Goal: Task Accomplishment & Management: Complete application form

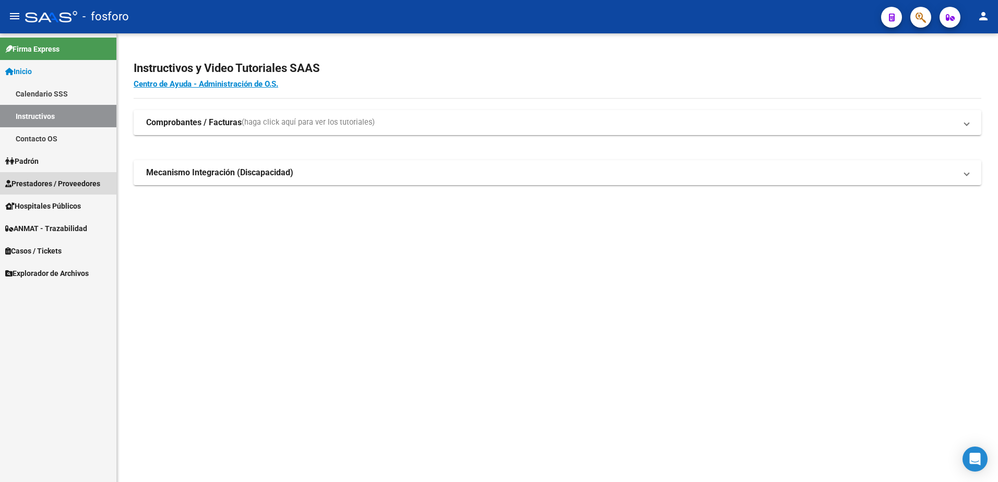
click at [41, 178] on span "Prestadores / Proveedores" at bounding box center [52, 183] width 95 height 11
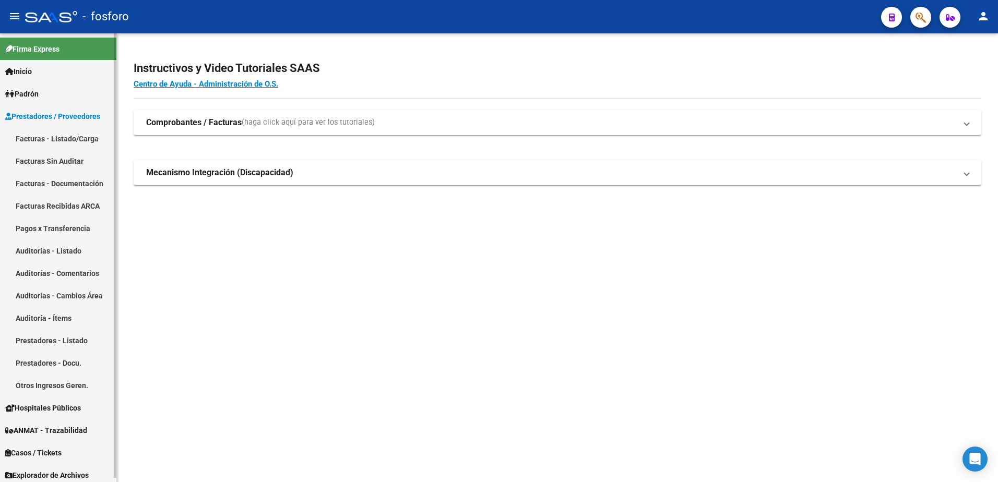
click at [57, 137] on link "Facturas - Listado/Carga" at bounding box center [58, 138] width 116 height 22
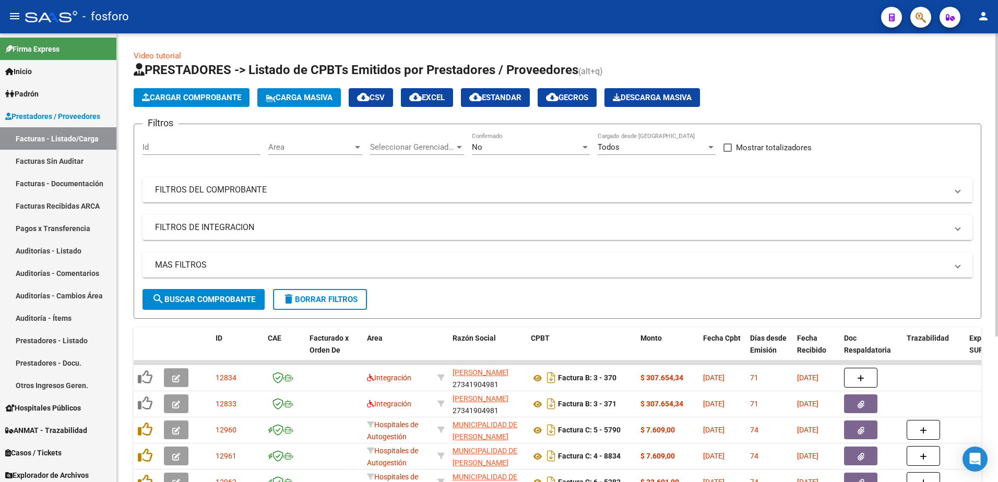
click at [354, 147] on div at bounding box center [357, 147] width 9 height 8
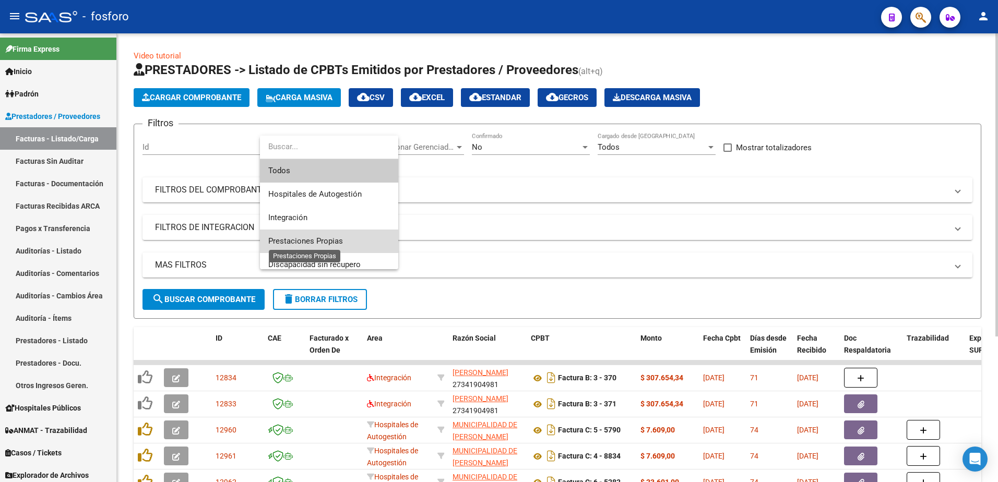
drag, startPoint x: 317, startPoint y: 241, endPoint x: 271, endPoint y: 244, distance: 46.0
click at [316, 241] on span "Prestaciones Propias" at bounding box center [305, 240] width 75 height 9
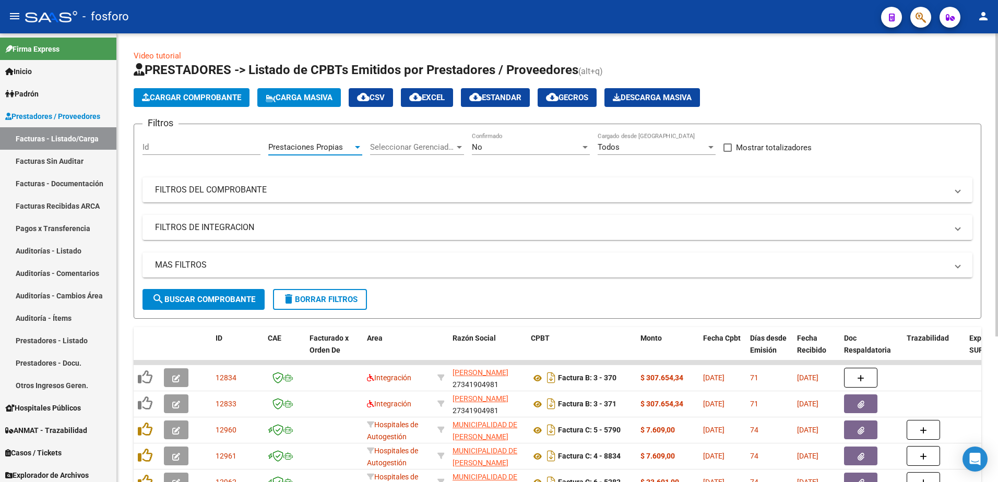
click at [211, 301] on span "search Buscar Comprobante" at bounding box center [203, 299] width 103 height 9
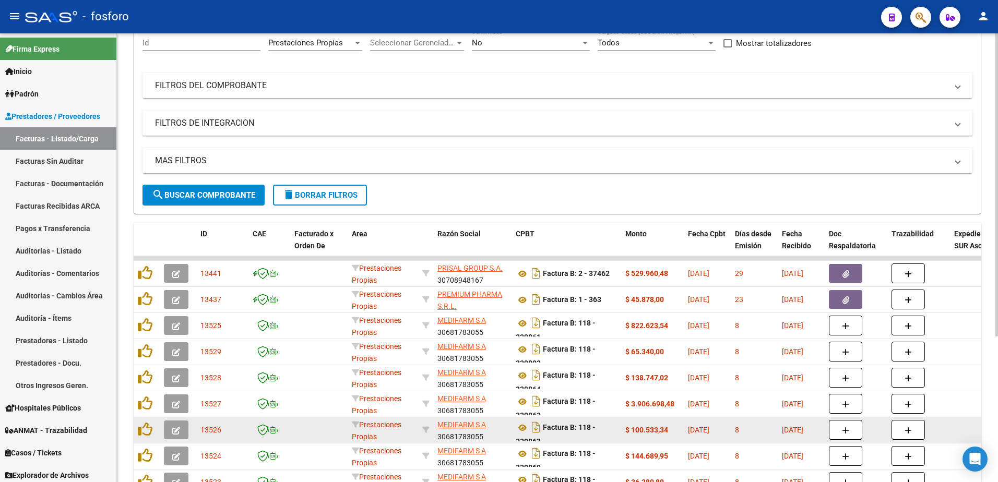
scroll to position [215, 0]
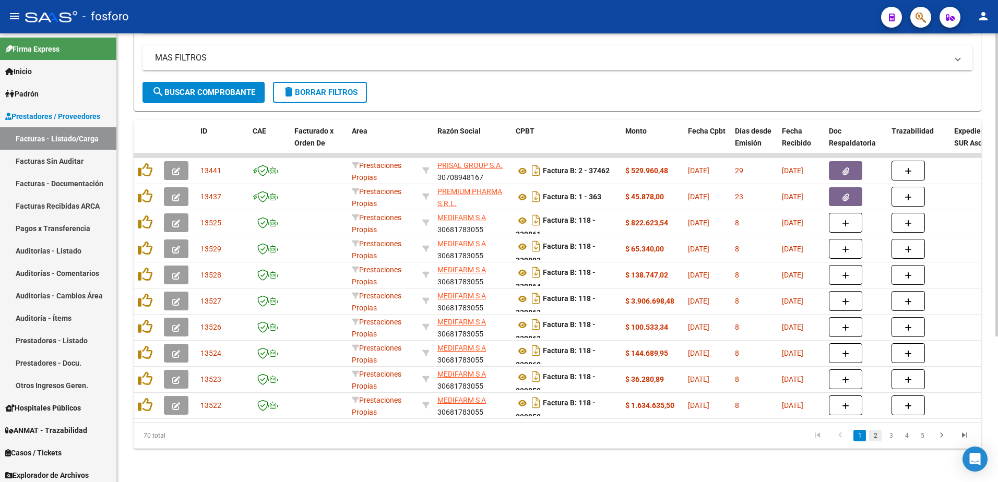
click at [875, 435] on link "2" at bounding box center [875, 435] width 13 height 11
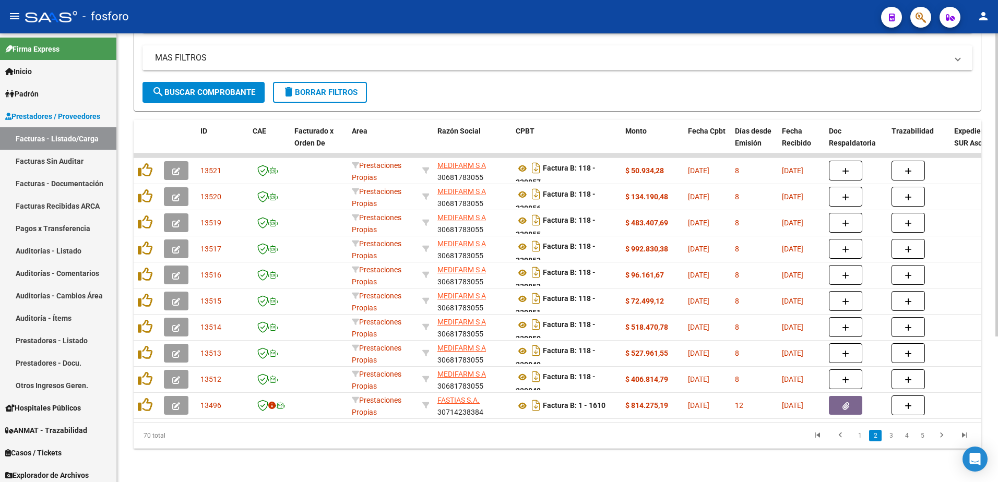
click at [859, 442] on li "1" at bounding box center [860, 436] width 16 height 18
click at [857, 436] on link "1" at bounding box center [860, 435] width 13 height 11
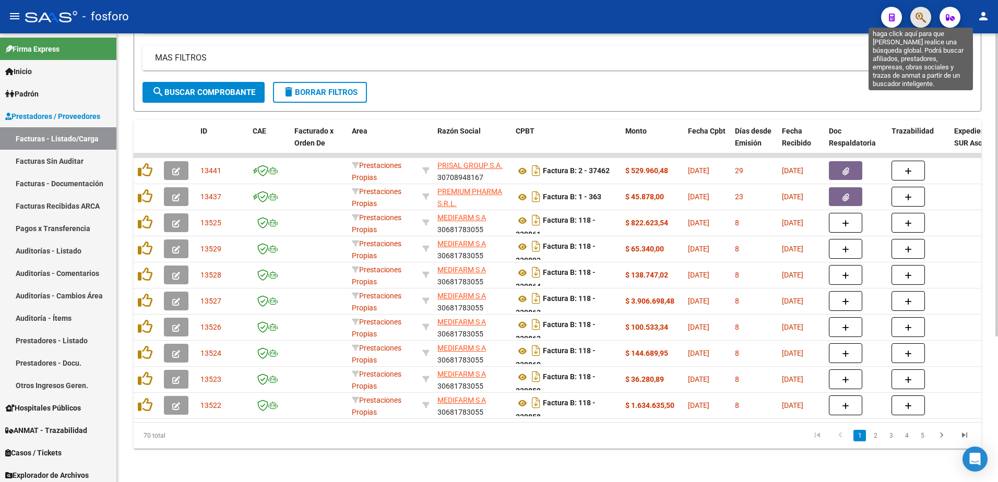
click at [917, 18] on icon "button" at bounding box center [921, 17] width 10 height 12
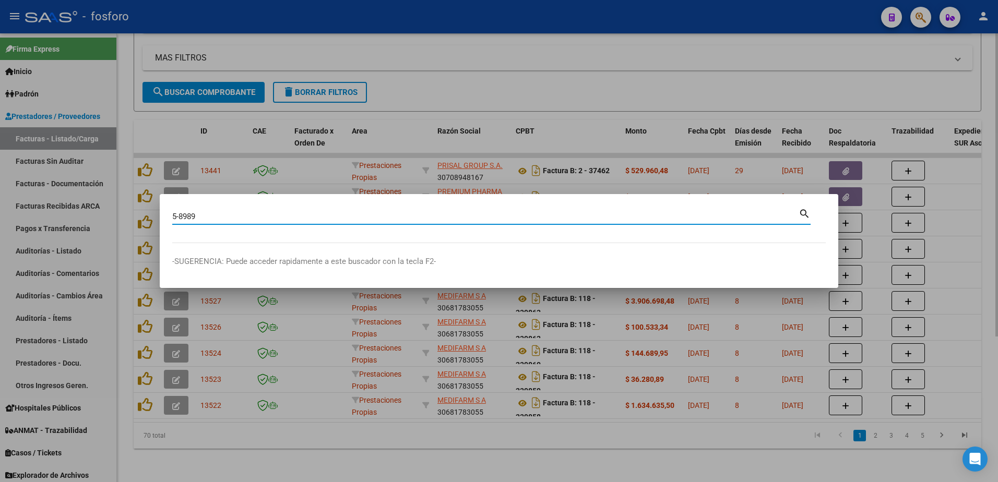
type input "5-8989"
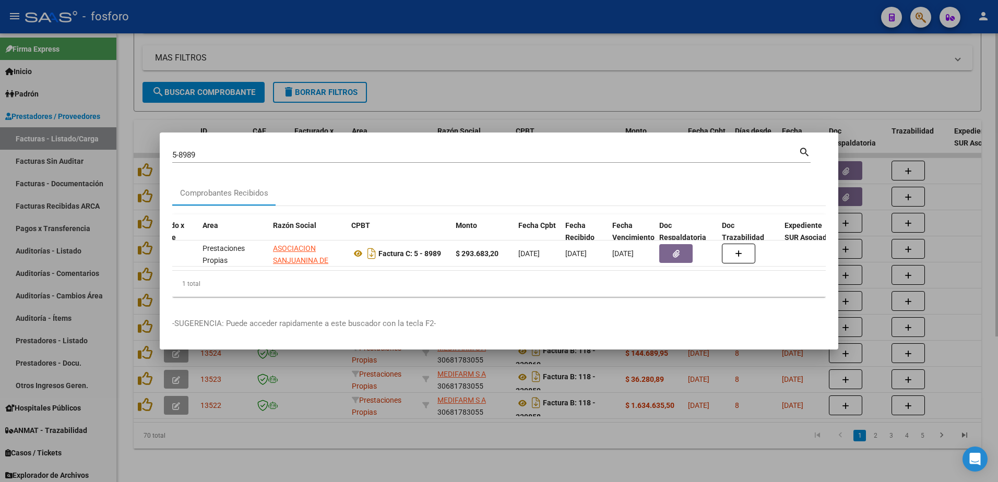
scroll to position [0, 216]
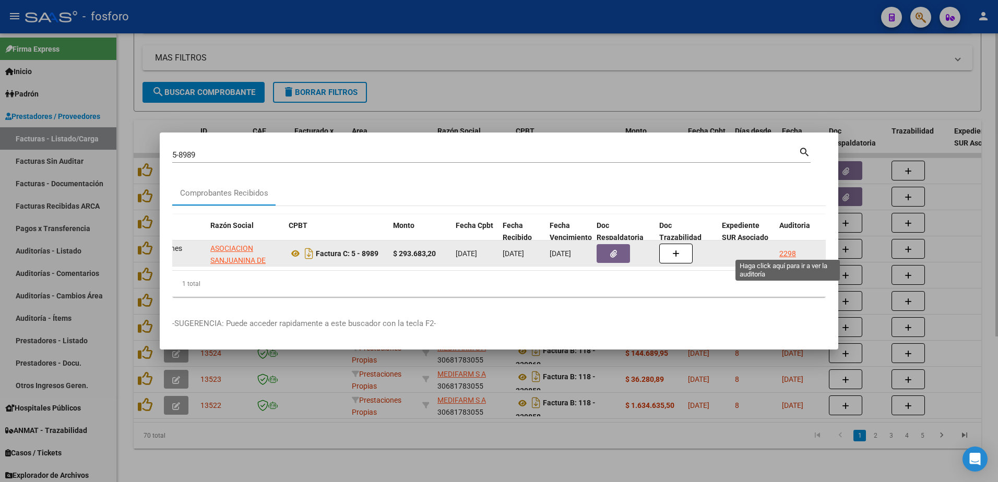
click at [787, 248] on div "2298" at bounding box center [787, 254] width 17 height 12
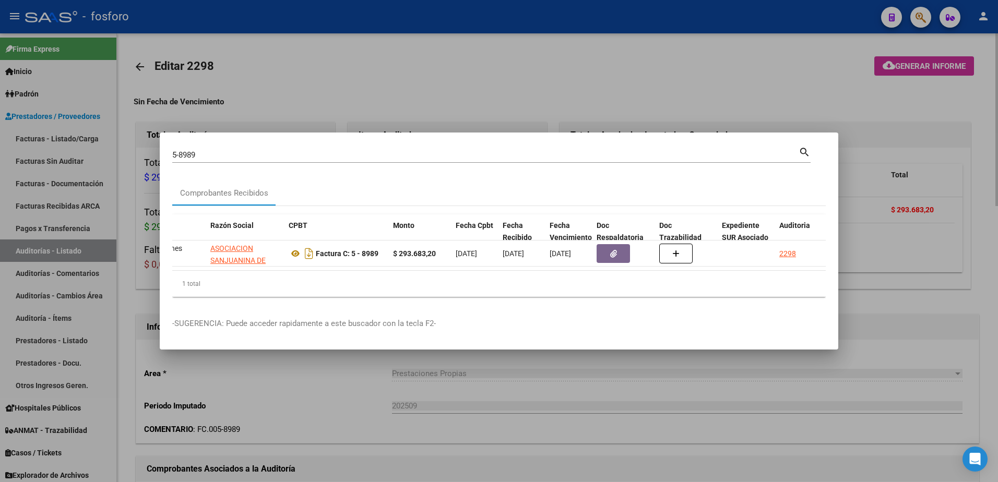
click at [790, 80] on div at bounding box center [499, 241] width 998 height 482
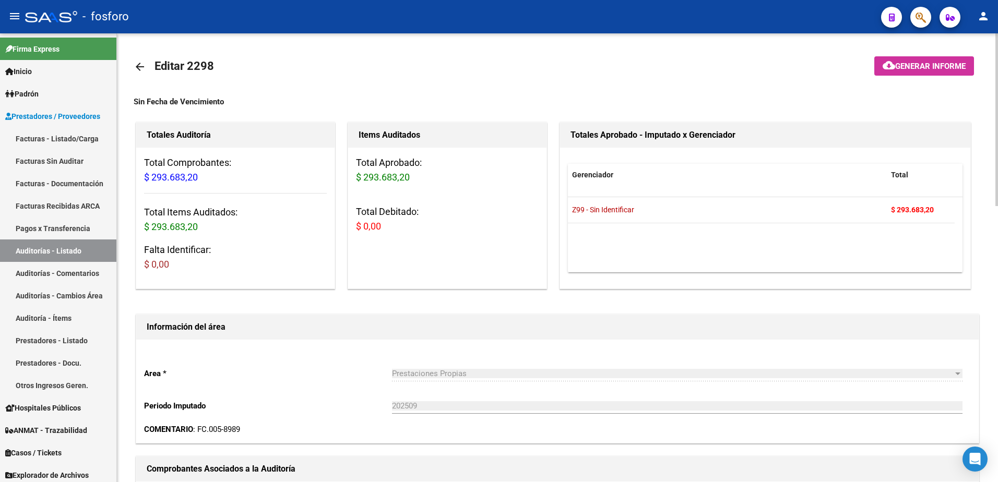
click at [906, 67] on span "Generar informe" at bounding box center [930, 66] width 70 height 9
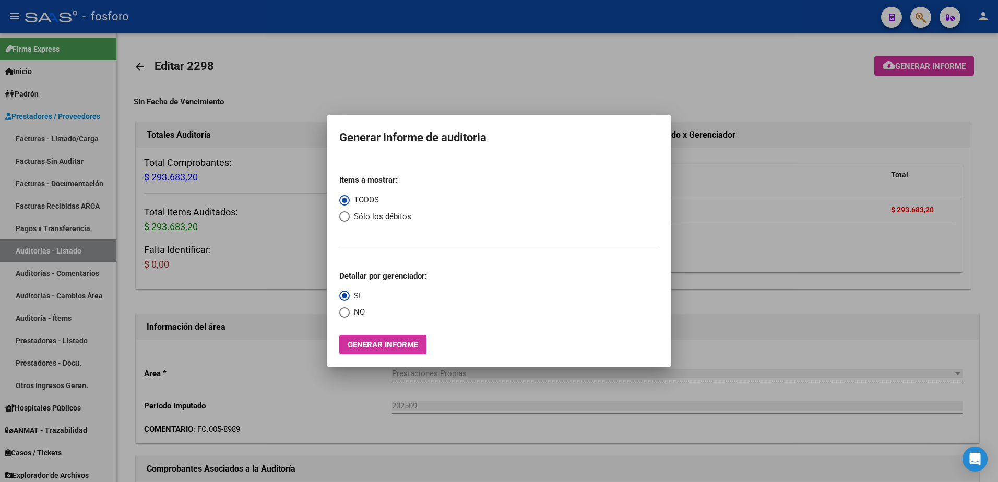
click at [405, 356] on mat-dialog-container "Generar informe de auditoria Items a mostrar: TODOS Sólo los débitos Detallar p…" at bounding box center [499, 241] width 345 height 252
click at [405, 350] on button "Generar informe" at bounding box center [382, 344] width 87 height 19
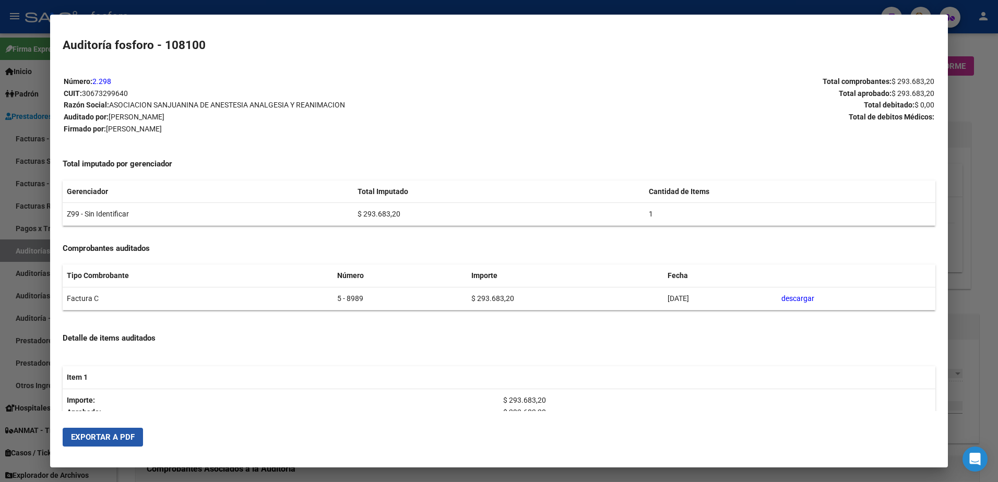
click at [124, 439] on span "Exportar a PDF" at bounding box center [103, 437] width 64 height 9
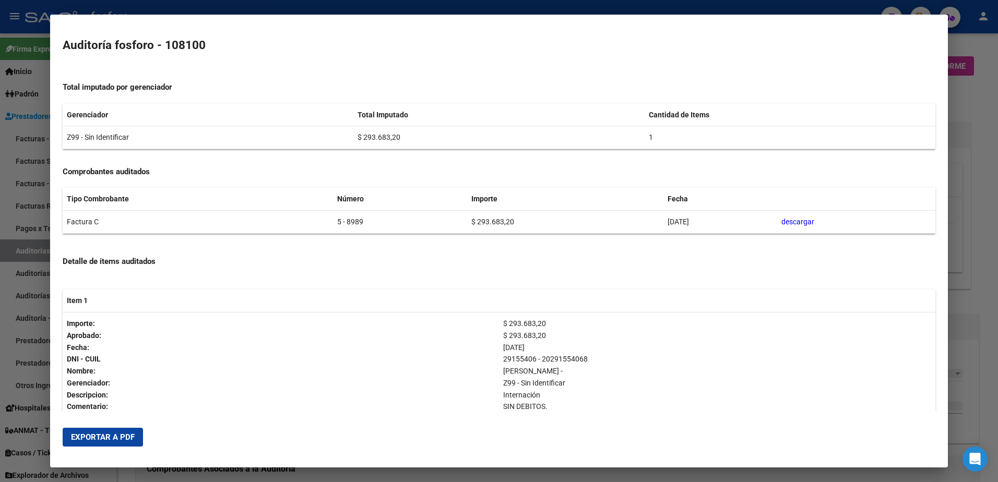
scroll to position [163, 0]
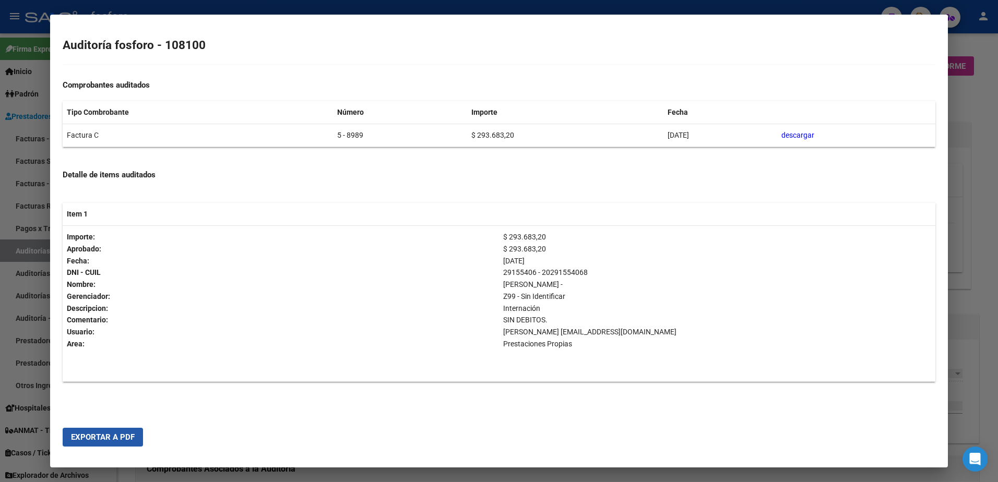
click at [117, 433] on span "Exportar a PDF" at bounding box center [103, 437] width 64 height 9
click at [14, 267] on div at bounding box center [499, 241] width 998 height 482
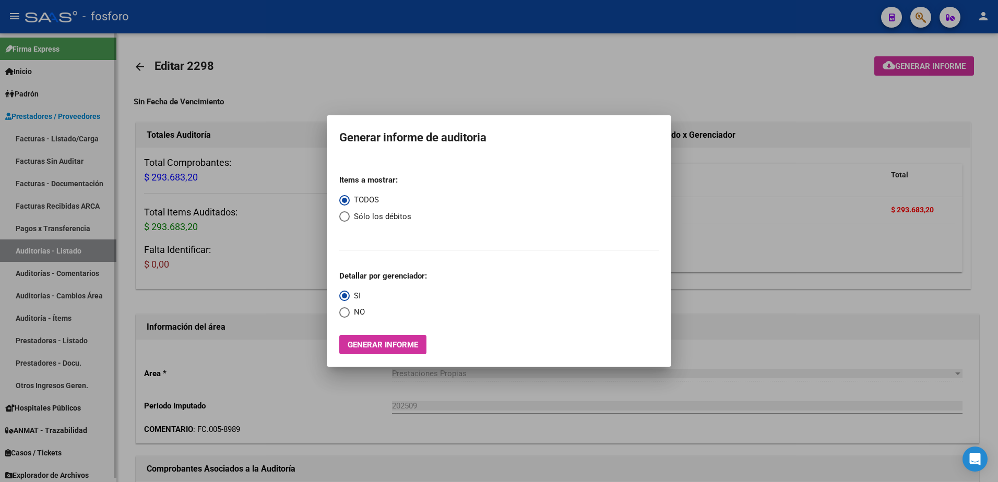
click at [16, 266] on div at bounding box center [499, 241] width 998 height 482
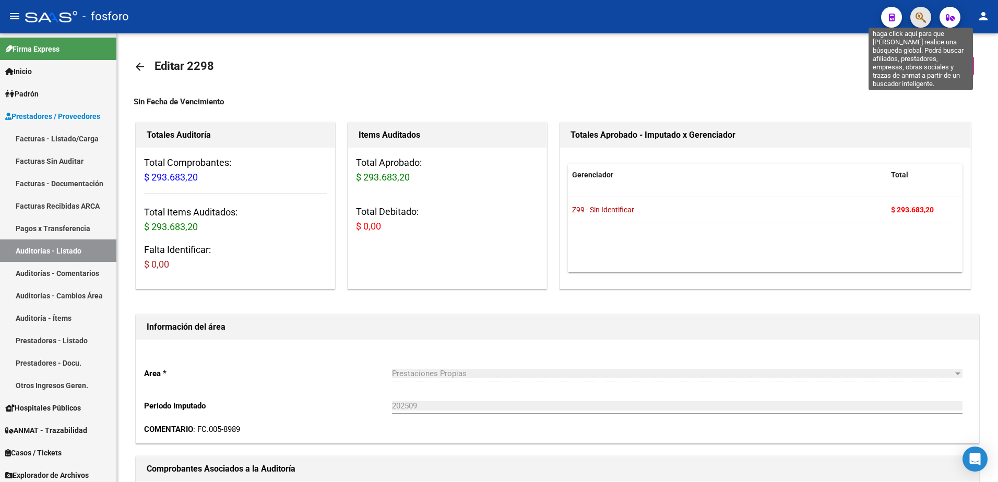
click at [918, 18] on icon "button" at bounding box center [921, 17] width 10 height 12
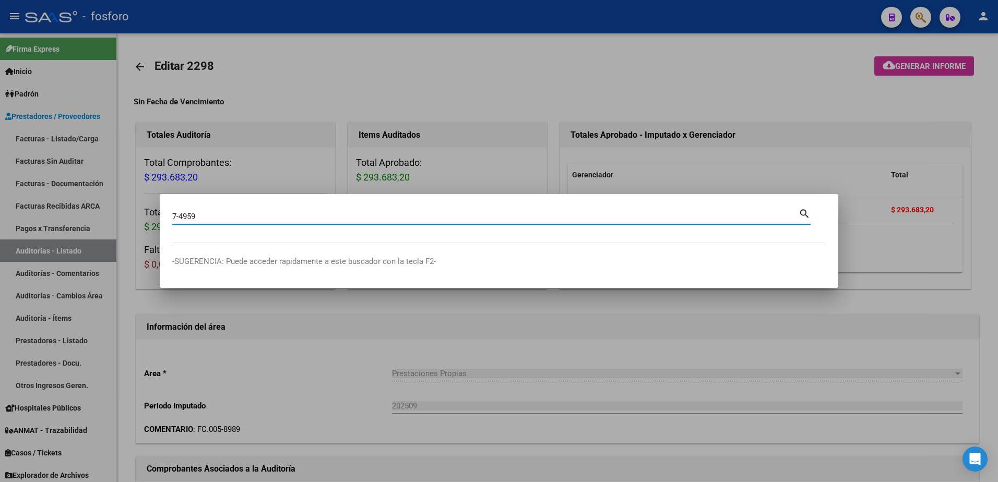
type input "7-4959"
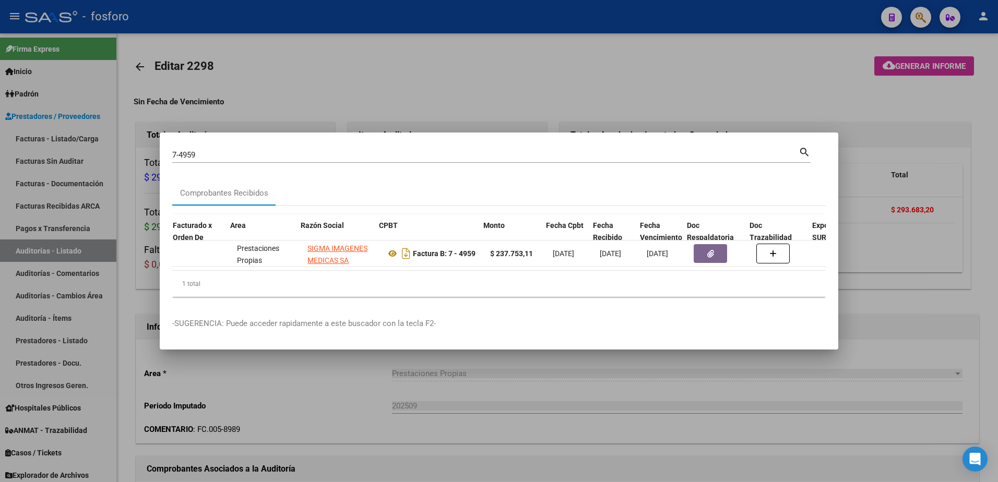
scroll to position [0, 202]
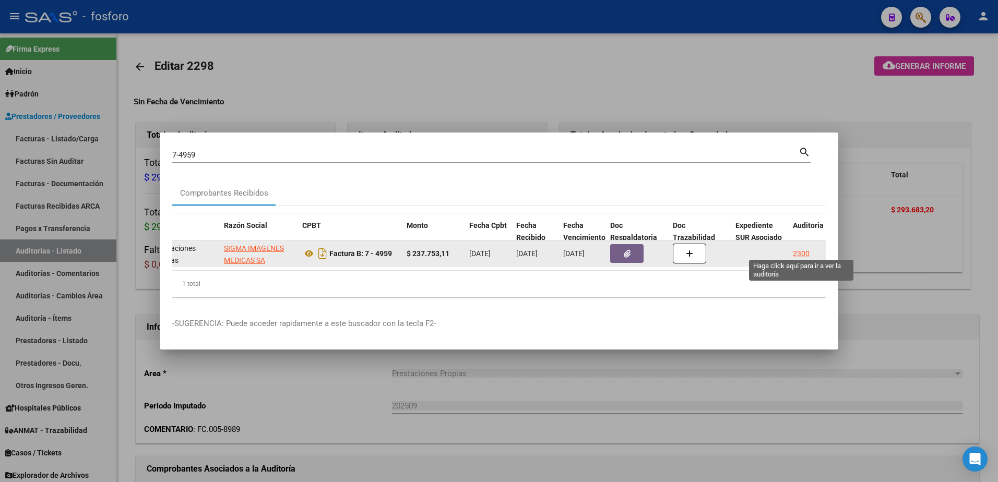
click at [798, 249] on div "2300" at bounding box center [801, 254] width 17 height 12
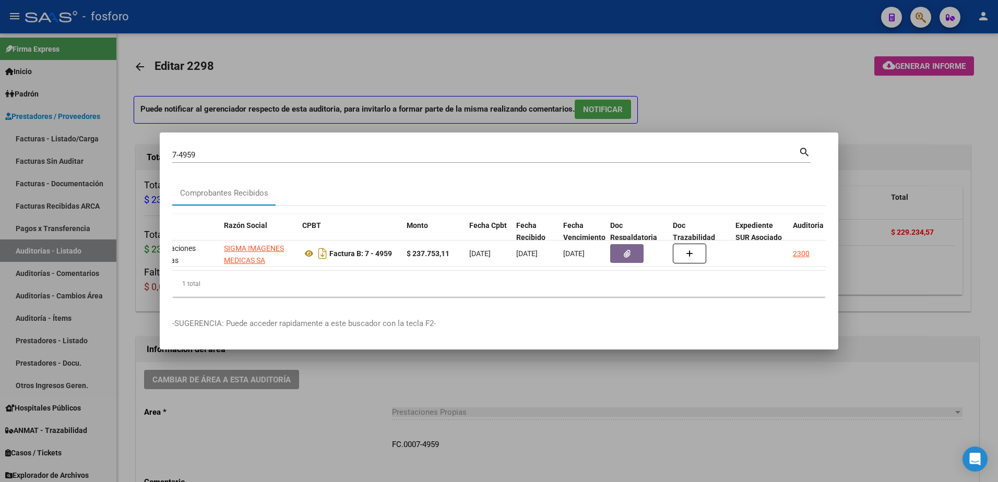
click at [886, 118] on div at bounding box center [499, 241] width 998 height 482
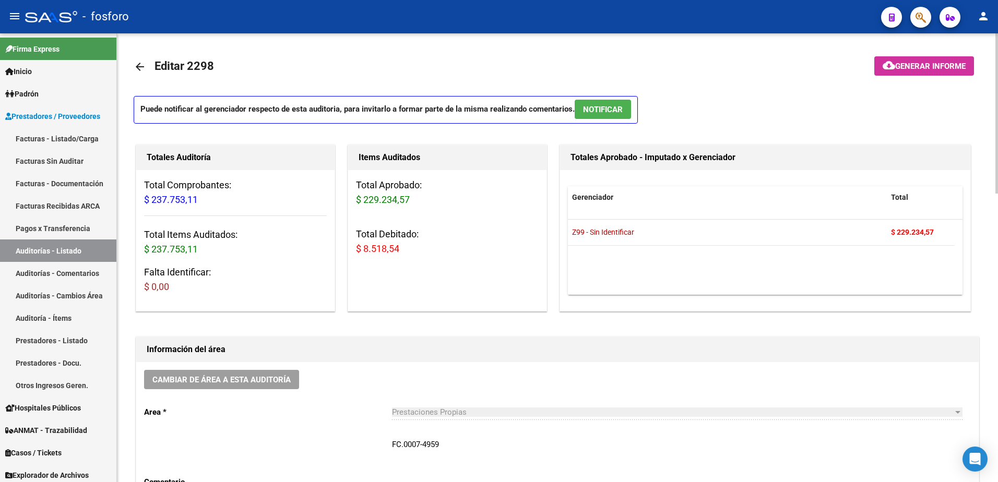
click at [907, 53] on mat-toolbar-row at bounding box center [895, 66] width 177 height 33
click at [903, 66] on span "Generar informe" at bounding box center [930, 66] width 70 height 9
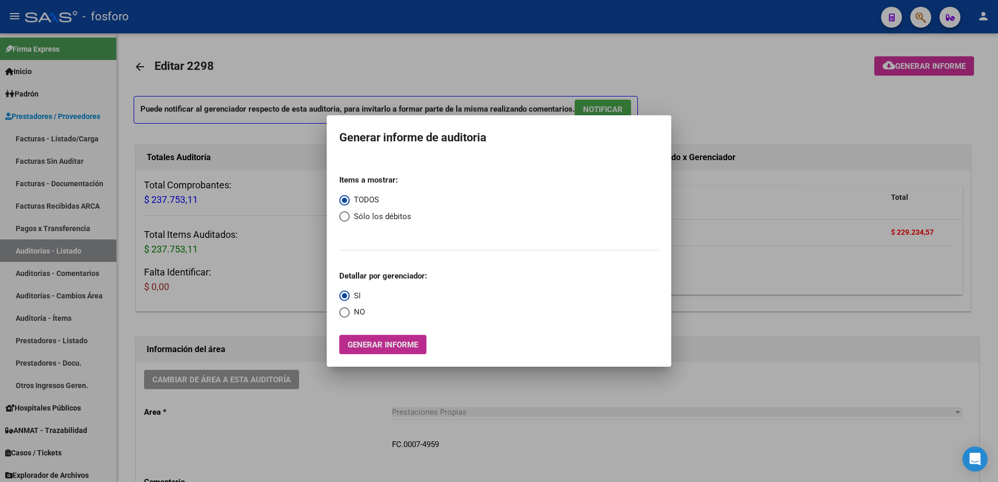
click at [390, 346] on span "Generar informe" at bounding box center [383, 344] width 70 height 9
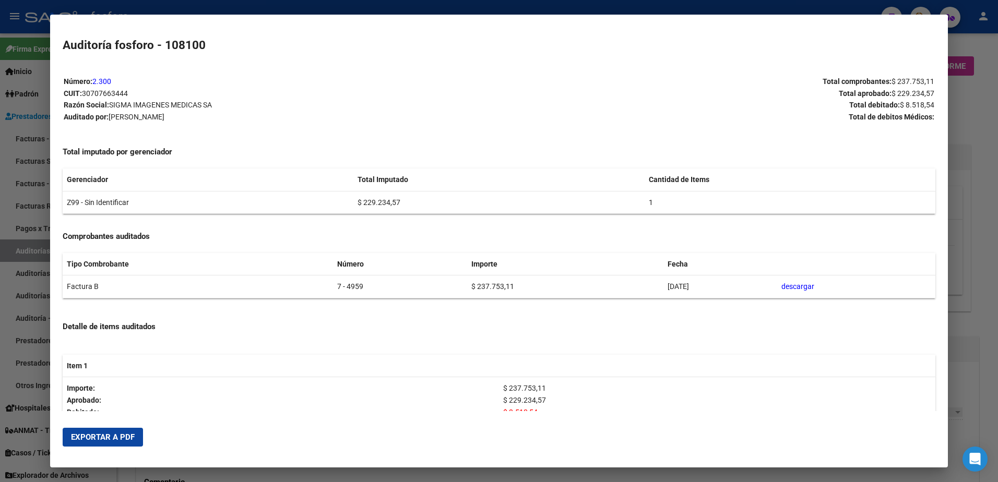
click at [115, 439] on span "Exportar a PDF" at bounding box center [103, 437] width 64 height 9
click at [963, 116] on div at bounding box center [499, 241] width 998 height 482
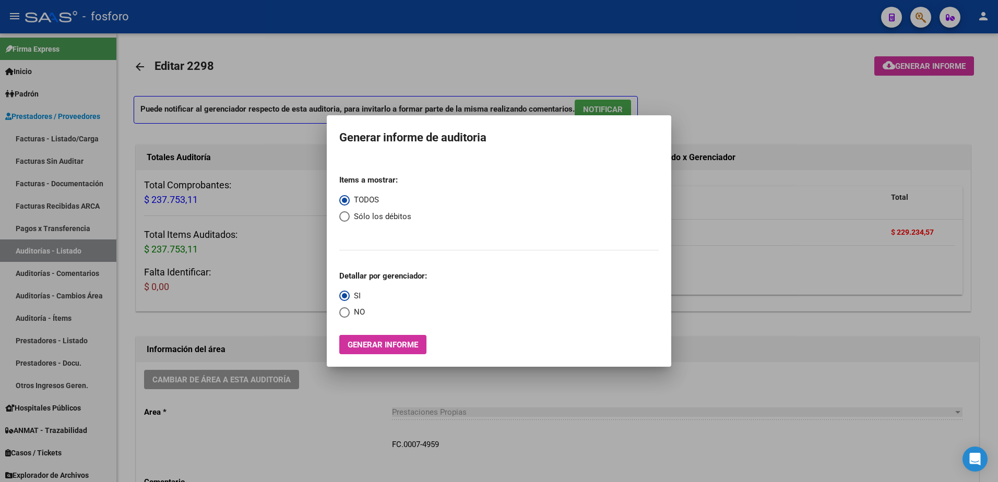
click at [940, 100] on div at bounding box center [499, 241] width 998 height 482
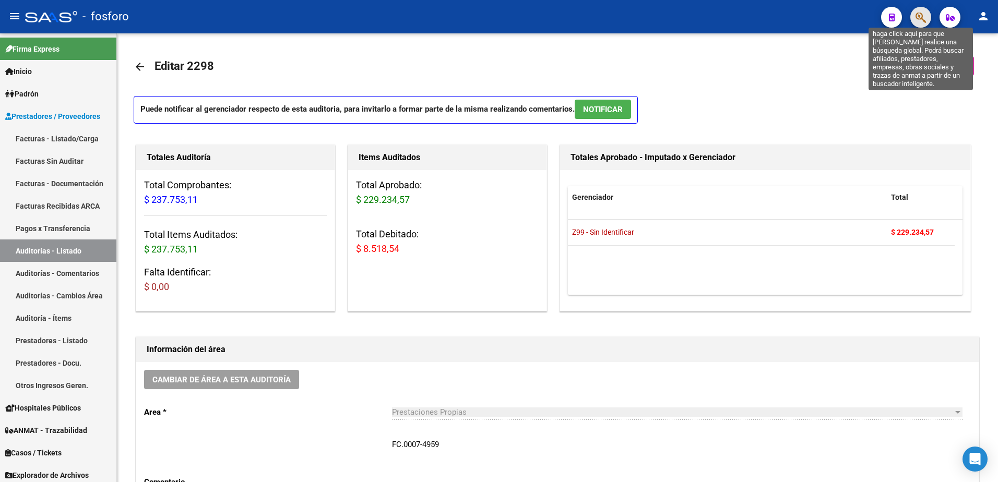
click at [920, 19] on icon "button" at bounding box center [921, 17] width 10 height 12
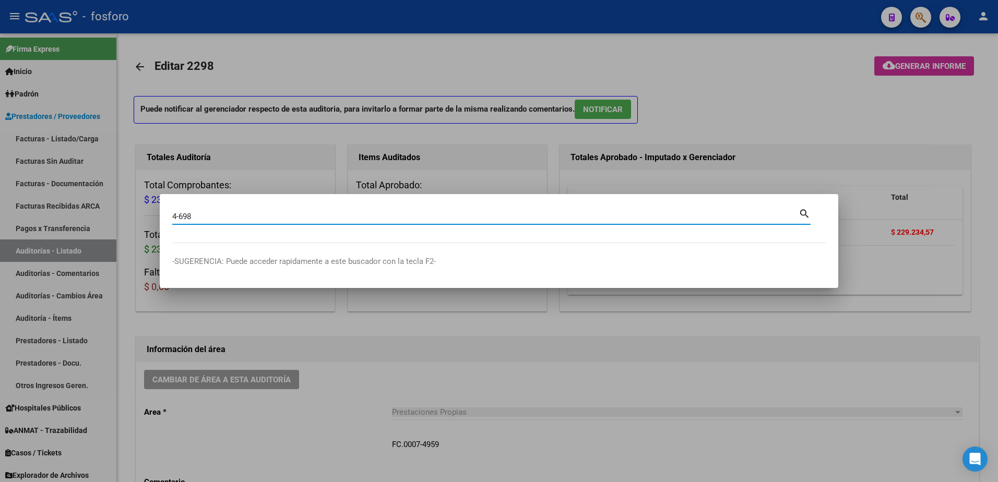
type input "4-698"
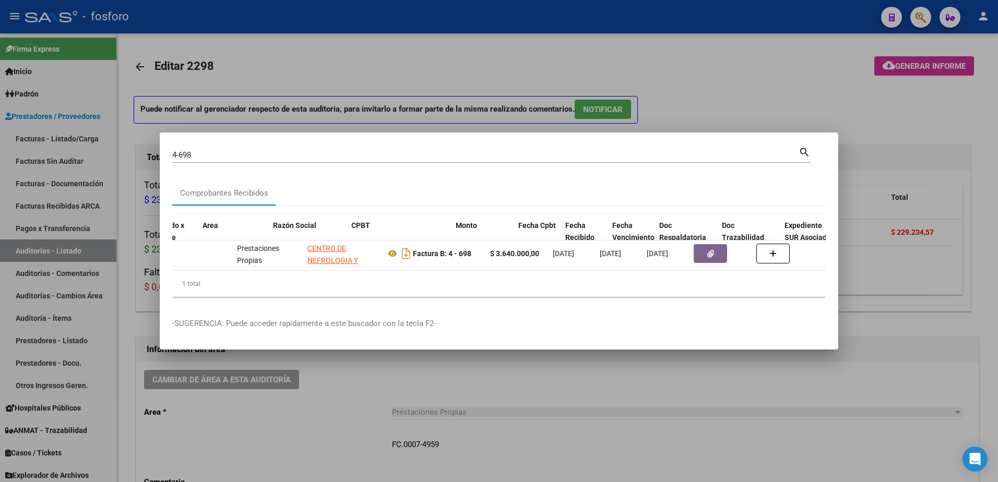
scroll to position [0, 181]
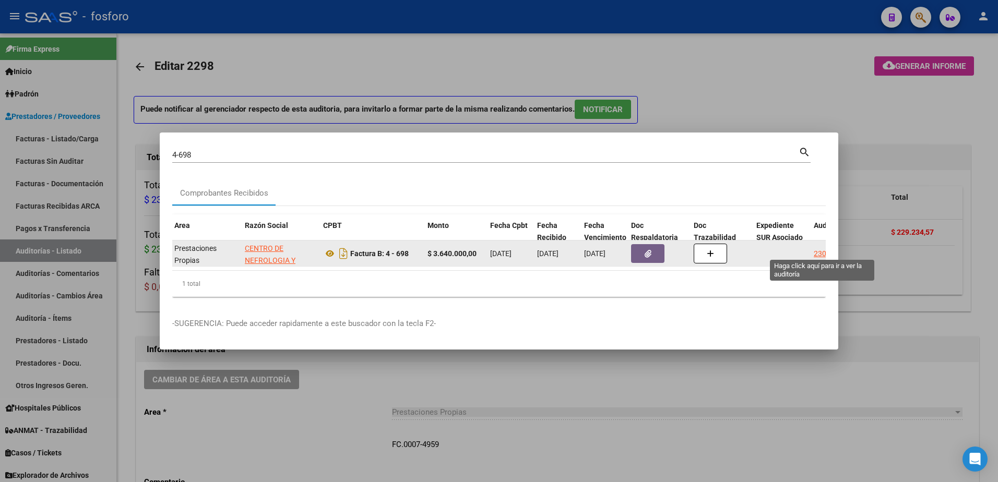
click at [817, 251] on div "2301" at bounding box center [822, 254] width 17 height 12
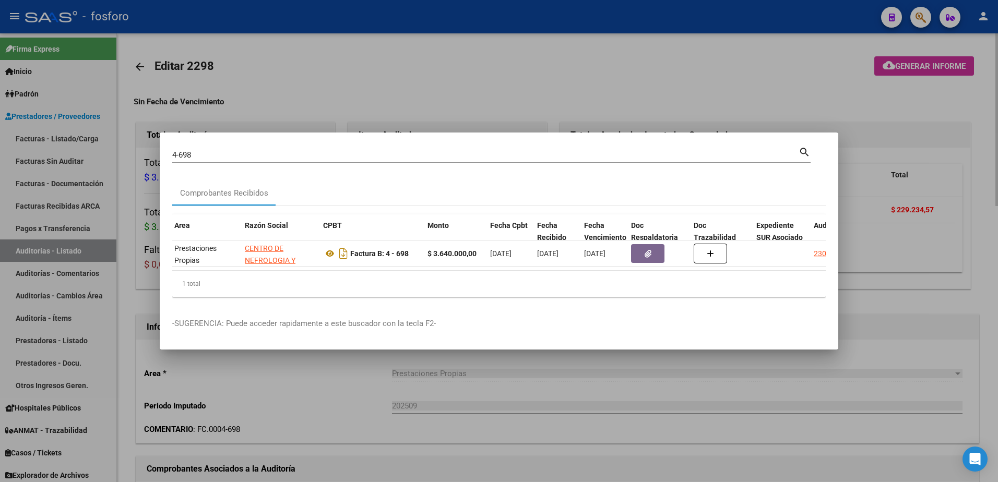
drag, startPoint x: 491, startPoint y: 467, endPoint x: 516, endPoint y: 447, distance: 32.0
click at [496, 464] on div at bounding box center [499, 241] width 998 height 482
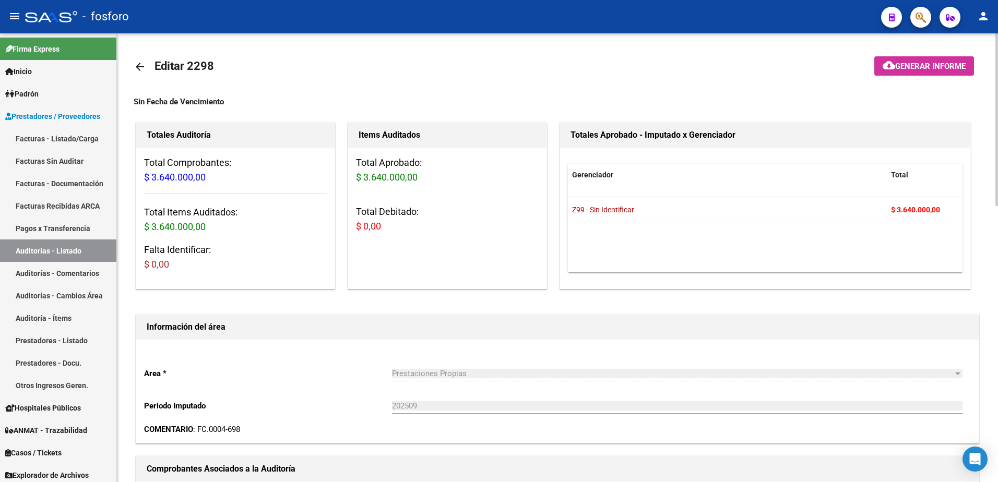
click at [921, 64] on span "Generar informe" at bounding box center [930, 66] width 70 height 9
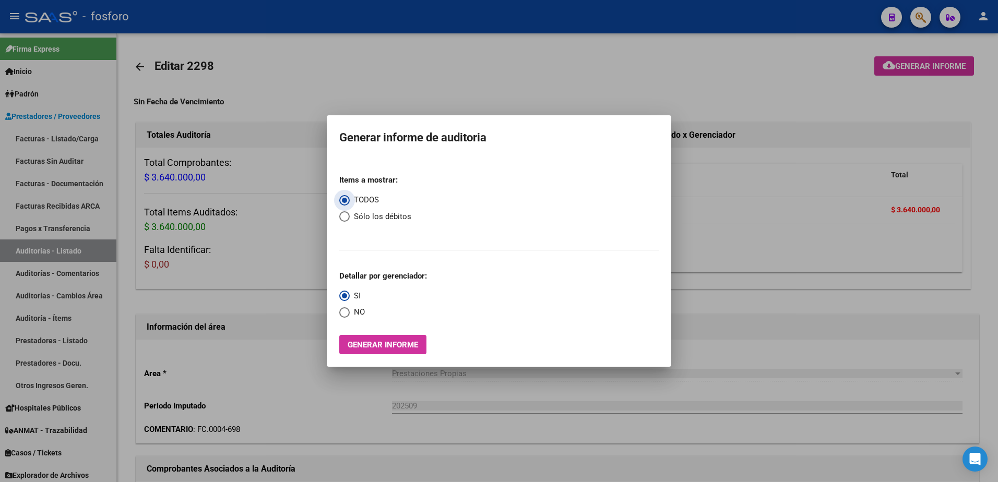
click at [392, 350] on button "Generar informe" at bounding box center [382, 344] width 87 height 19
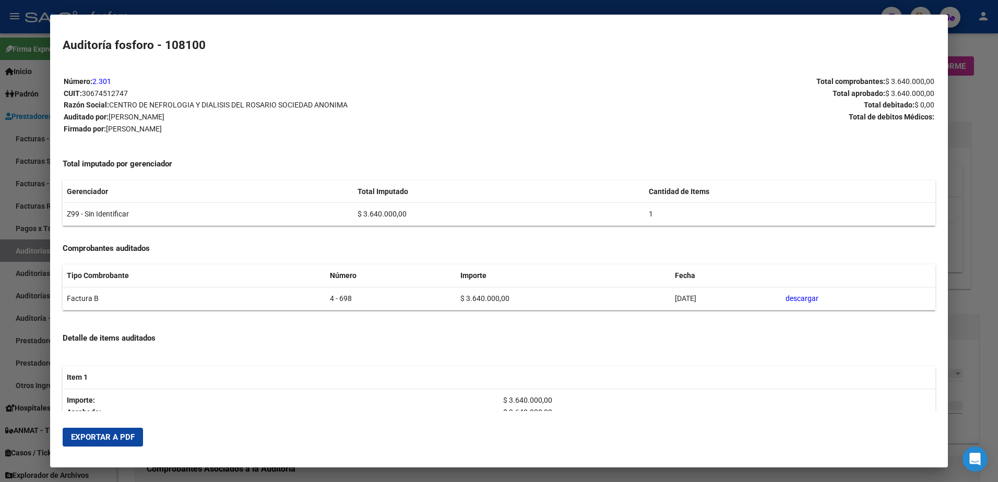
drag, startPoint x: 121, startPoint y: 434, endPoint x: 215, endPoint y: 390, distance: 103.7
click at [122, 432] on button "Exportar a PDF" at bounding box center [103, 437] width 80 height 19
drag, startPoint x: 967, startPoint y: 101, endPoint x: 967, endPoint y: 95, distance: 5.8
click at [967, 98] on div at bounding box center [499, 241] width 998 height 482
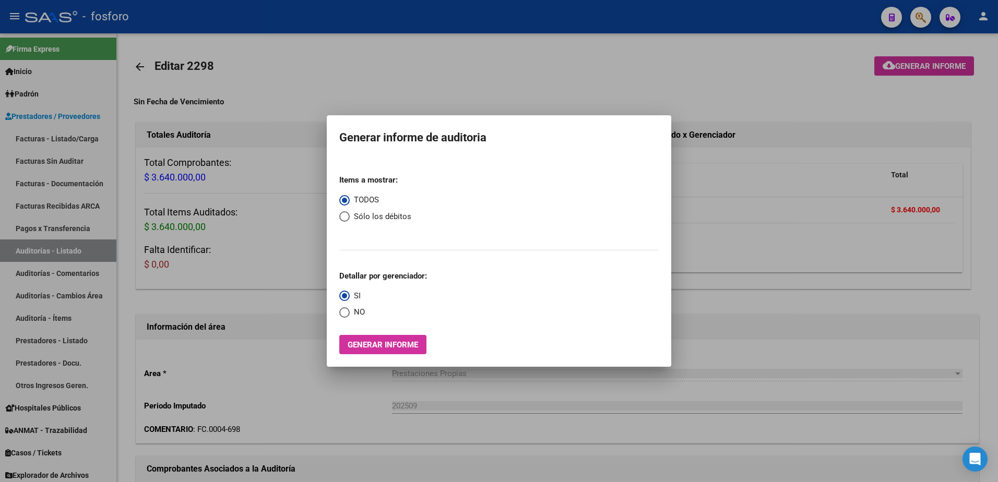
click at [923, 18] on div at bounding box center [499, 241] width 998 height 482
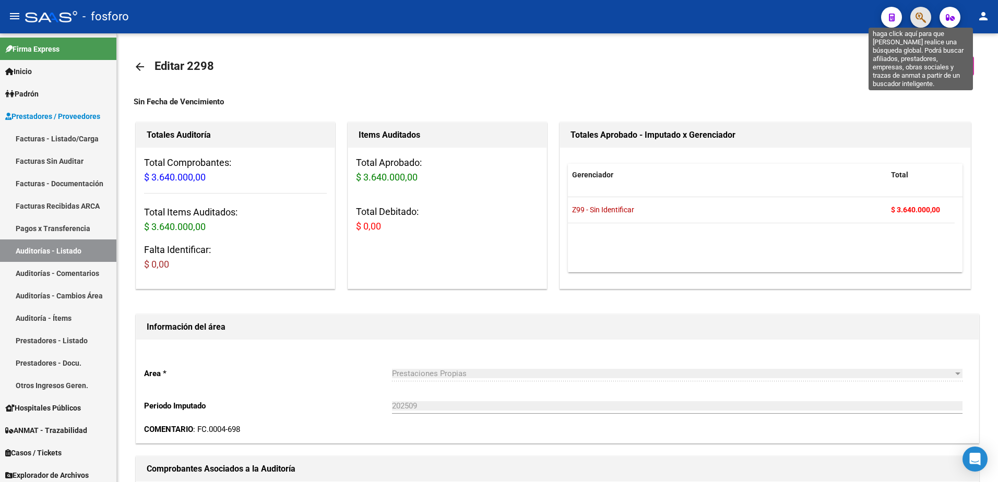
click at [923, 18] on icon "button" at bounding box center [921, 17] width 10 height 12
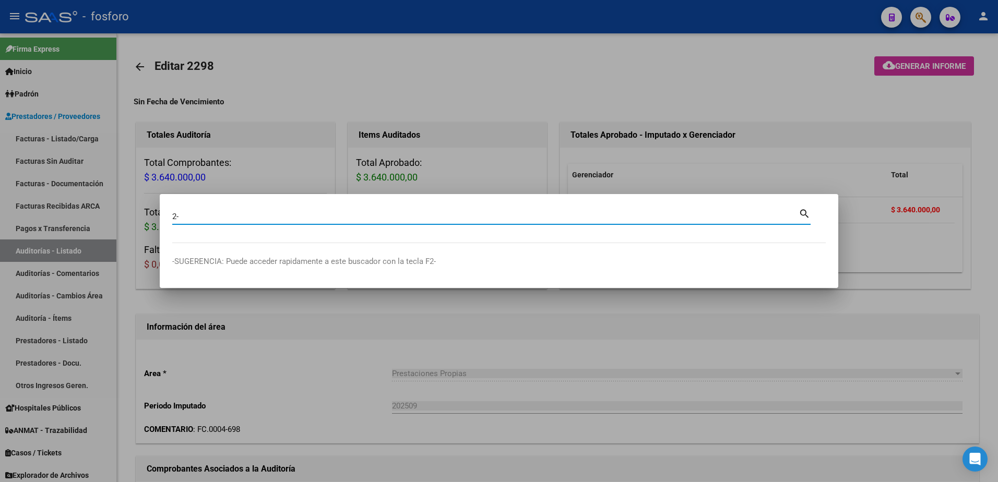
type input "2"
type input "1-83728"
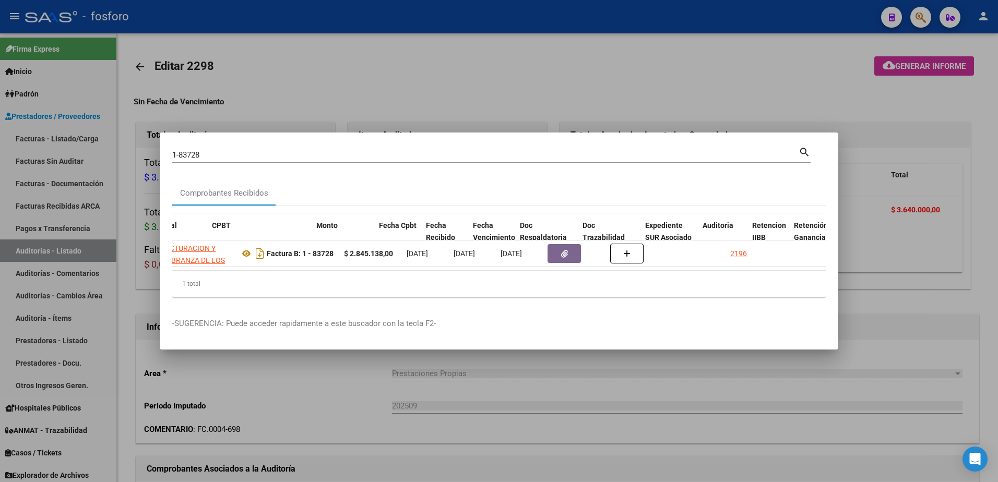
scroll to position [0, 292]
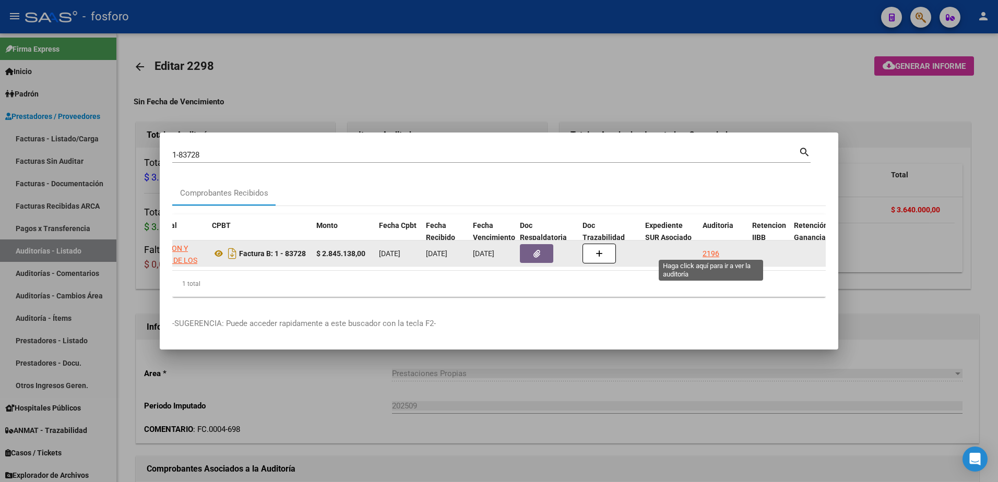
click at [715, 251] on div "2196" at bounding box center [711, 254] width 17 height 12
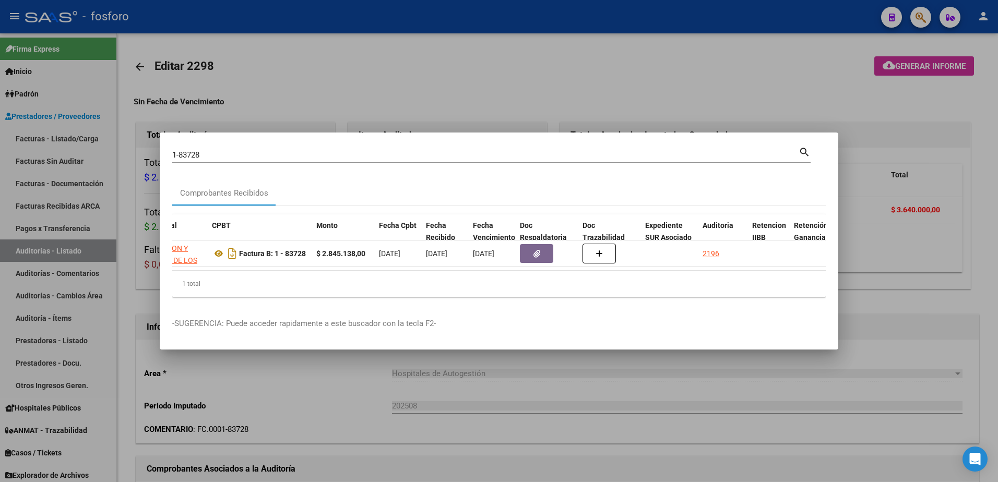
click at [612, 100] on div at bounding box center [499, 241] width 998 height 482
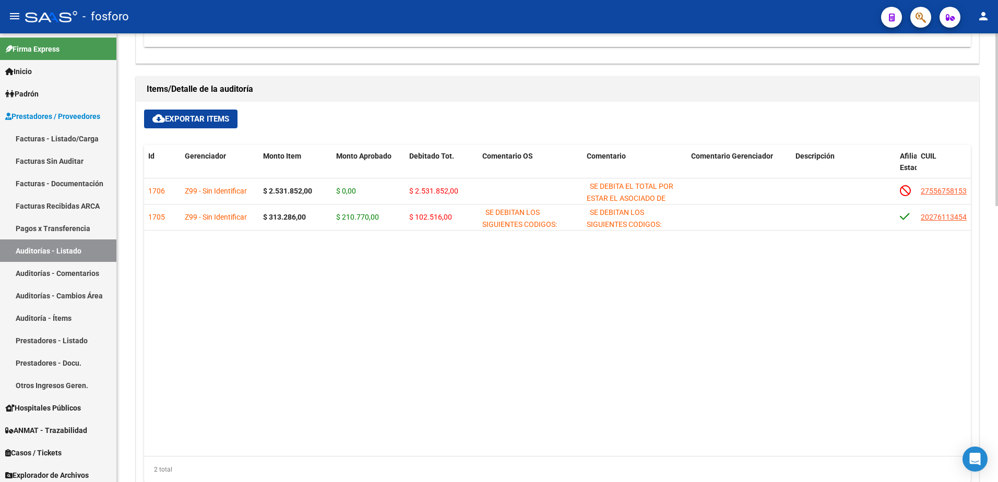
scroll to position [717, 0]
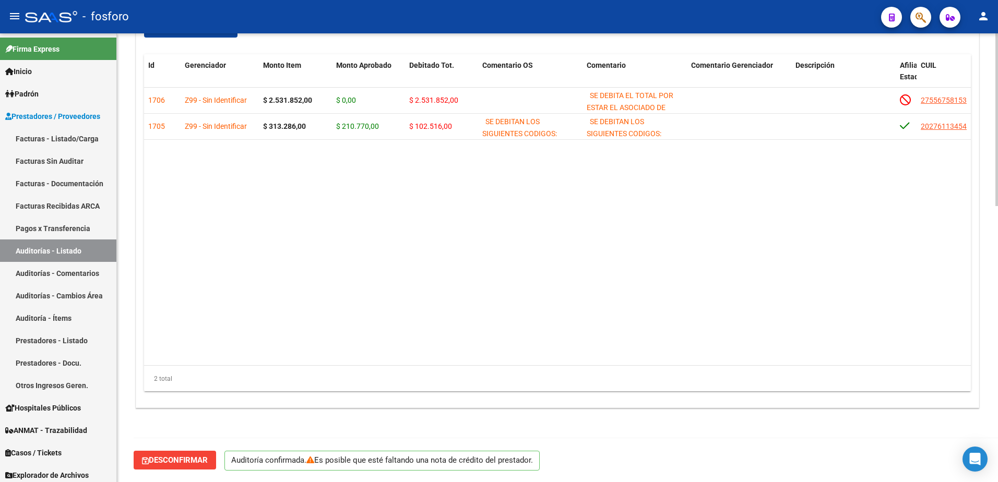
click at [203, 464] on span "Desconfirmar" at bounding box center [175, 460] width 66 height 9
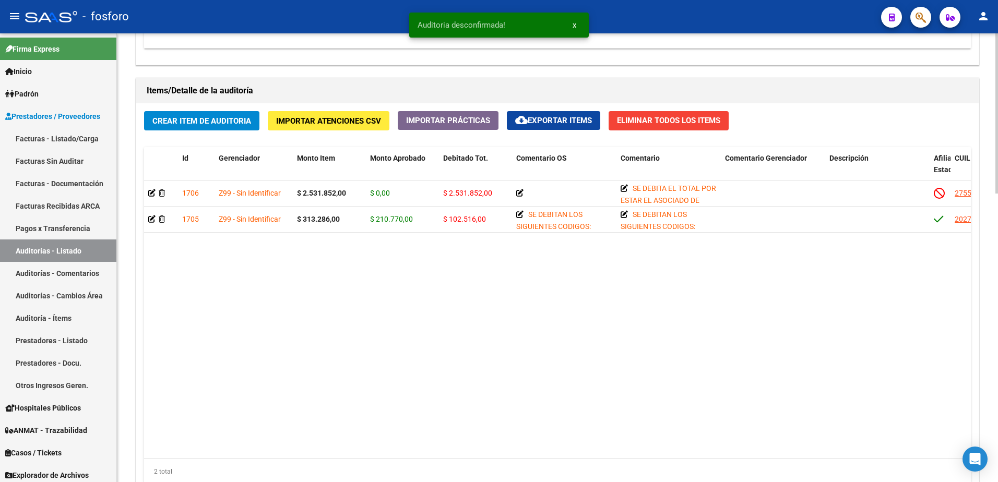
scroll to position [810, 0]
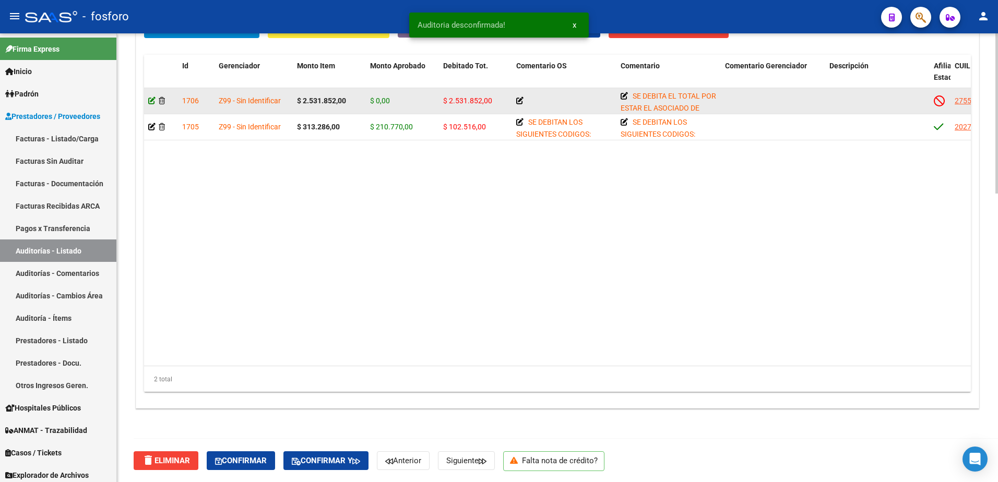
click at [150, 97] on icon at bounding box center [151, 100] width 7 height 7
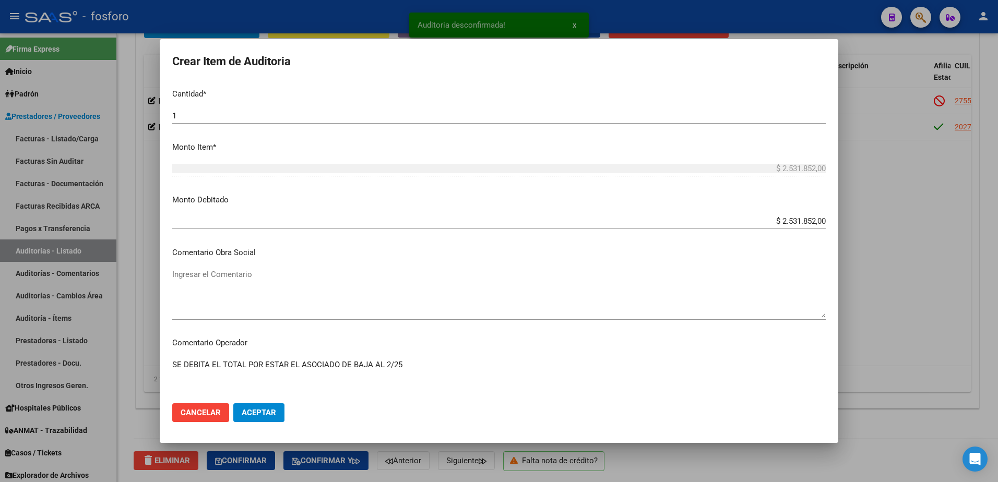
scroll to position [313, 0]
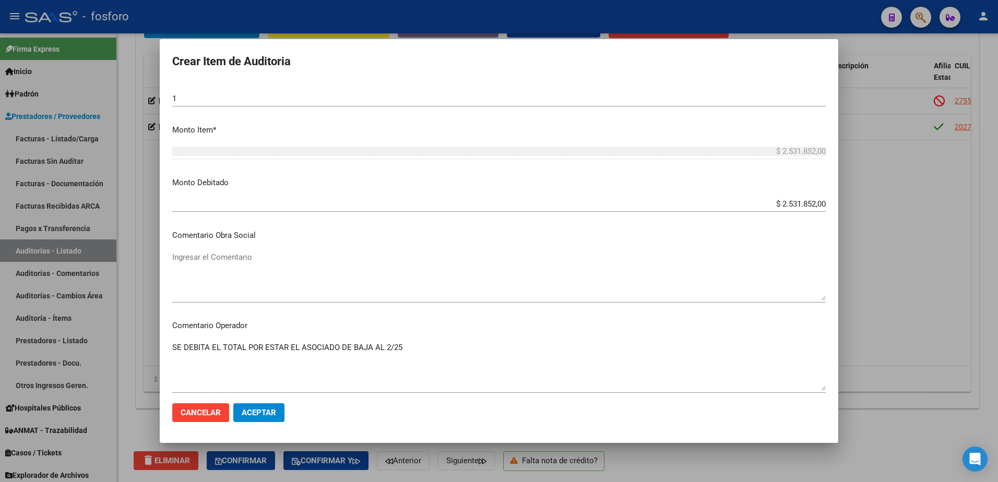
click at [420, 353] on textarea "SE DEBITA EL TOTAL POR ESTAR EL ASOCIADO DE BAJA AL 2/25" at bounding box center [499, 366] width 654 height 49
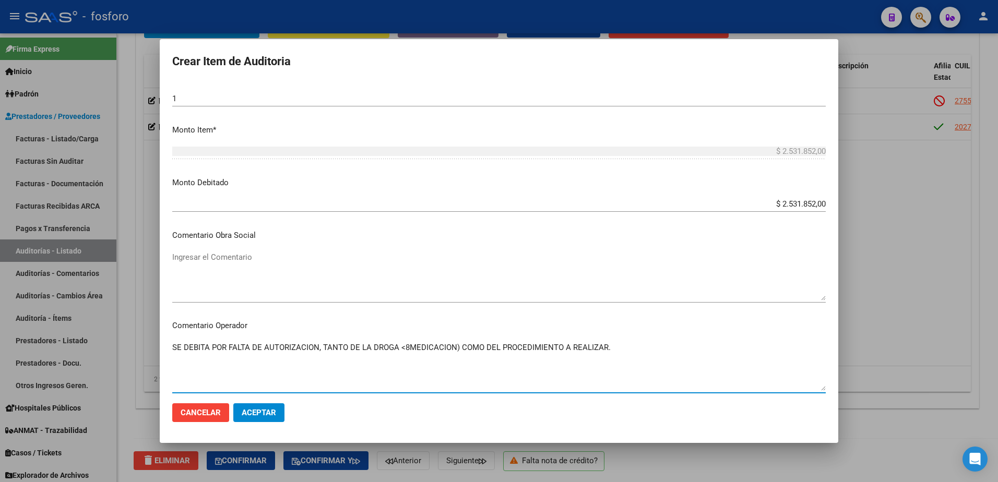
click at [408, 348] on textarea "SE DEBITA POR FALTA DE AUTORIZACION, TANTO DE LA DROGA <8MEDICACION) COMO DEL P…" at bounding box center [499, 366] width 654 height 49
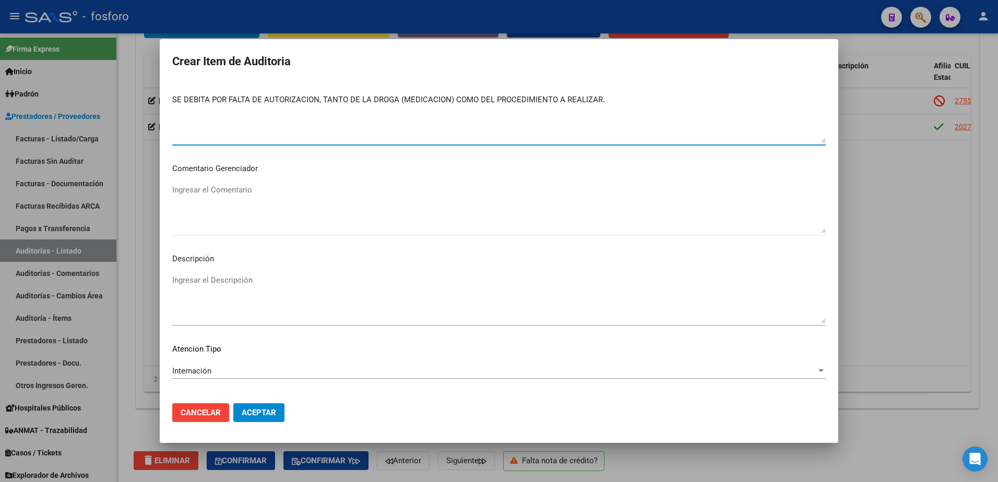
scroll to position [574, 0]
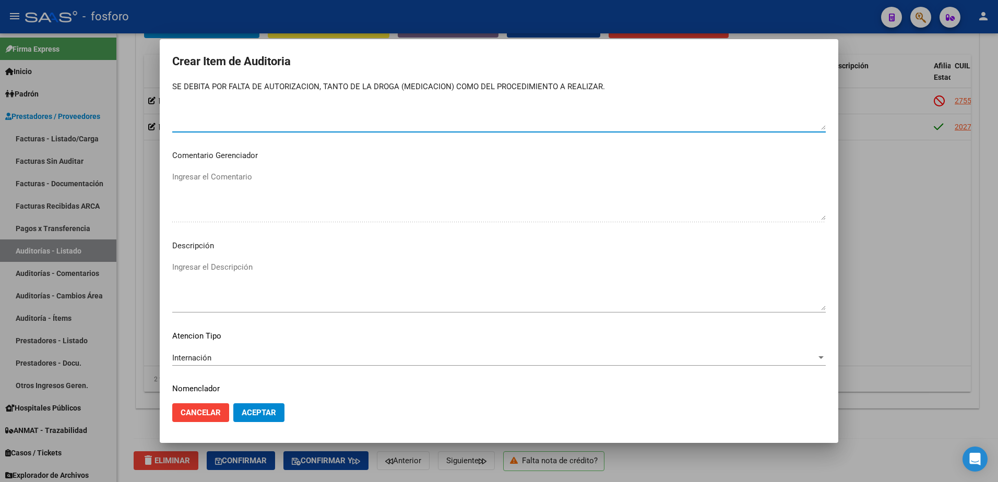
type textarea "SE DEBITA POR FALTA DE AUTORIZACION, TANTO DE LA DROGA (MEDICACION) COMO DEL PR…"
click at [256, 415] on span "Aceptar" at bounding box center [259, 412] width 34 height 9
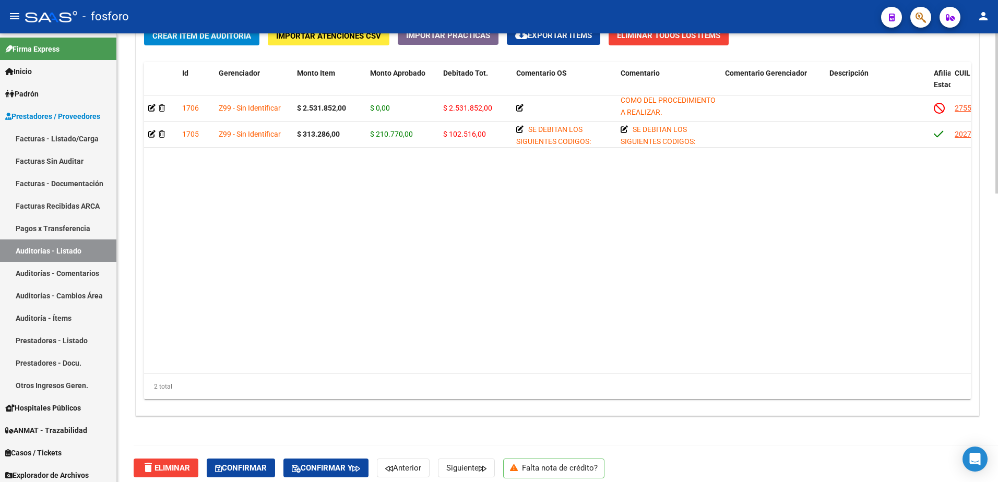
scroll to position [810, 0]
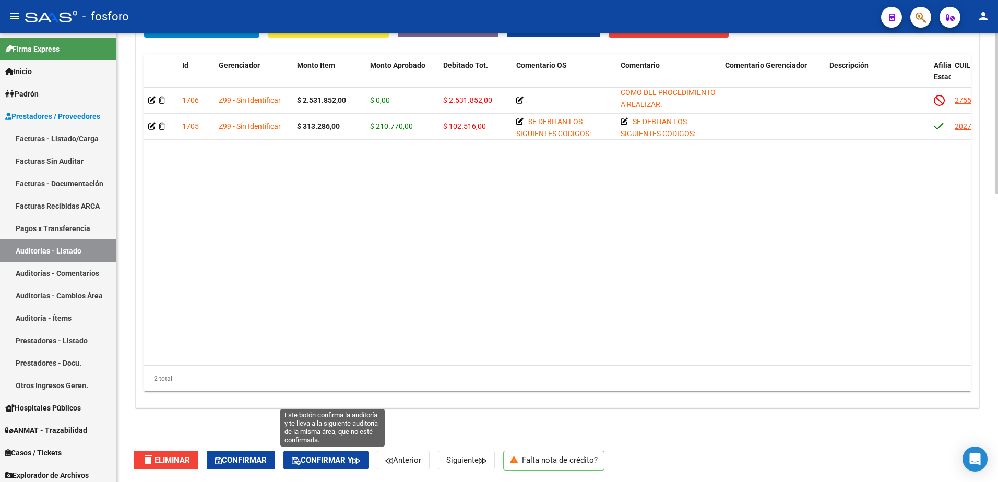
click at [350, 460] on span "Confirmar y" at bounding box center [326, 460] width 68 height 9
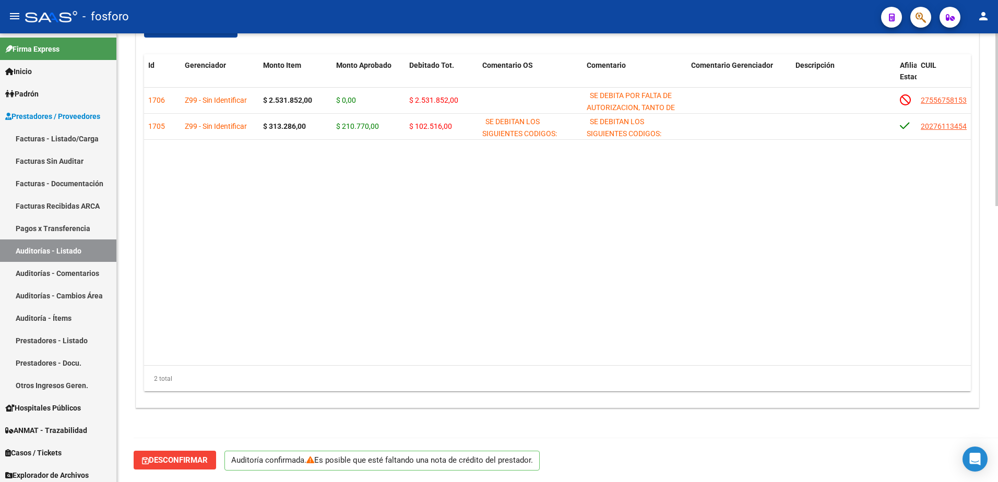
scroll to position [717, 0]
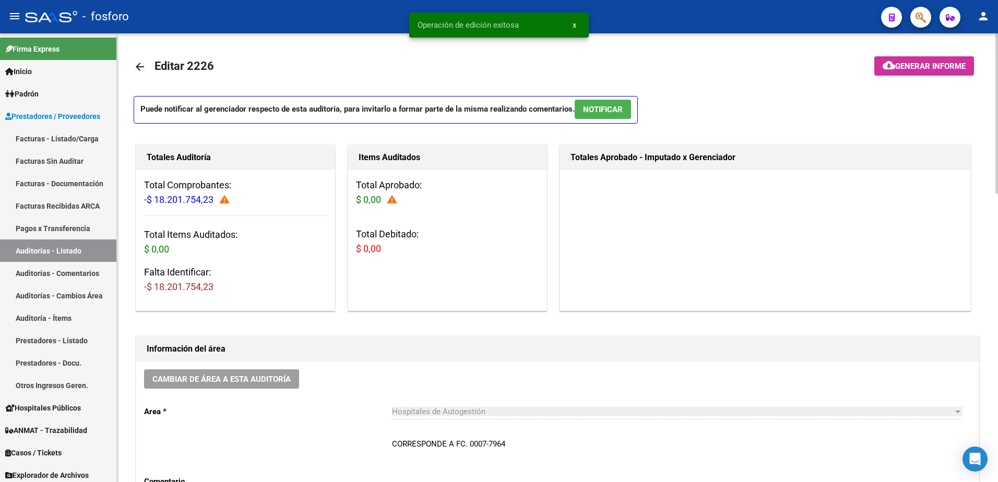
click at [926, 65] on span "Generar informe" at bounding box center [930, 66] width 70 height 9
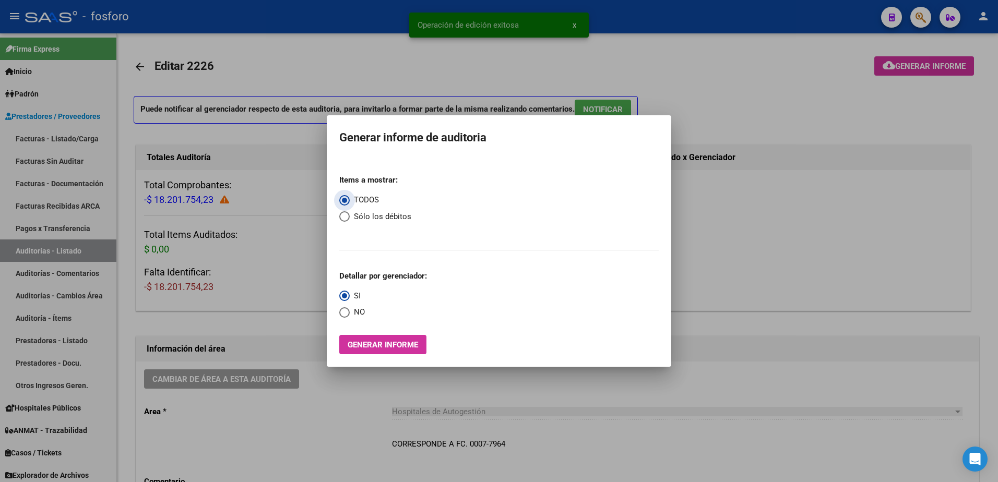
click at [391, 345] on span "Generar informe" at bounding box center [383, 344] width 70 height 9
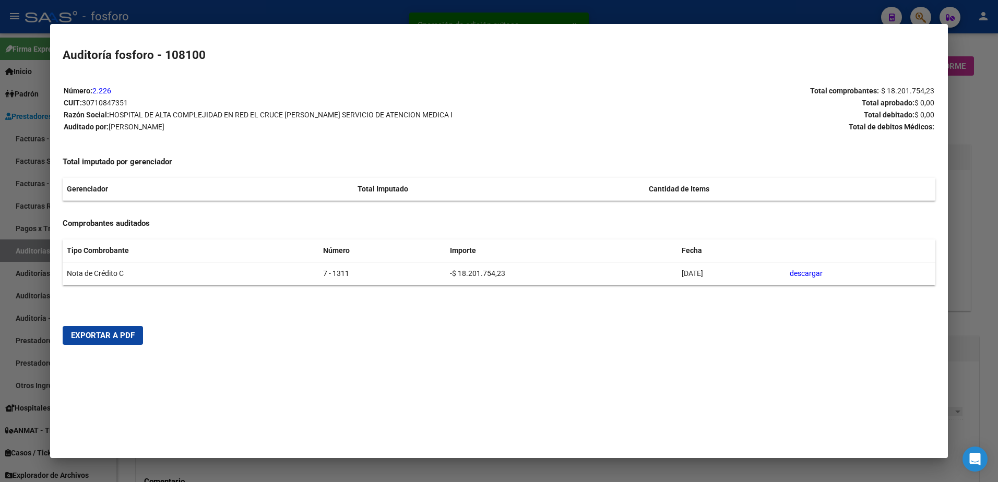
click at [95, 340] on span "Exportar a PDF" at bounding box center [103, 335] width 64 height 9
click at [11, 263] on div at bounding box center [499, 241] width 998 height 482
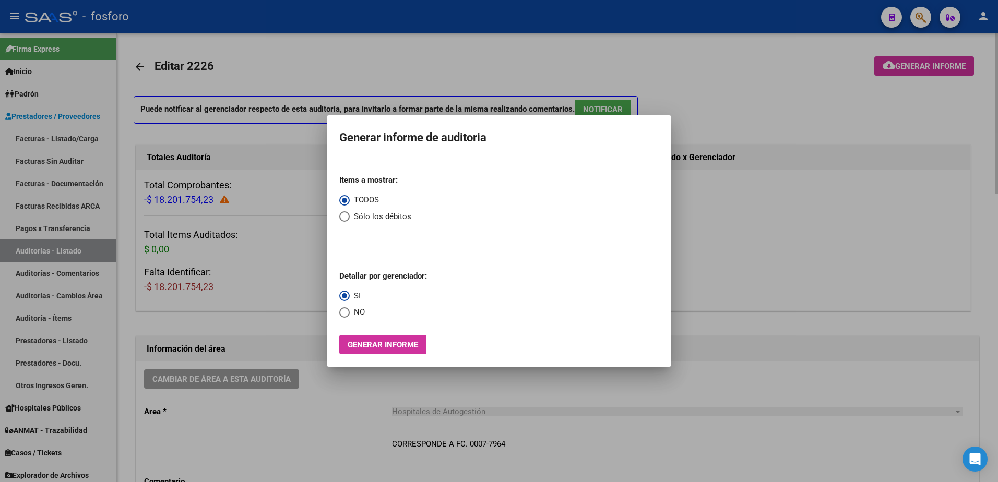
drag, startPoint x: 216, startPoint y: 338, endPoint x: 230, endPoint y: 325, distance: 19.6
click at [218, 337] on div at bounding box center [499, 241] width 998 height 482
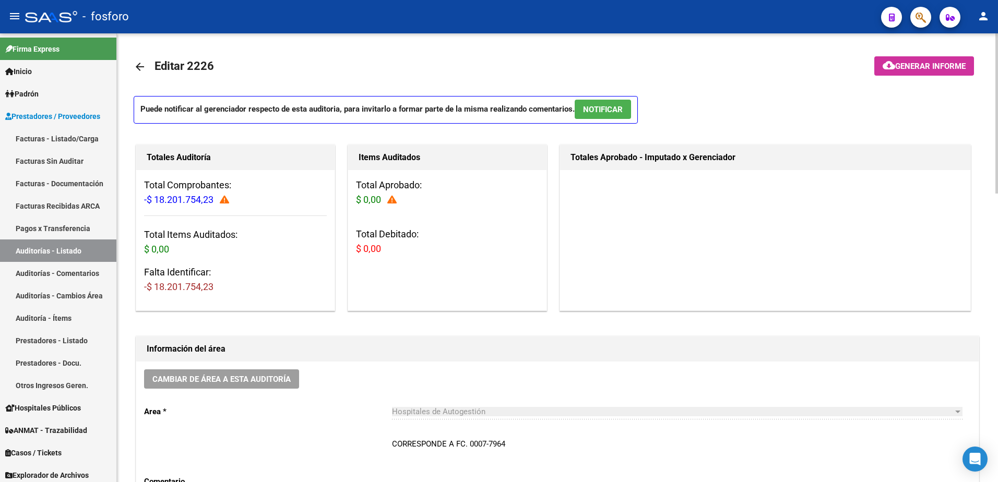
click at [972, 190] on div "Totales Aprobado - Imputado x Gerenciador" at bounding box center [770, 228] width 424 height 171
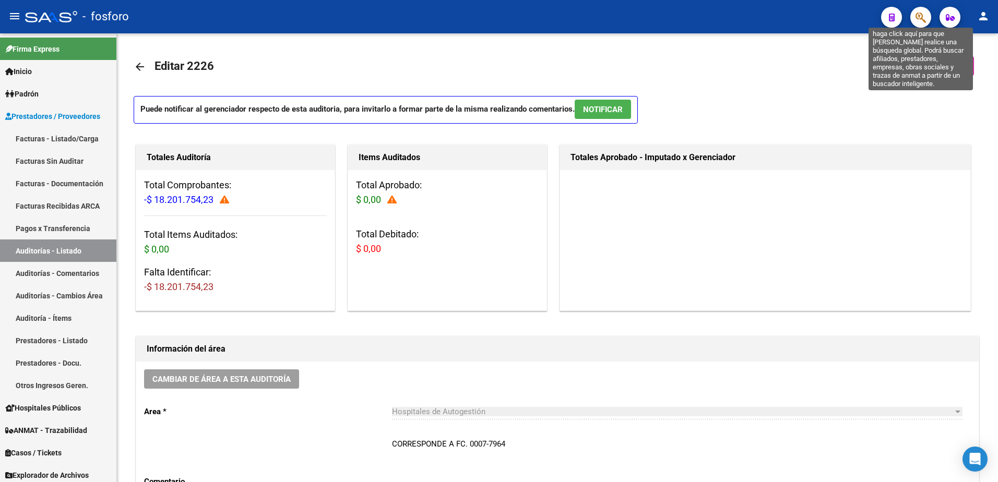
click at [925, 22] on icon "button" at bounding box center [921, 17] width 10 height 12
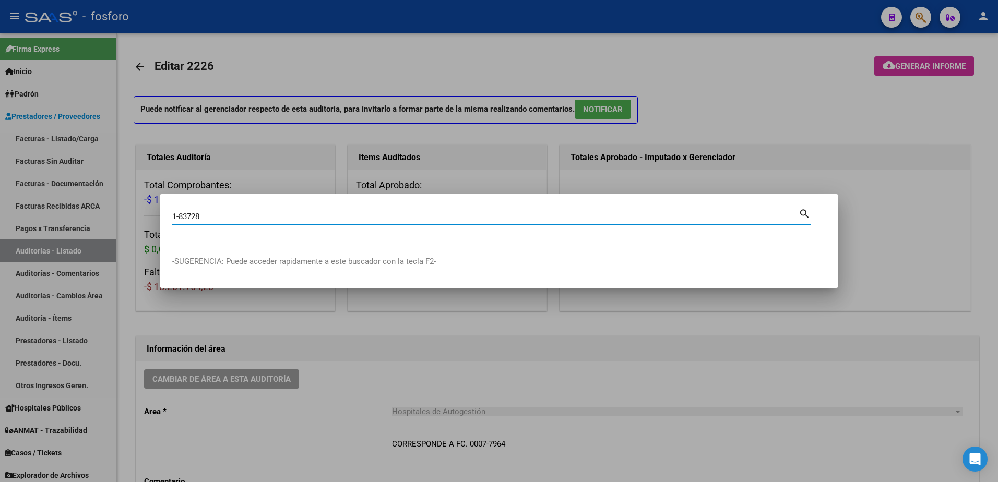
type input "1-83728"
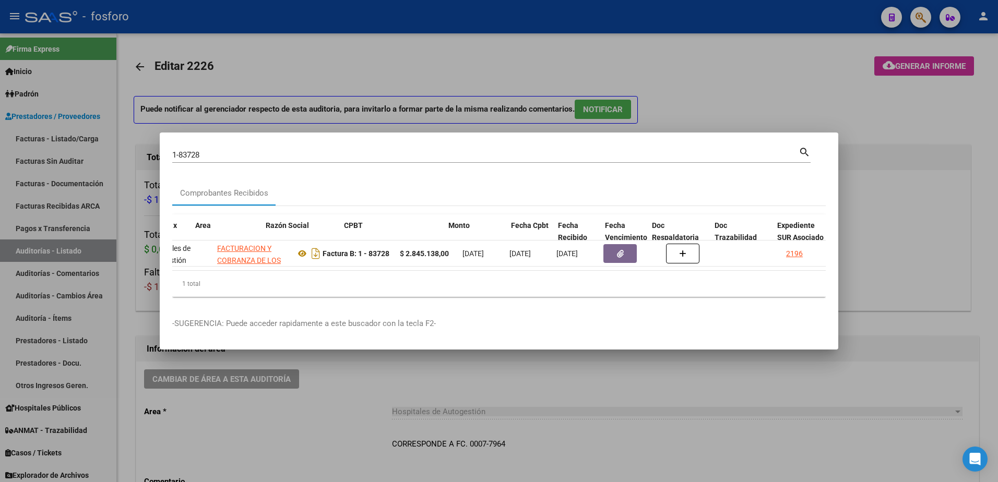
scroll to position [0, 223]
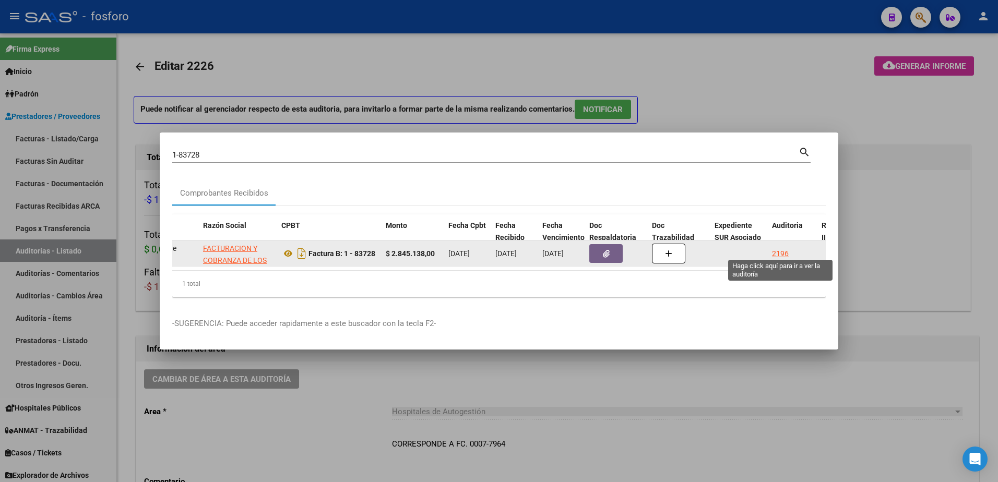
click at [784, 251] on div "2196" at bounding box center [780, 254] width 17 height 12
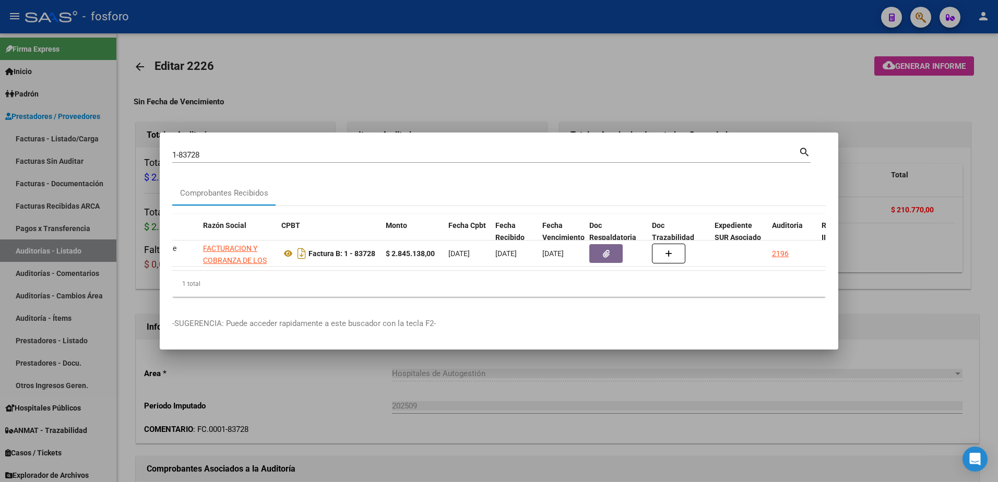
click at [895, 72] on div at bounding box center [499, 241] width 998 height 482
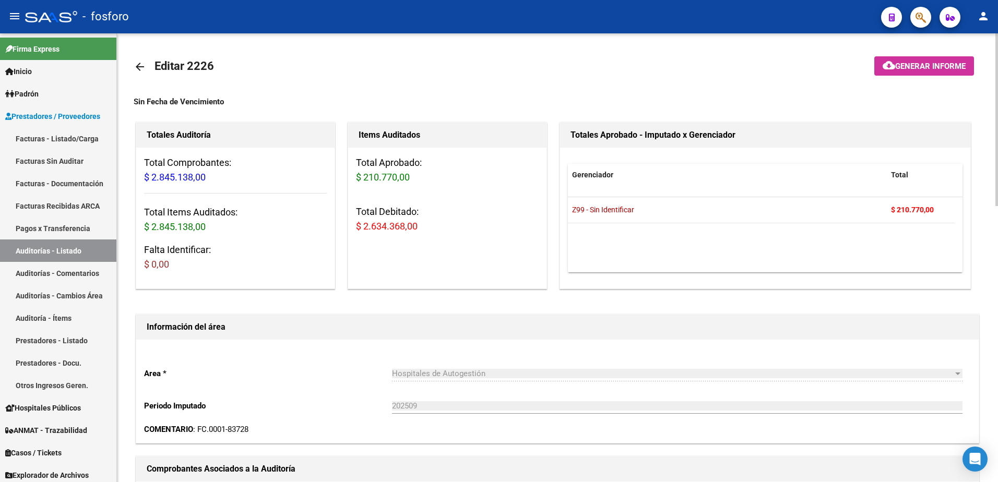
click at [899, 63] on span "Generar informe" at bounding box center [930, 66] width 70 height 9
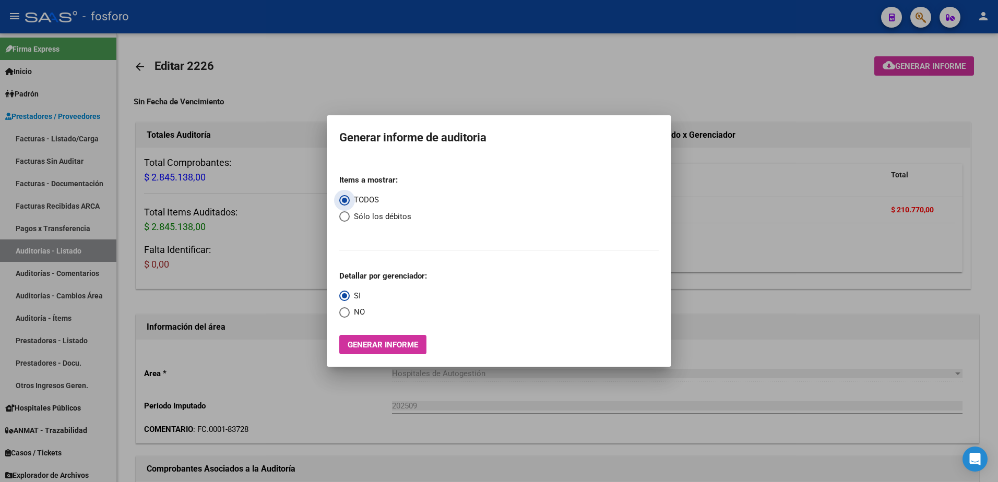
click at [392, 348] on span "Generar informe" at bounding box center [383, 344] width 70 height 9
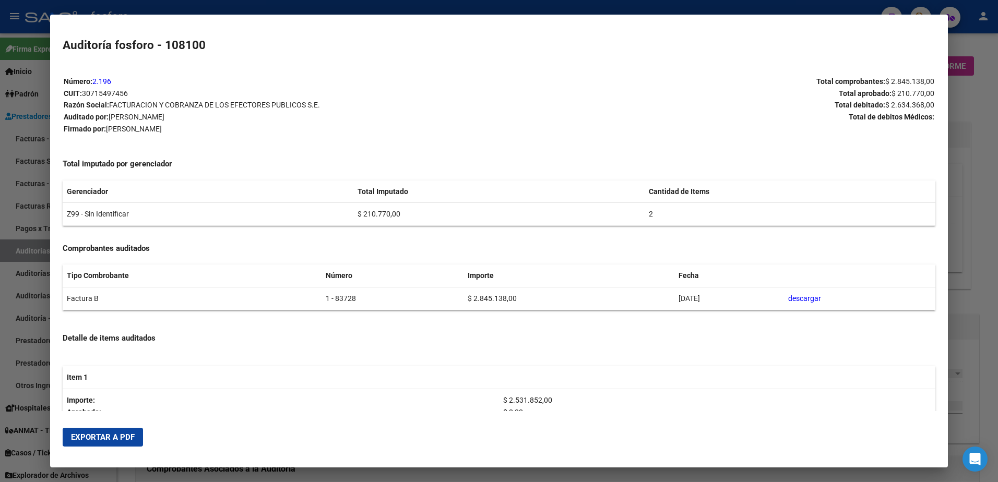
click at [122, 440] on span "Exportar a PDF" at bounding box center [103, 437] width 64 height 9
drag, startPoint x: 998, startPoint y: 102, endPoint x: 992, endPoint y: 105, distance: 6.1
click at [995, 103] on div at bounding box center [499, 241] width 998 height 482
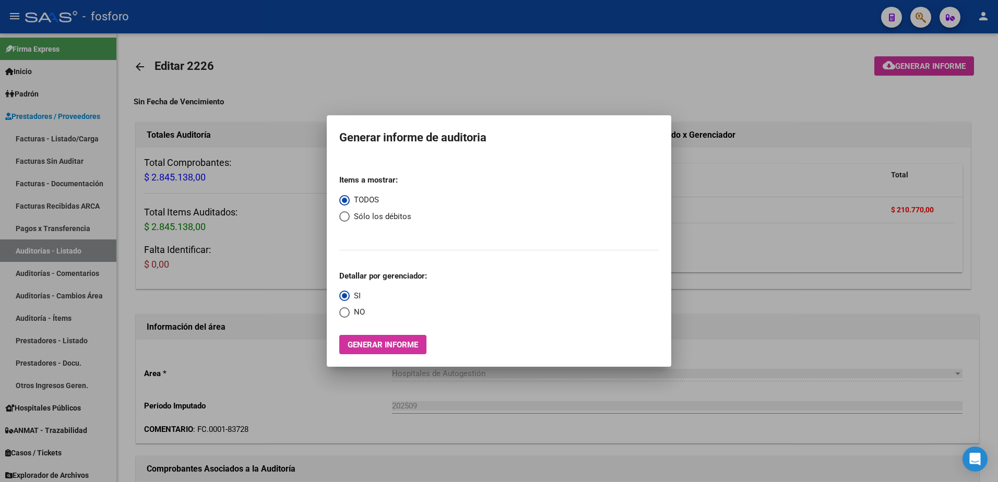
drag, startPoint x: 972, startPoint y: 110, endPoint x: 962, endPoint y: 110, distance: 10.5
click at [967, 114] on div at bounding box center [499, 241] width 998 height 482
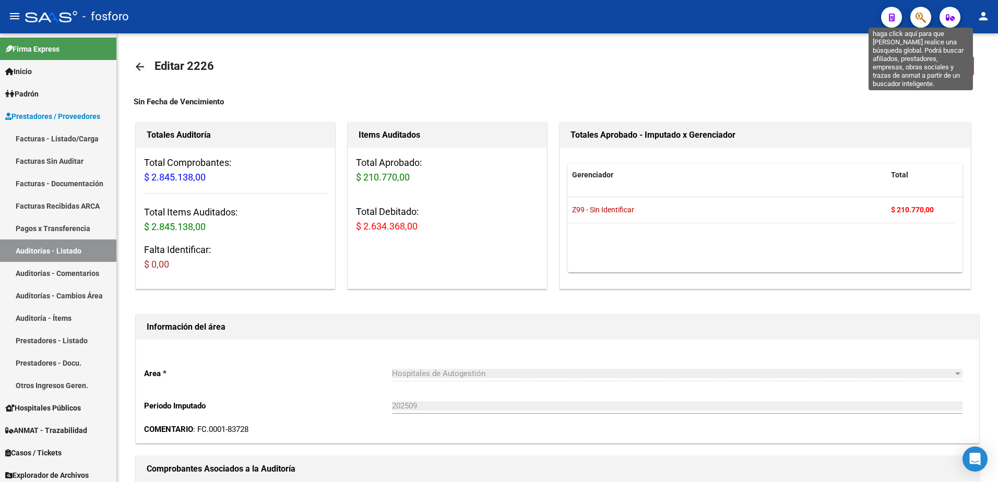
click at [918, 22] on icon "button" at bounding box center [921, 17] width 10 height 12
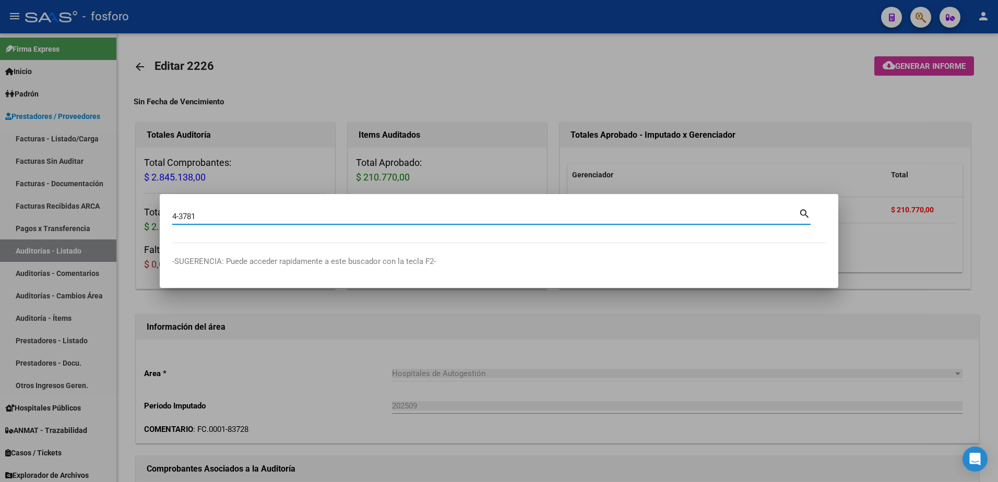
type input "4-3781"
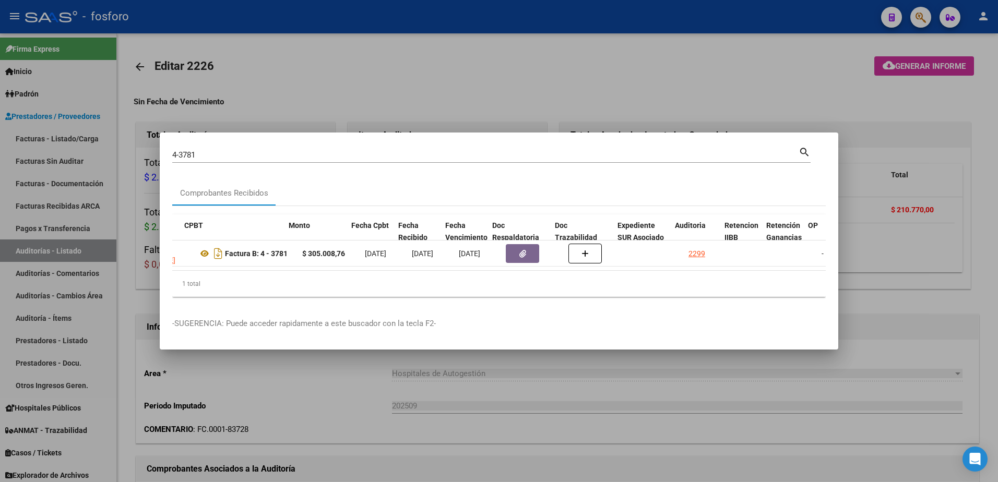
scroll to position [0, 334]
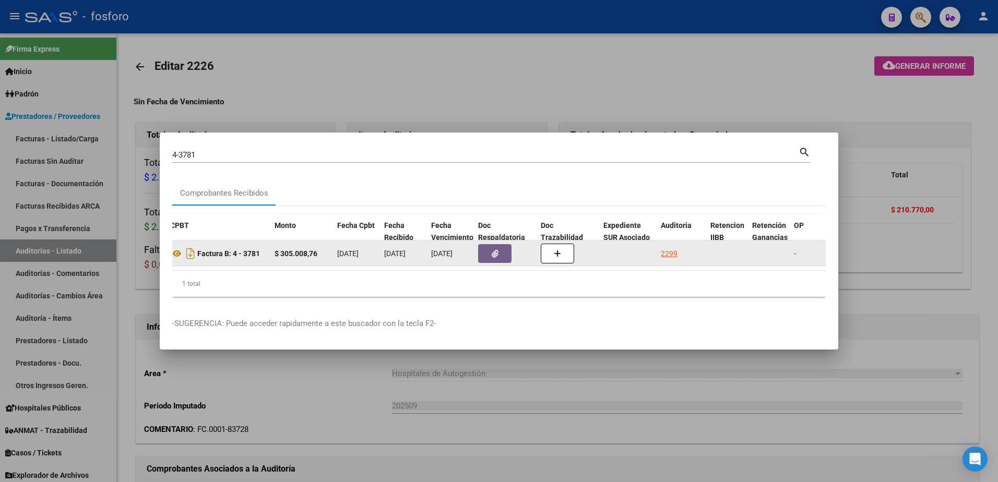
click at [678, 250] on div "2299" at bounding box center [681, 254] width 41 height 12
click at [671, 251] on div "2299" at bounding box center [669, 254] width 17 height 12
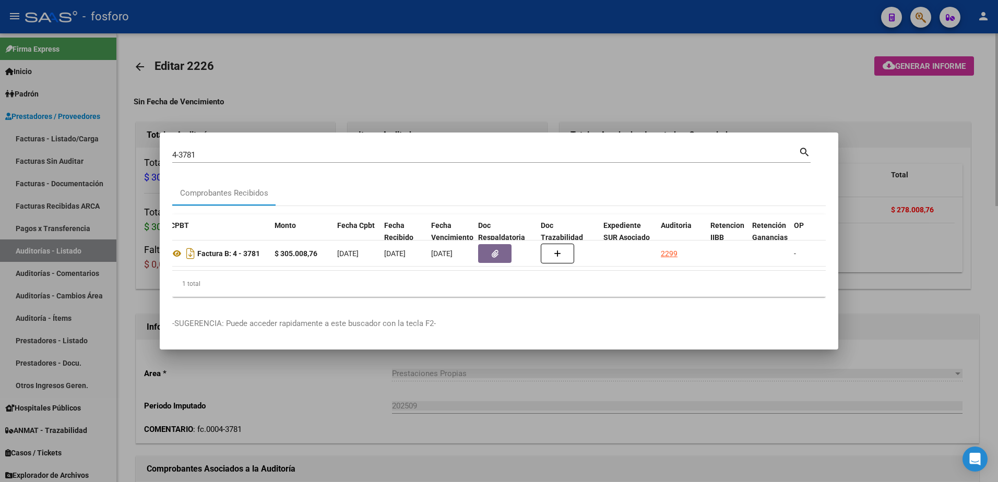
drag, startPoint x: 726, startPoint y: 98, endPoint x: 861, endPoint y: 98, distance: 134.7
click at [751, 99] on div at bounding box center [499, 241] width 998 height 482
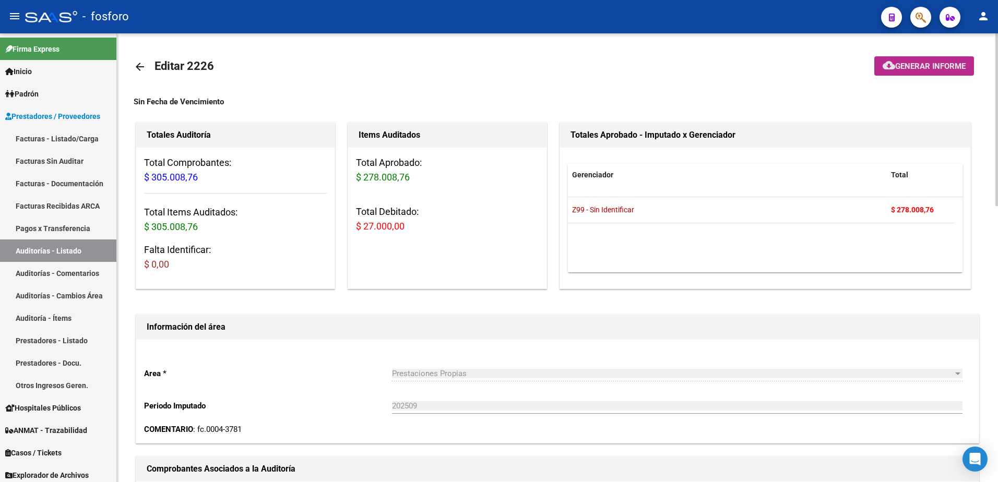
click at [896, 69] on span "Generar informe" at bounding box center [930, 66] width 70 height 9
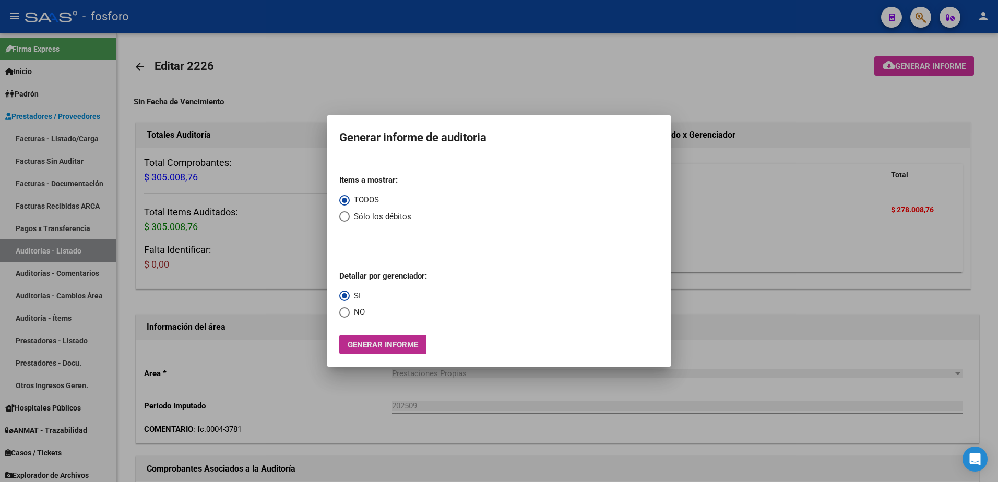
click at [401, 345] on span "Generar informe" at bounding box center [383, 344] width 70 height 9
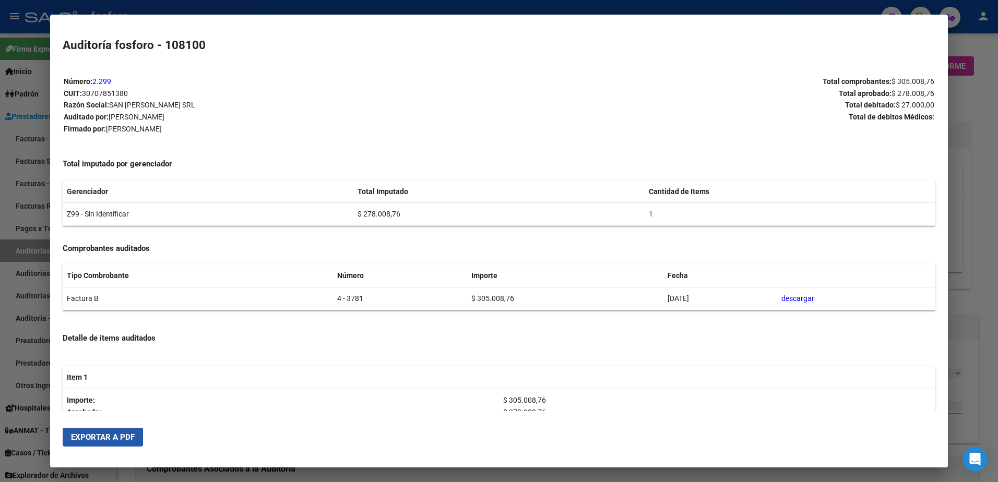
click at [94, 439] on span "Exportar a PDF" at bounding box center [103, 437] width 64 height 9
click at [990, 161] on div at bounding box center [499, 241] width 998 height 482
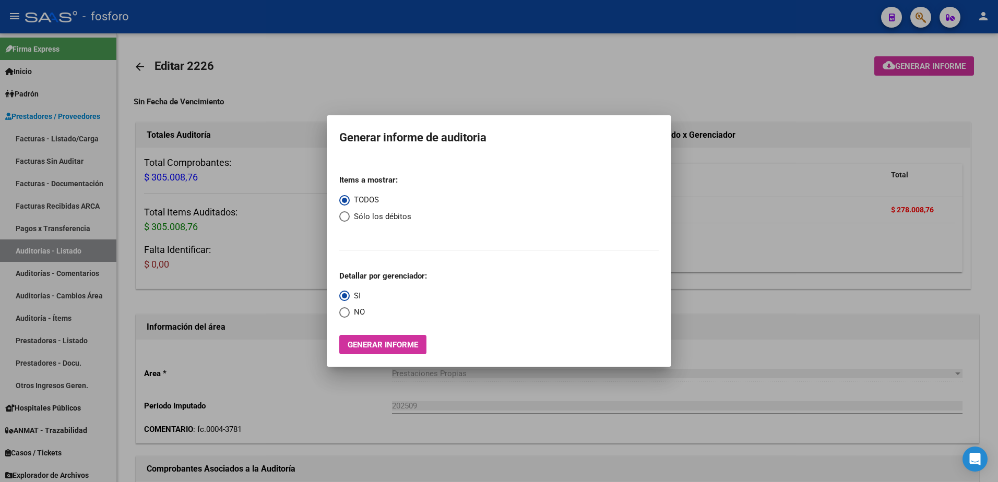
click at [857, 86] on div at bounding box center [499, 241] width 998 height 482
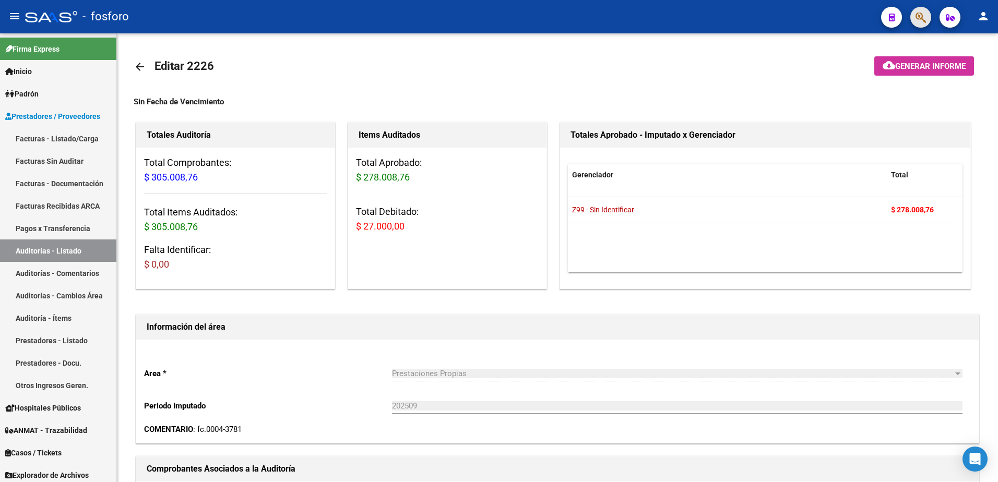
click at [913, 21] on button "button" at bounding box center [920, 17] width 21 height 21
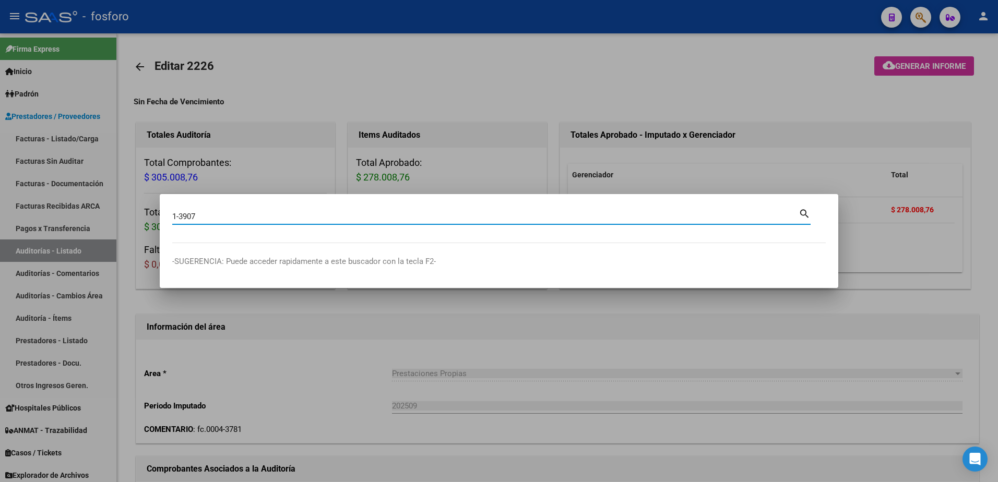
type input "1-3907"
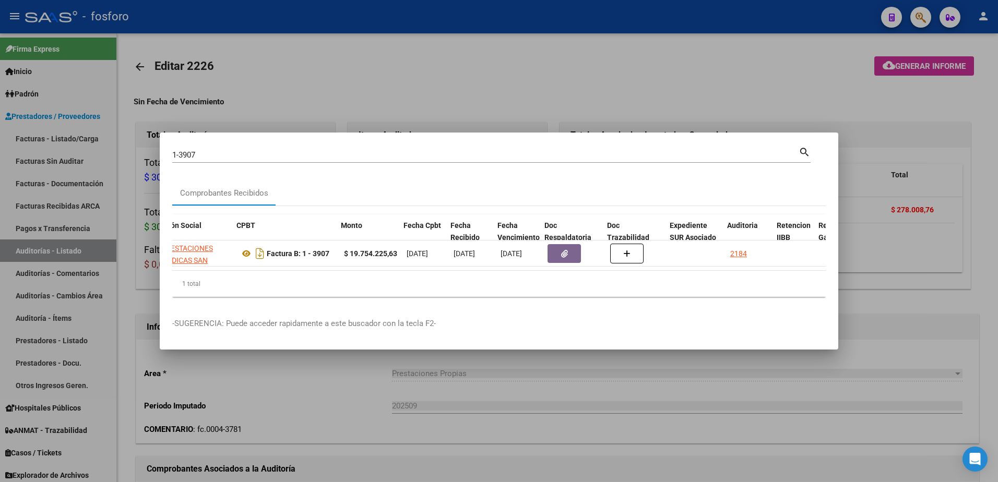
scroll to position [0, 286]
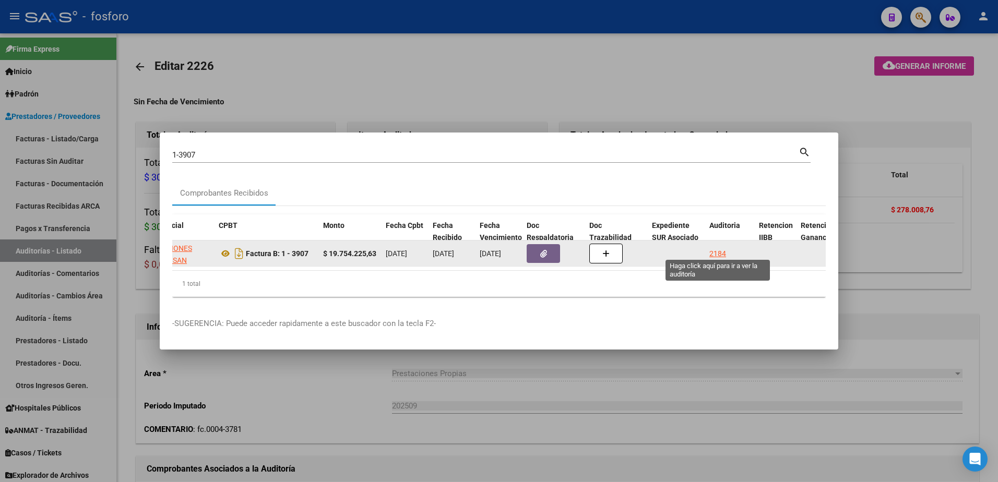
click at [722, 248] on div "2184" at bounding box center [717, 254] width 17 height 12
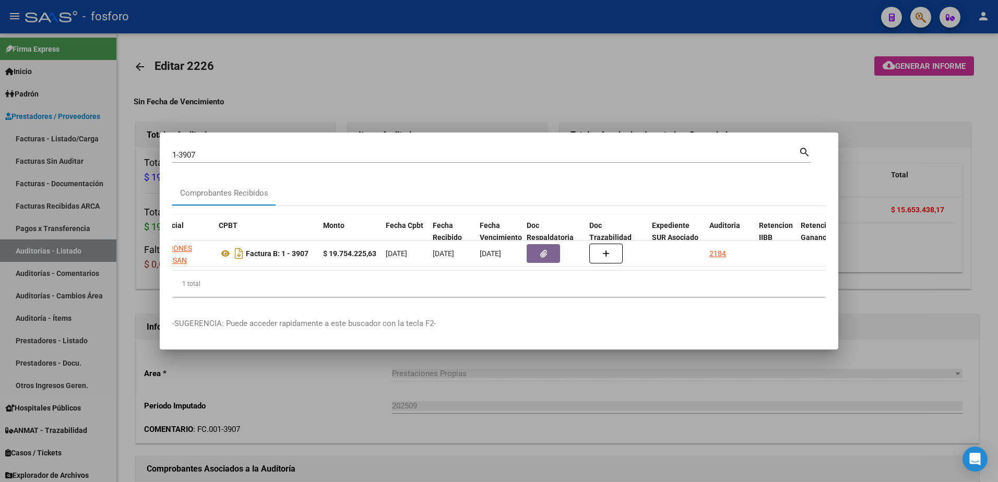
click at [773, 111] on div at bounding box center [499, 241] width 998 height 482
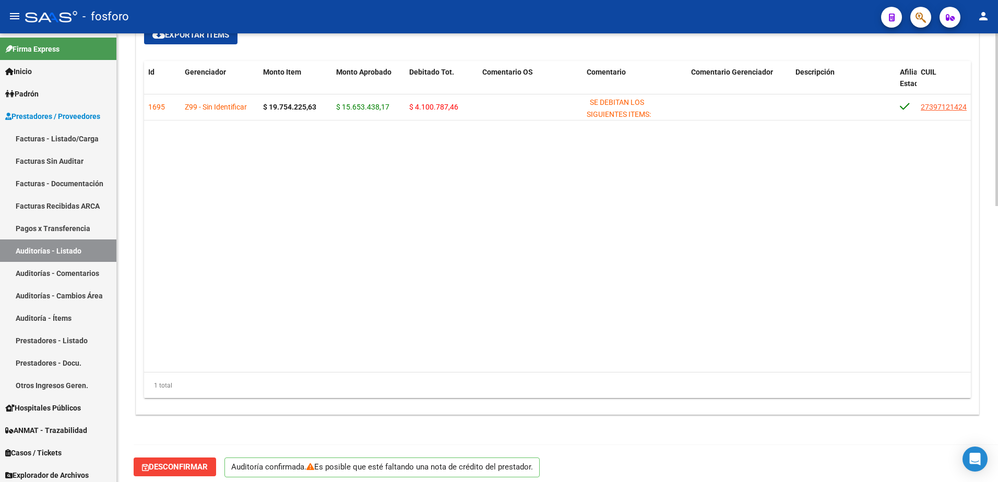
scroll to position [717, 0]
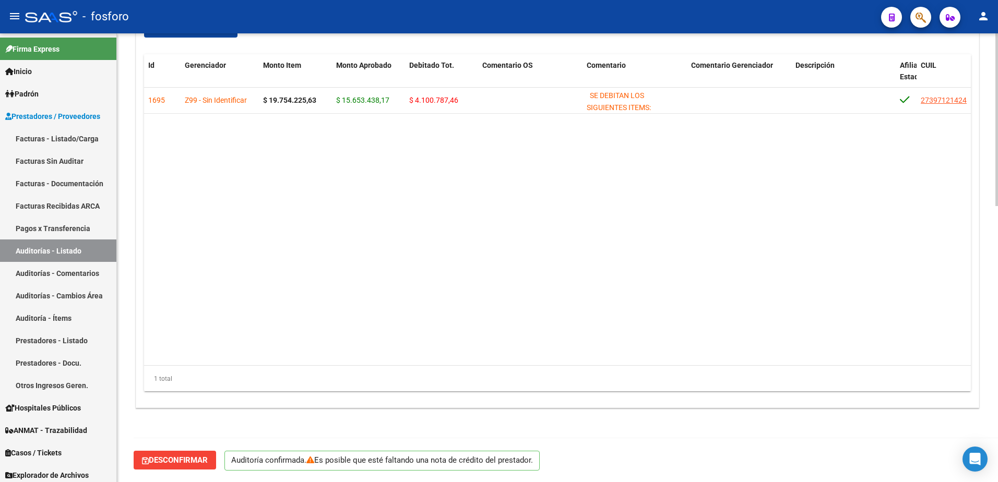
click at [967, 365] on div "Id Gerenciador Monto Item Monto Aprobado Debitado Tot. Comentario OS Comentario…" at bounding box center [557, 223] width 827 height 338
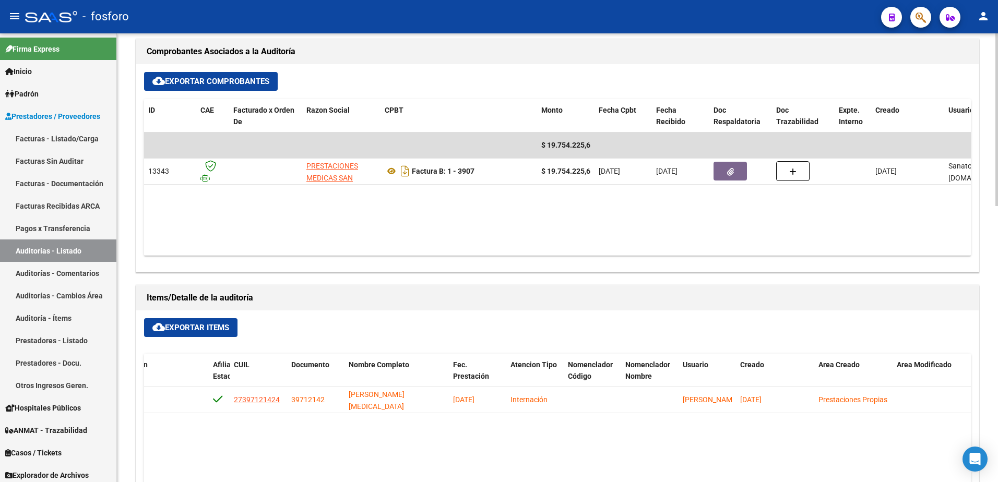
scroll to position [261, 0]
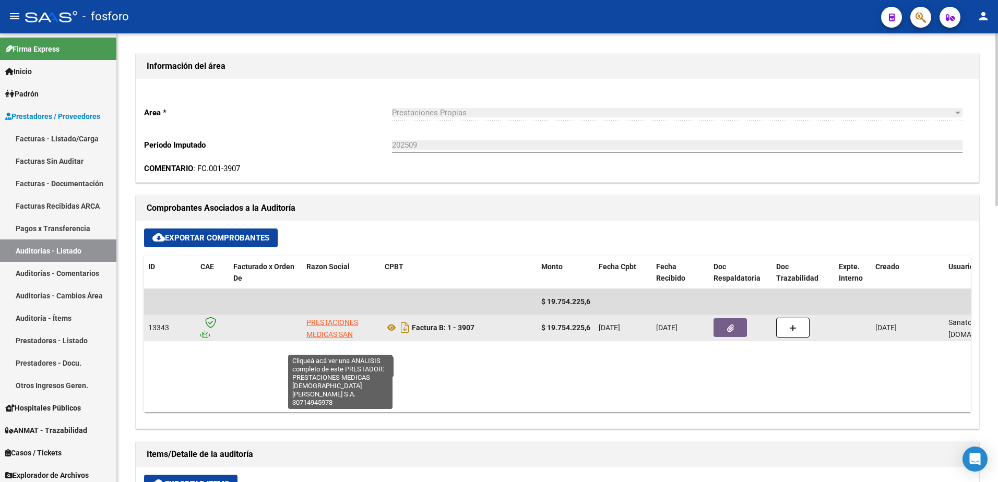
click at [336, 323] on span "PRESTACIONES MEDICAS SAN [PERSON_NAME] S.A." at bounding box center [334, 340] width 56 height 44
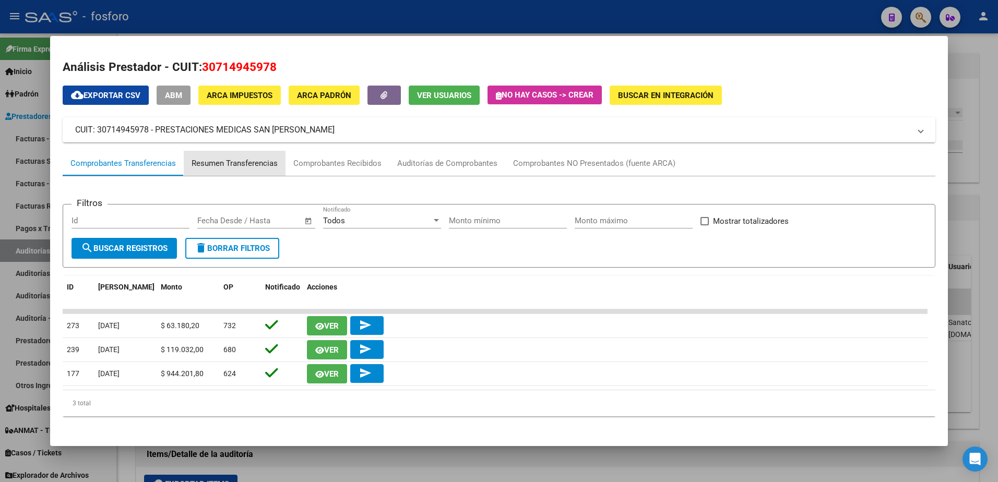
click at [244, 167] on div "Resumen Transferencias" at bounding box center [235, 164] width 86 height 12
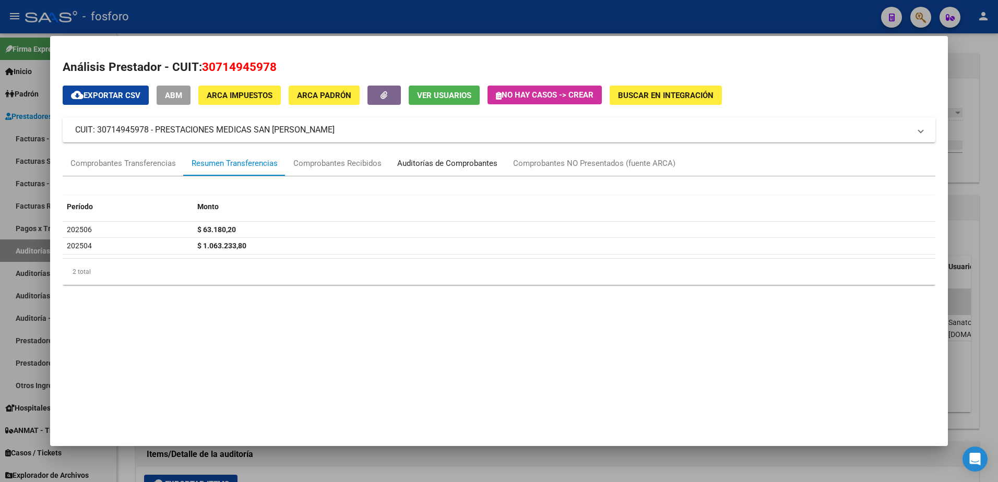
click at [422, 160] on div "Auditorías de Comprobantes" at bounding box center [447, 164] width 100 height 12
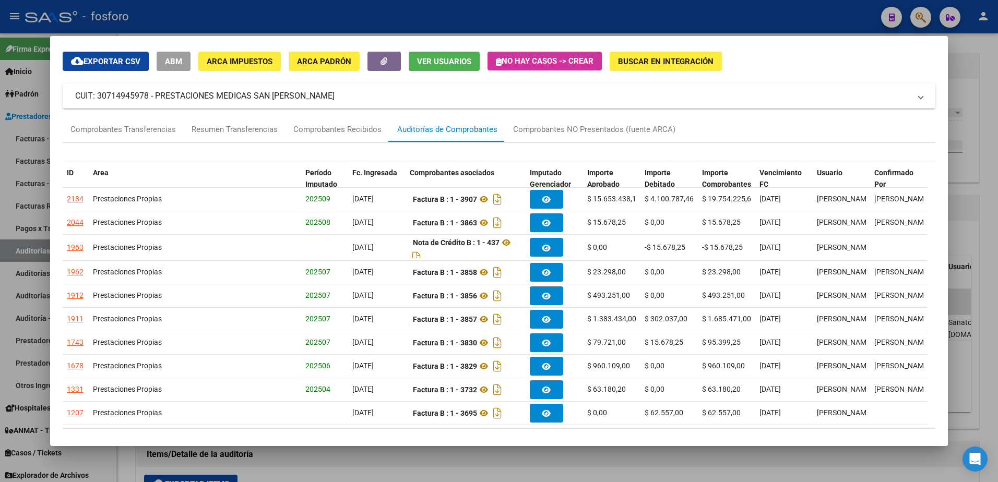
scroll to position [52, 0]
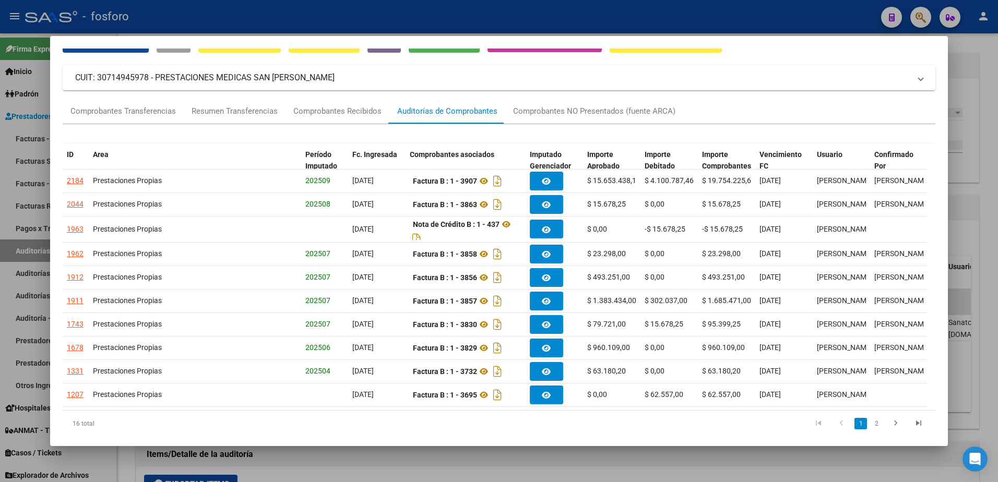
click at [11, 204] on div at bounding box center [499, 241] width 998 height 482
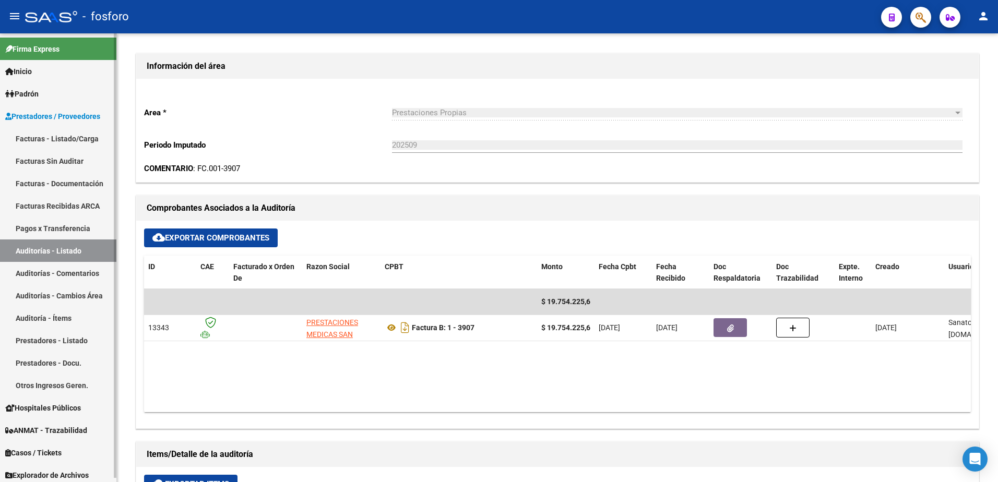
click at [73, 141] on link "Facturas - Listado/Carga" at bounding box center [58, 138] width 116 height 22
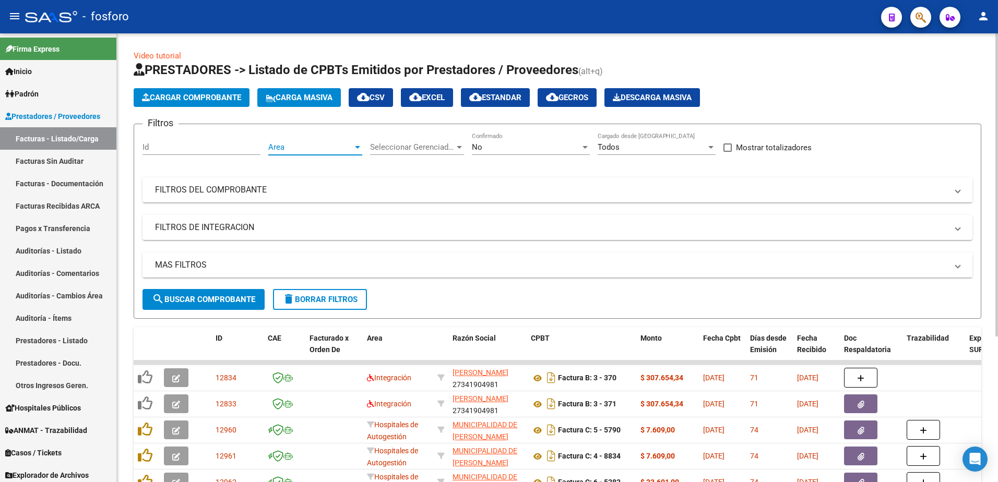
click at [358, 144] on div at bounding box center [357, 147] width 9 height 8
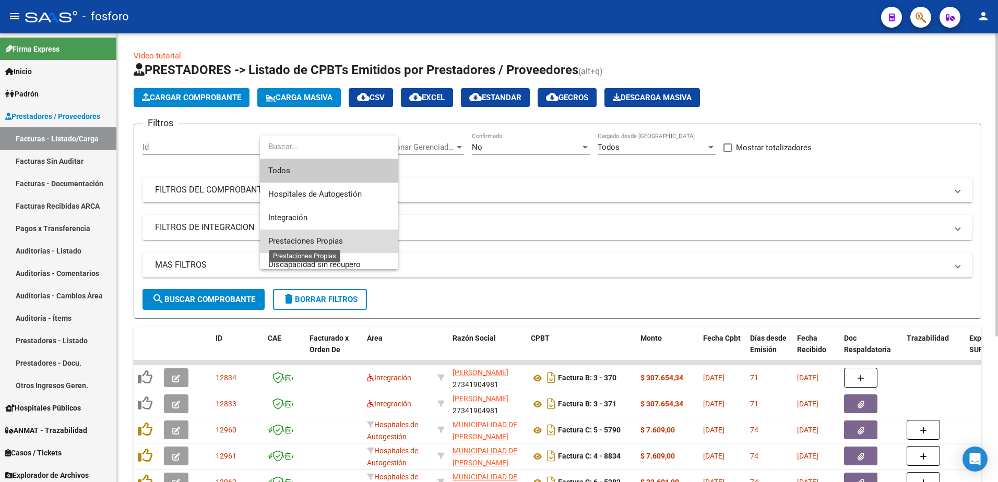
drag, startPoint x: 297, startPoint y: 236, endPoint x: 269, endPoint y: 259, distance: 35.6
click at [297, 236] on span "Prestaciones Propias" at bounding box center [329, 241] width 122 height 23
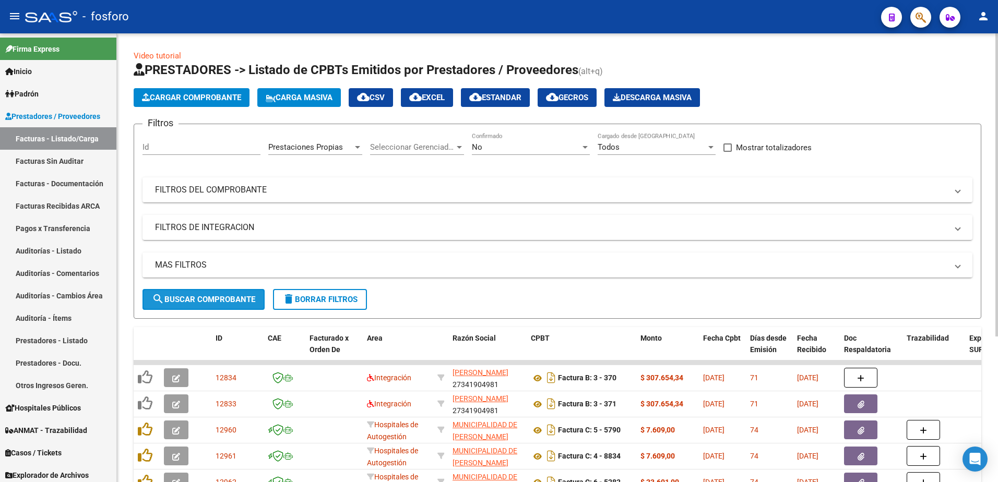
click at [205, 297] on span "search Buscar Comprobante" at bounding box center [203, 299] width 103 height 9
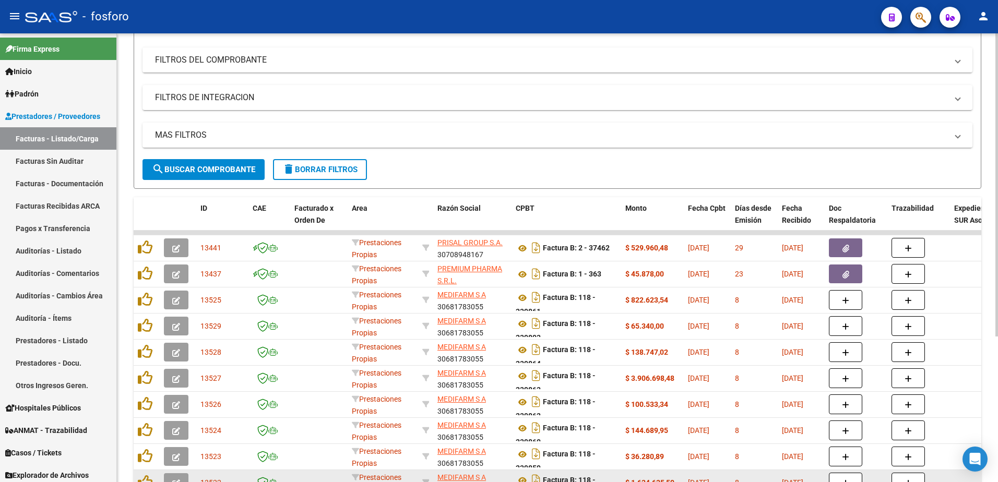
scroll to position [215, 0]
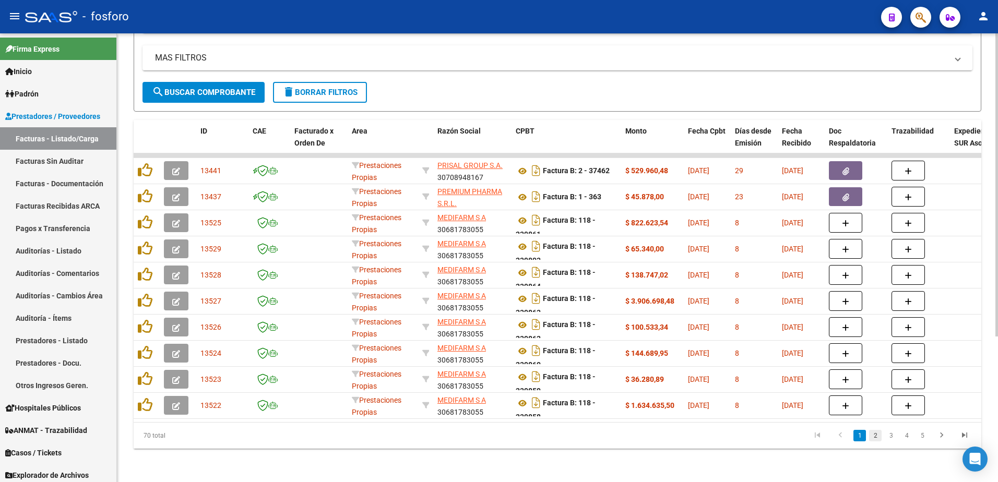
click at [870, 436] on link "2" at bounding box center [875, 435] width 13 height 11
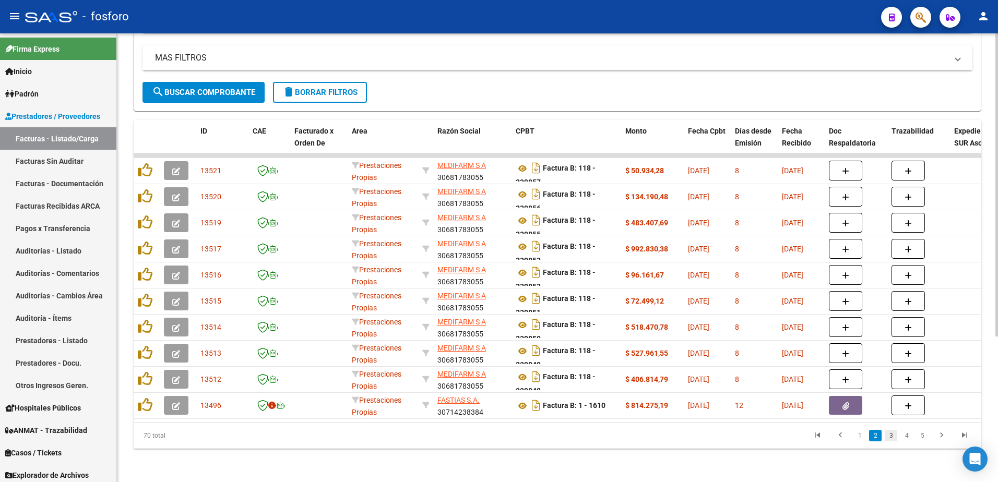
click at [889, 433] on link "3" at bounding box center [891, 435] width 13 height 11
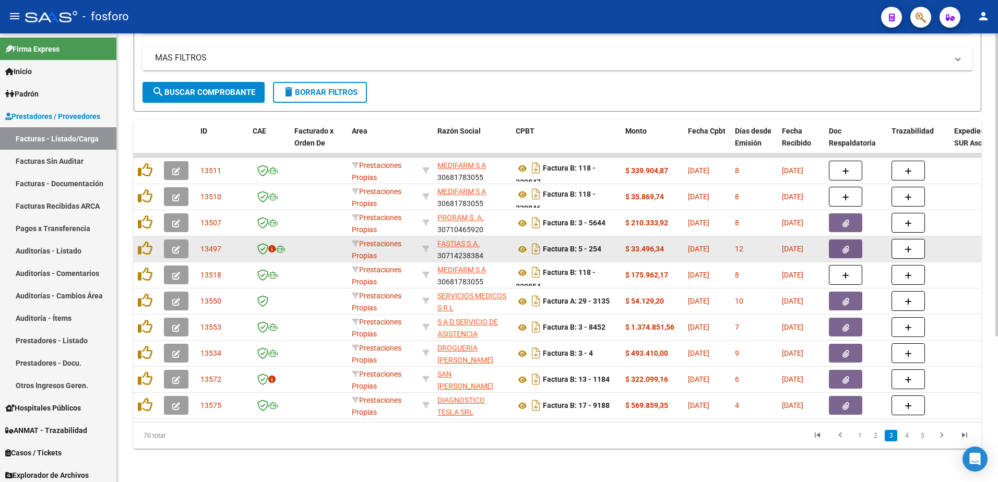
click at [171, 246] on button "button" at bounding box center [176, 249] width 25 height 19
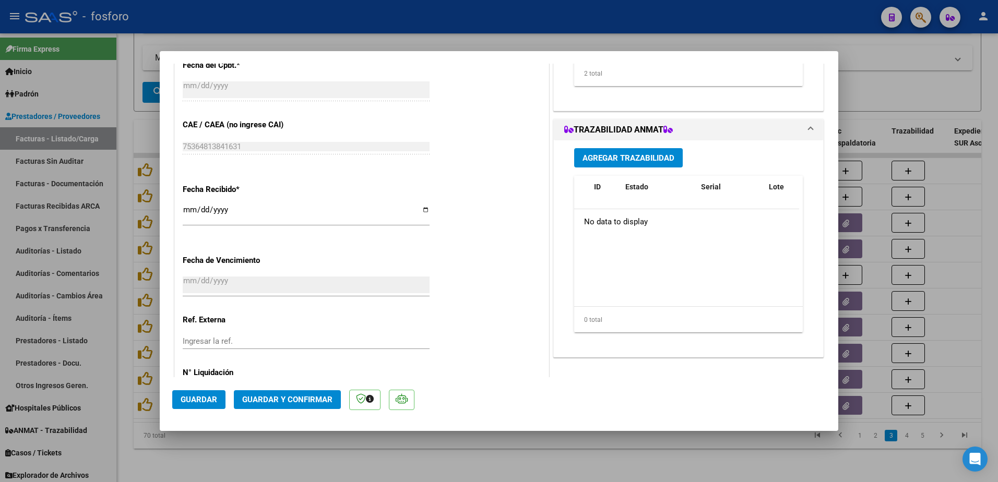
scroll to position [541, 0]
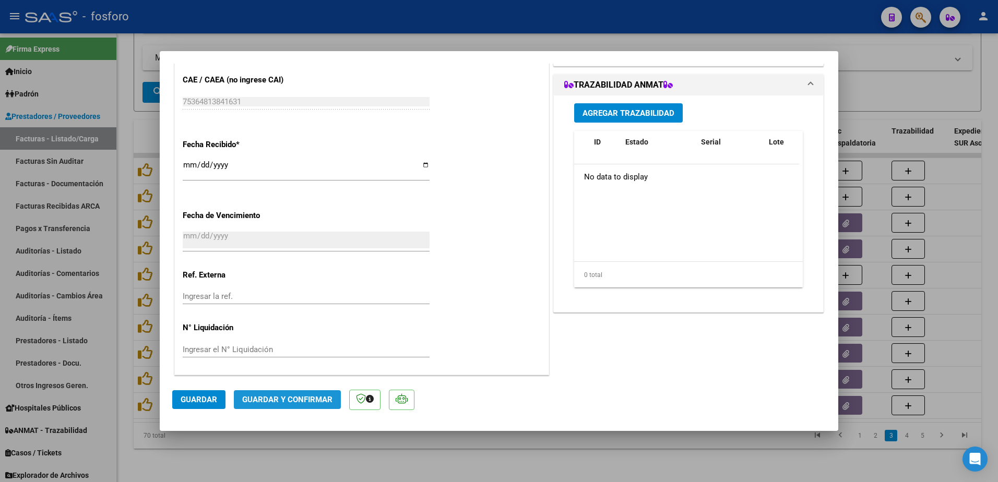
click at [300, 409] on button "Guardar y Confirmar" at bounding box center [287, 399] width 107 height 19
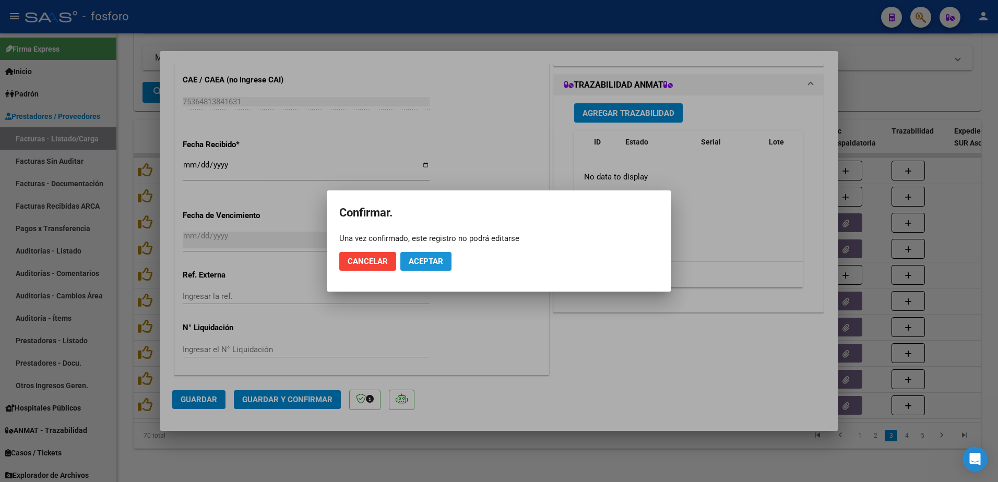
click at [430, 267] on button "Aceptar" at bounding box center [425, 261] width 51 height 19
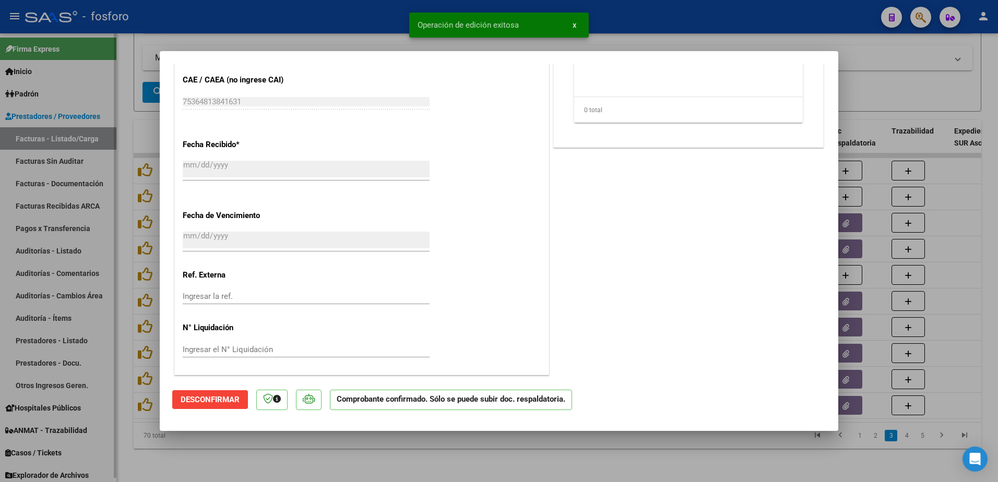
click at [100, 201] on div at bounding box center [499, 241] width 998 height 482
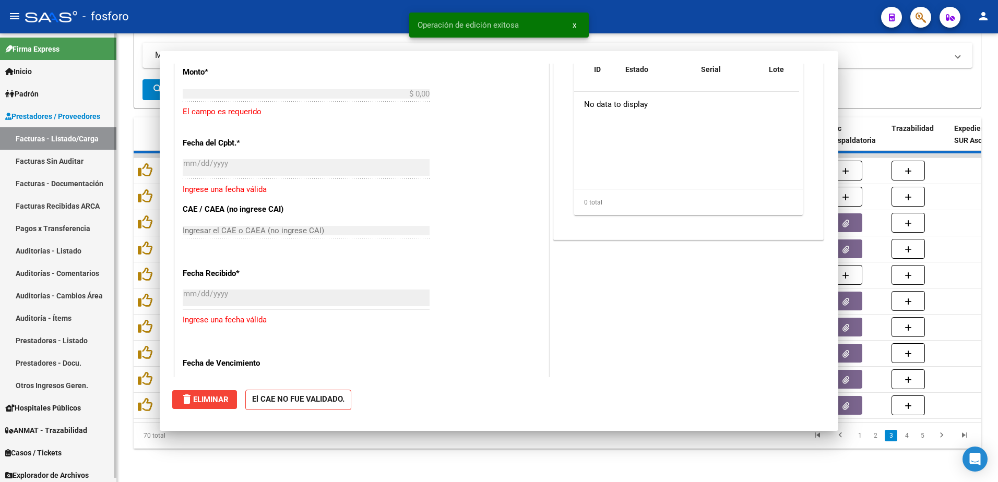
scroll to position [0, 0]
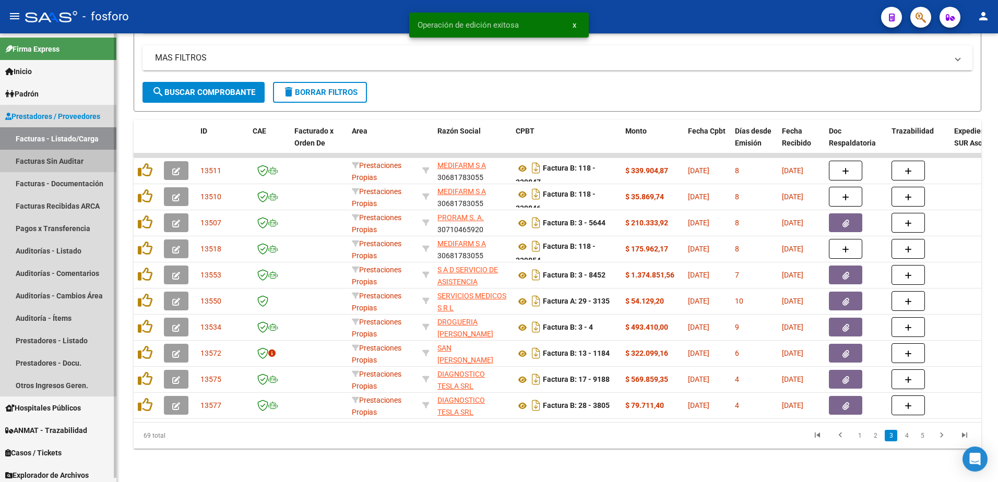
click at [77, 167] on link "Facturas Sin Auditar" at bounding box center [58, 161] width 116 height 22
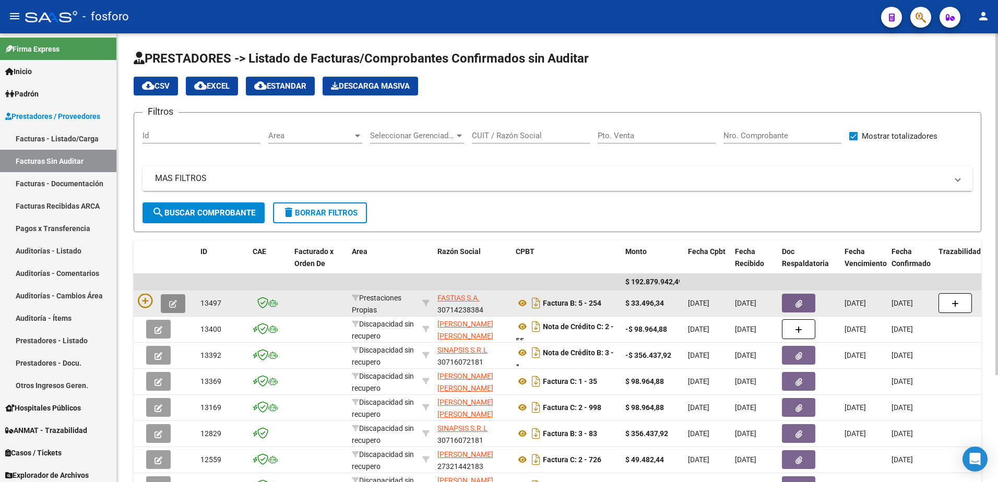
click at [175, 304] on icon "button" at bounding box center [173, 304] width 8 height 8
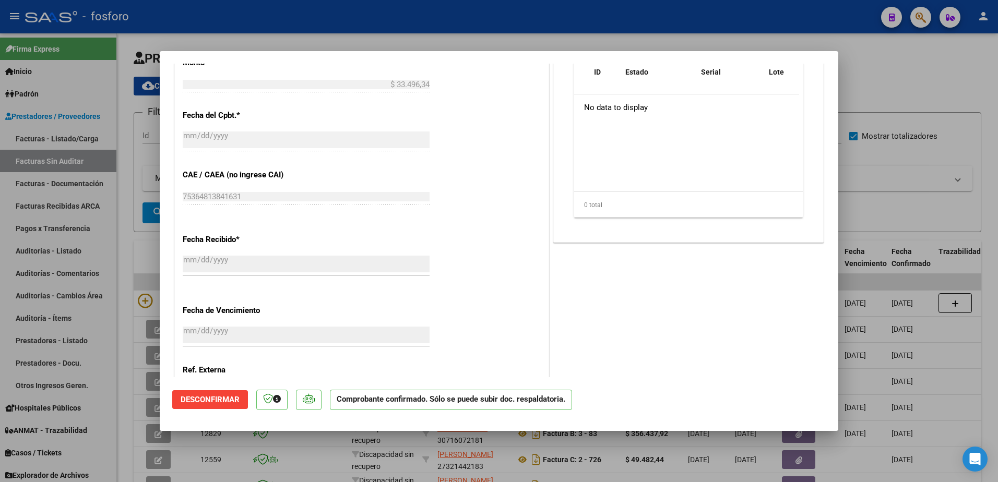
scroll to position [541, 0]
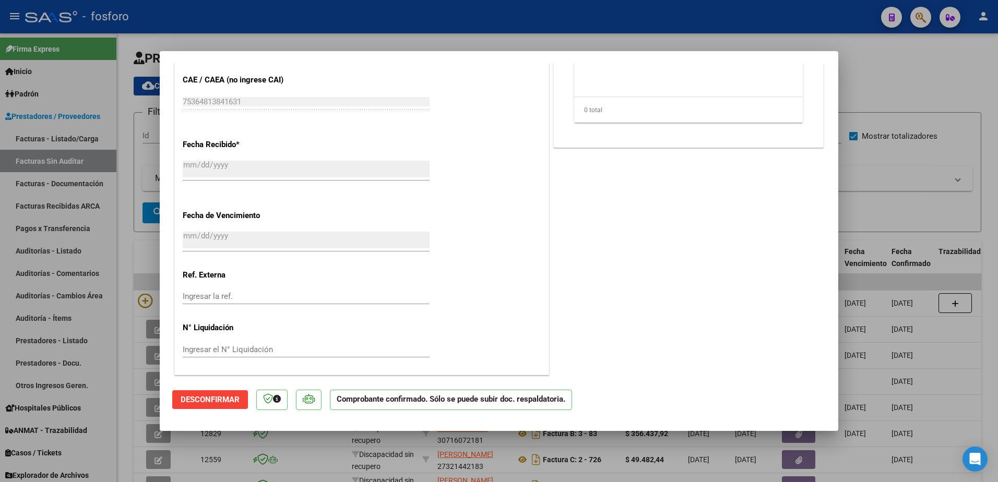
click at [129, 231] on div at bounding box center [499, 241] width 998 height 482
type input "$ 0,00"
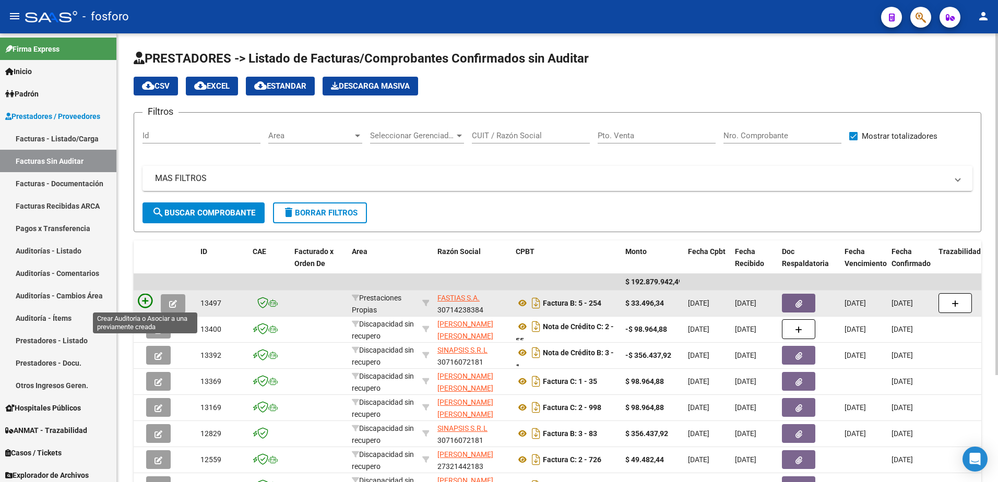
click at [141, 300] on icon at bounding box center [145, 301] width 15 height 15
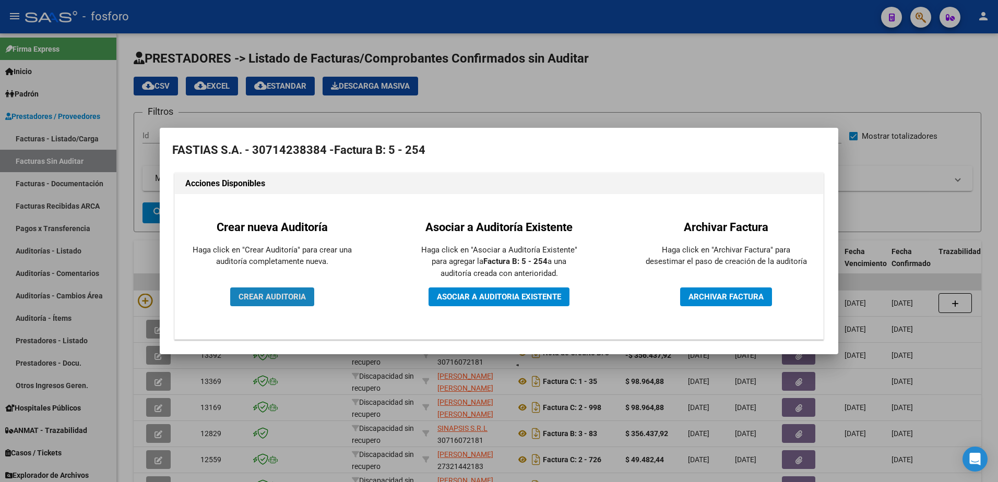
click at [253, 291] on button "CREAR AUDITORIA" at bounding box center [272, 297] width 84 height 19
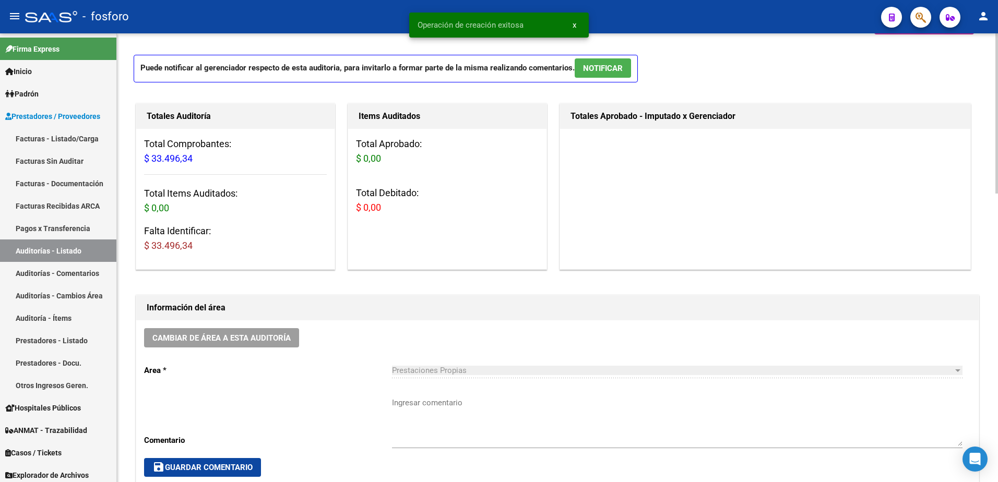
scroll to position [261, 0]
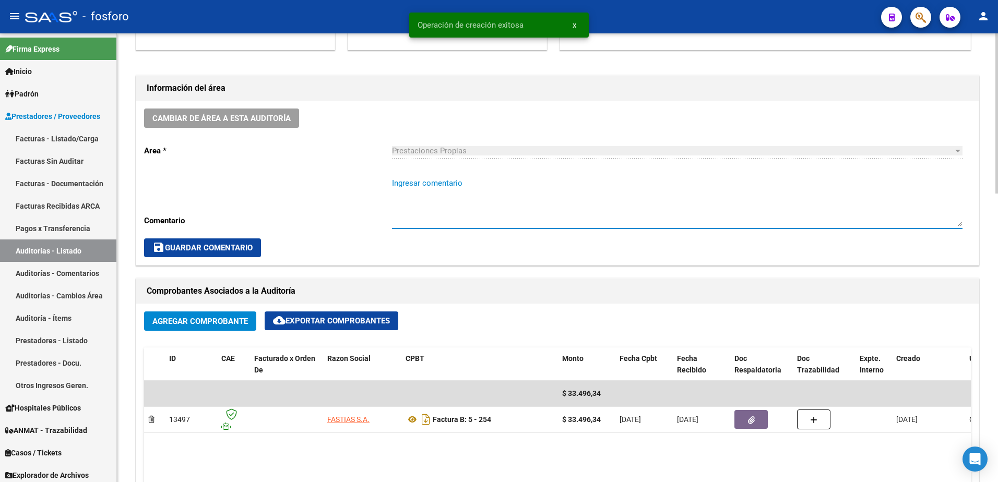
click at [425, 186] on textarea "Ingresar comentario" at bounding box center [677, 201] width 571 height 49
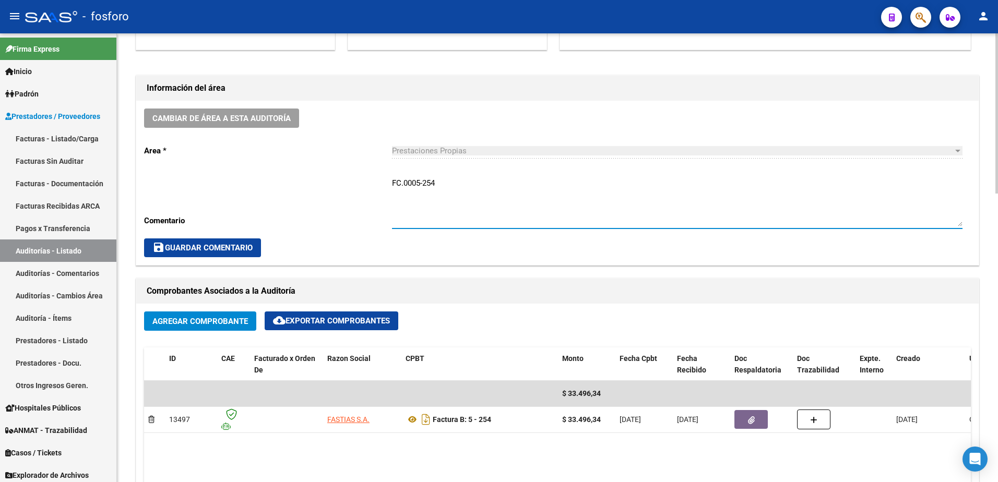
type textarea "FC.0005-254"
click at [198, 248] on span "save Guardar Comentario" at bounding box center [202, 247] width 100 height 9
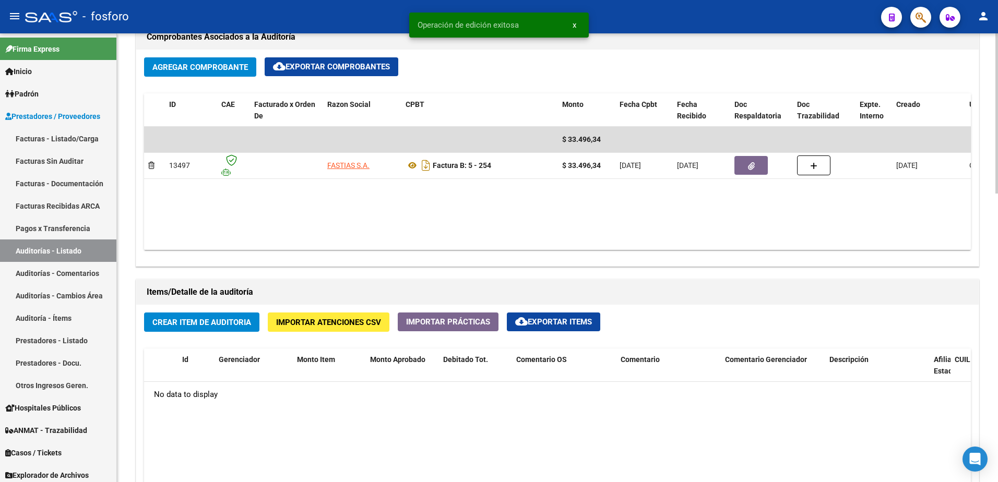
scroll to position [522, 0]
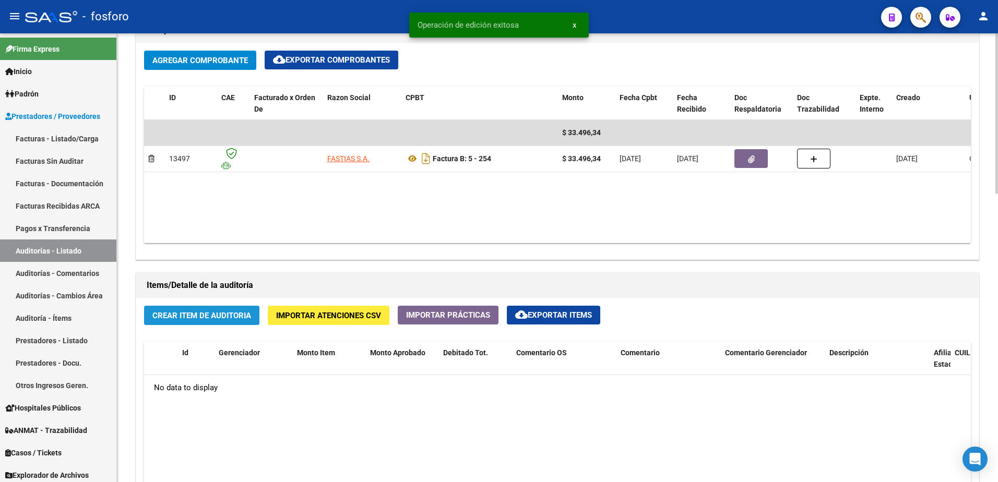
click at [226, 314] on span "Crear Item de Auditoria" at bounding box center [201, 315] width 99 height 9
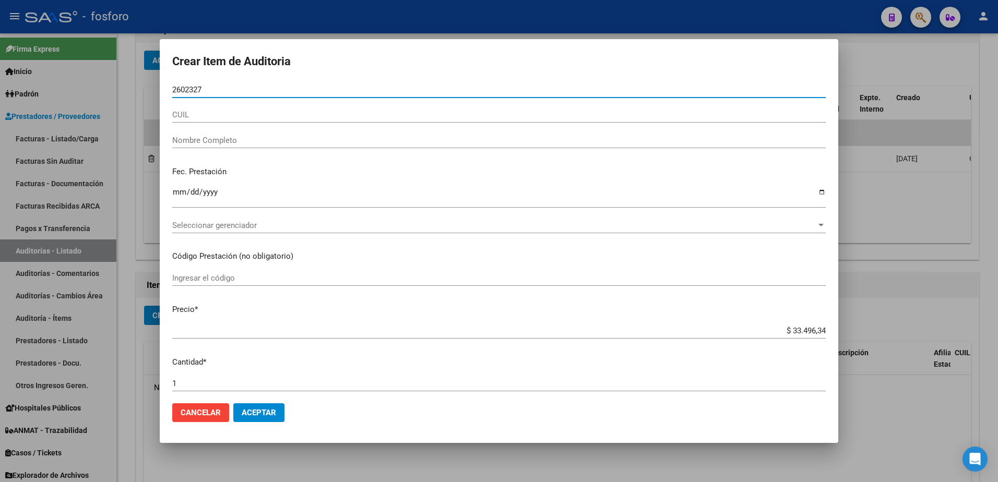
type input "26023271"
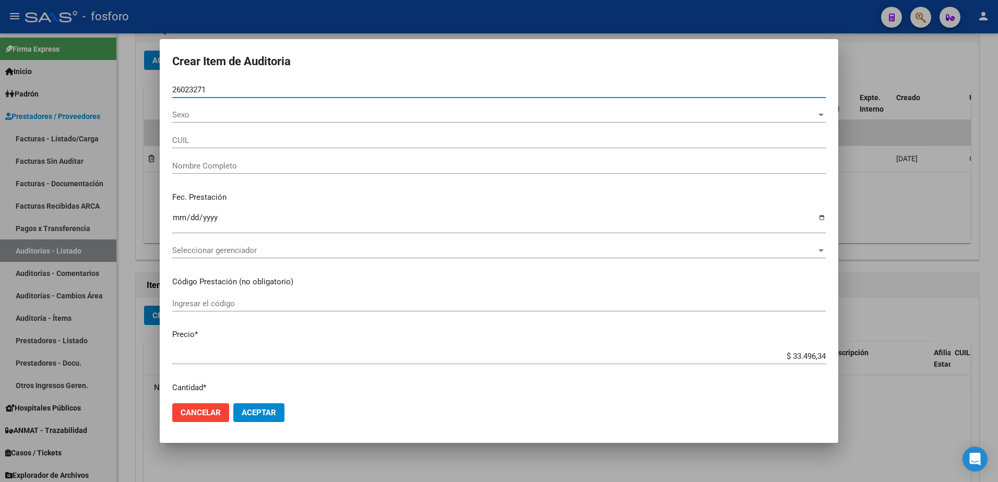
type input "20260232712"
type input "[PERSON_NAME] -"
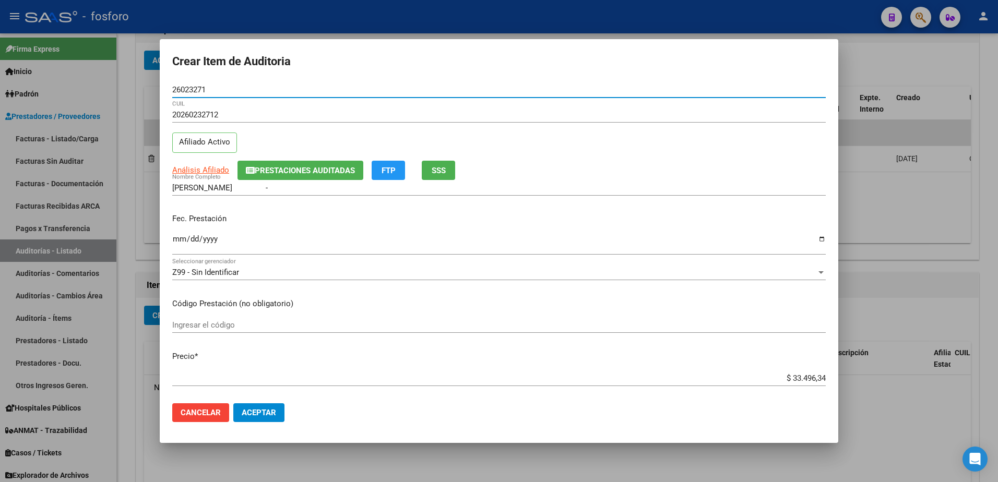
type input "26023271"
click at [177, 240] on input "Ingresar la fecha" at bounding box center [499, 243] width 654 height 17
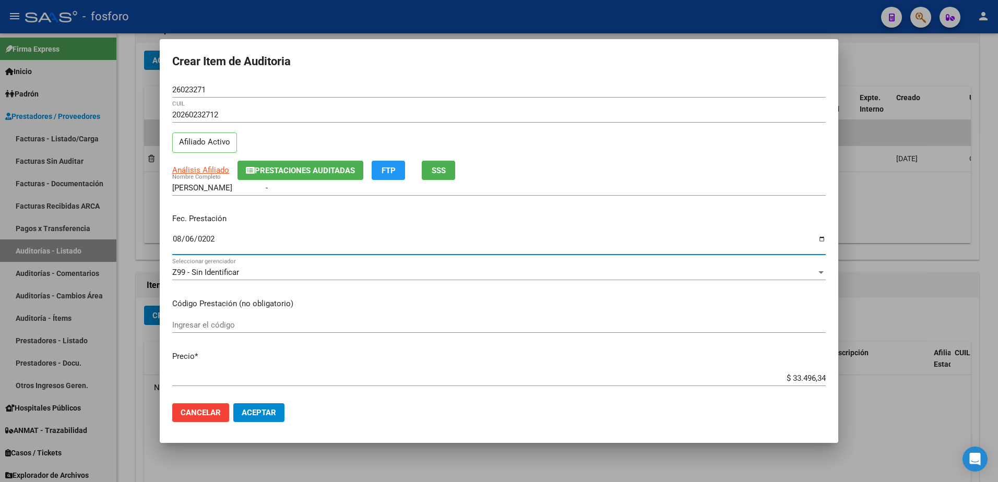
type input "[DATE]"
click at [188, 314] on mat-dialog-content "26023271 Nro Documento 20260232712 CUIL Afiliado Activo Análisis Afiliado Prest…" at bounding box center [499, 239] width 679 height 314
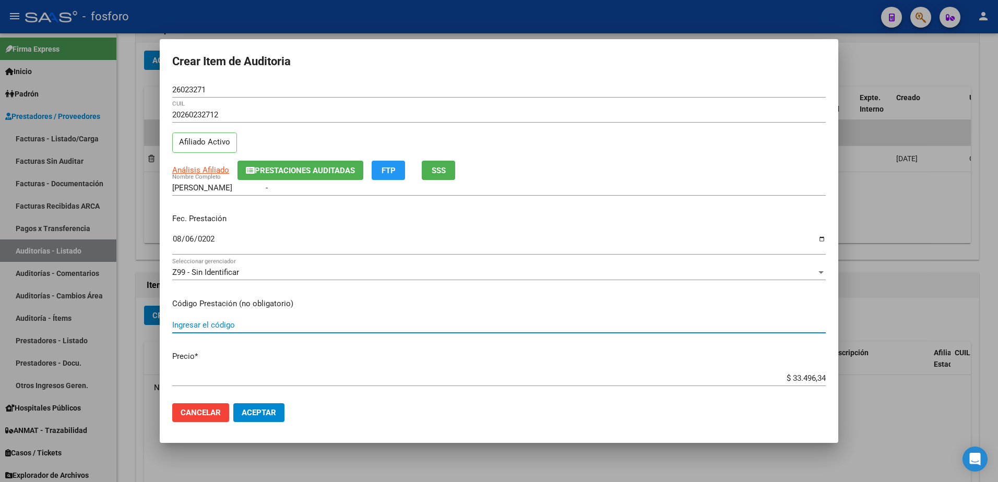
click at [234, 322] on input "Ingresar el código" at bounding box center [499, 325] width 654 height 9
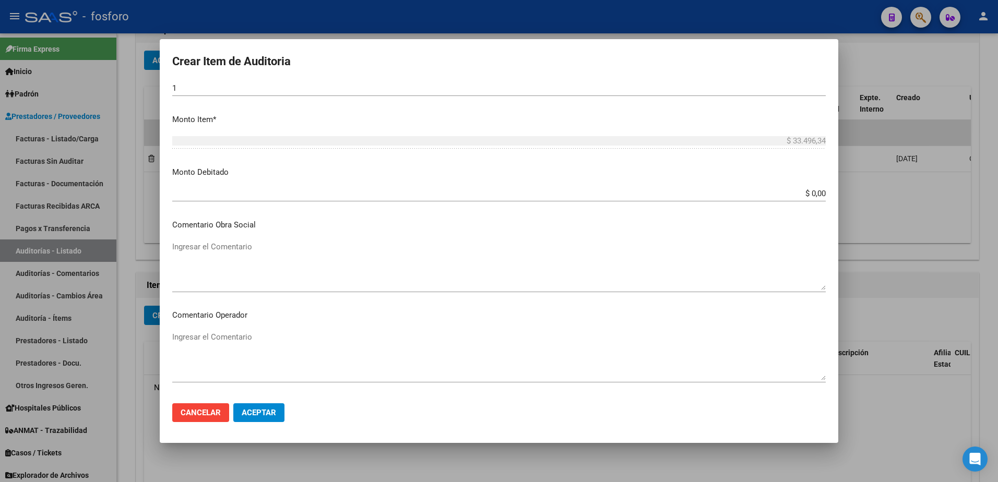
scroll to position [365, 0]
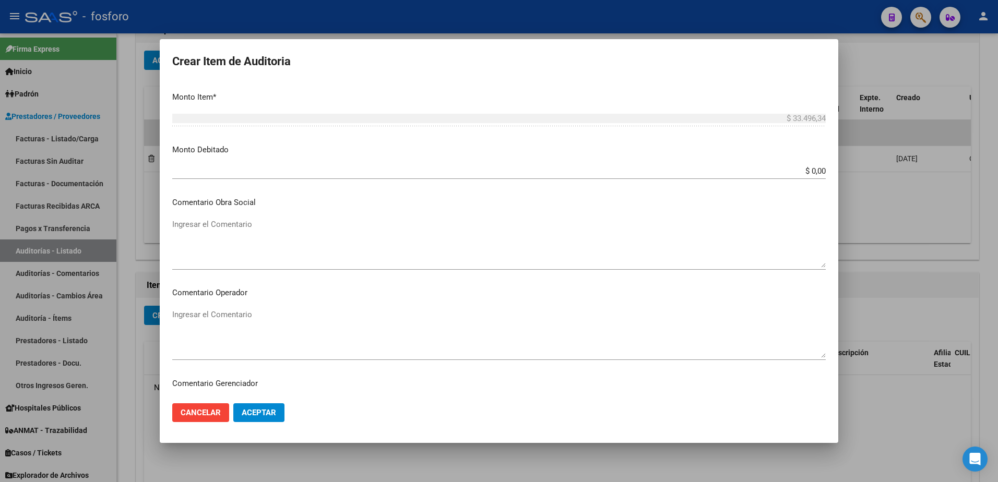
type input "180112- DEMAS AFILIADOS Y CODIGOS EN DETALLE ADJUNTO"
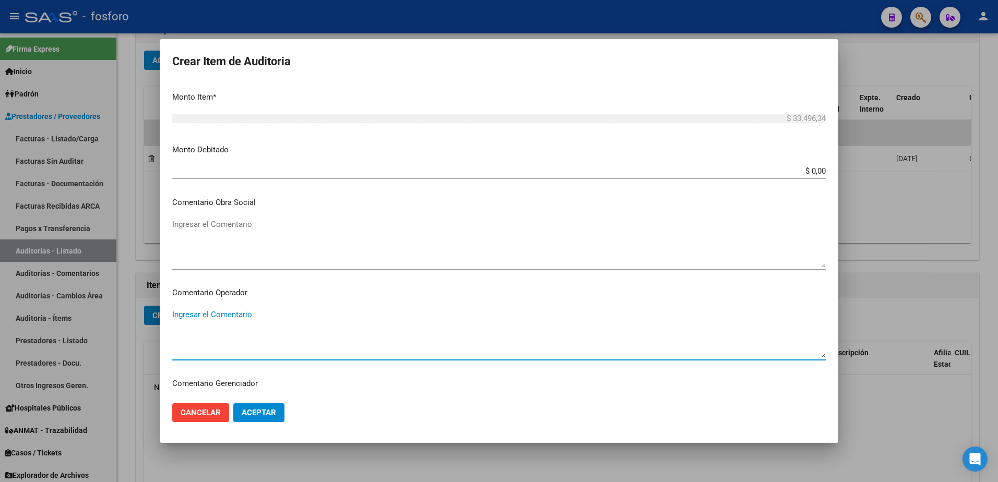
click at [218, 325] on textarea "Ingresar el Comentario" at bounding box center [499, 333] width 654 height 49
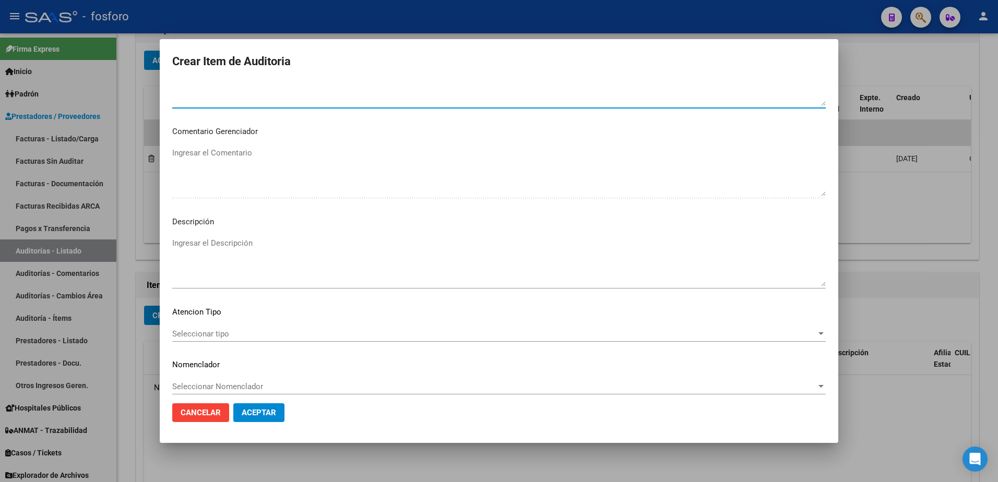
scroll to position [626, 0]
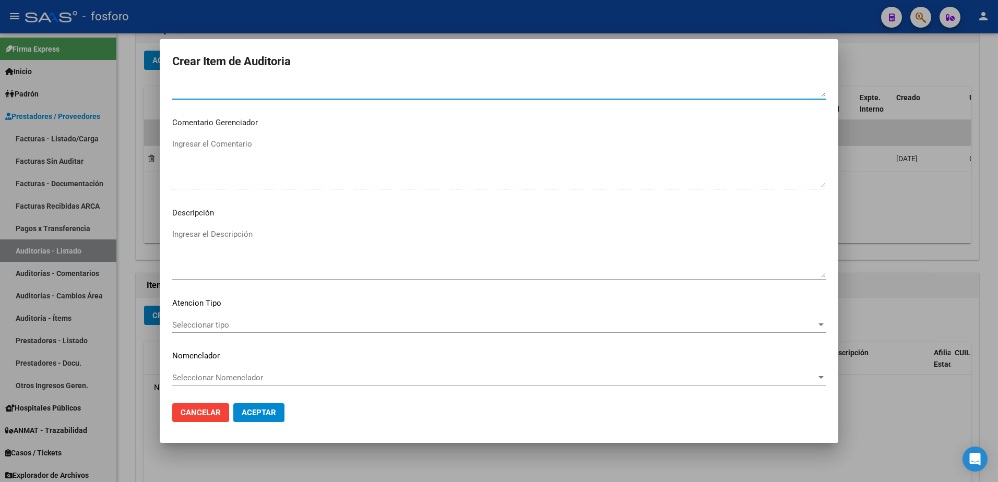
type textarea "SIN DEBITOS"
click at [209, 324] on span "Seleccionar tipo" at bounding box center [494, 325] width 644 height 9
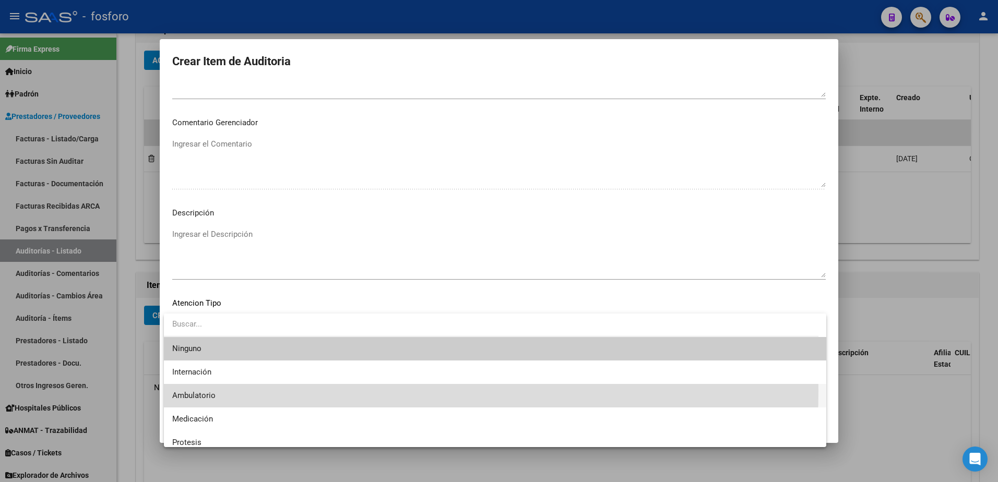
click at [228, 390] on span "Ambulatorio" at bounding box center [495, 395] width 646 height 23
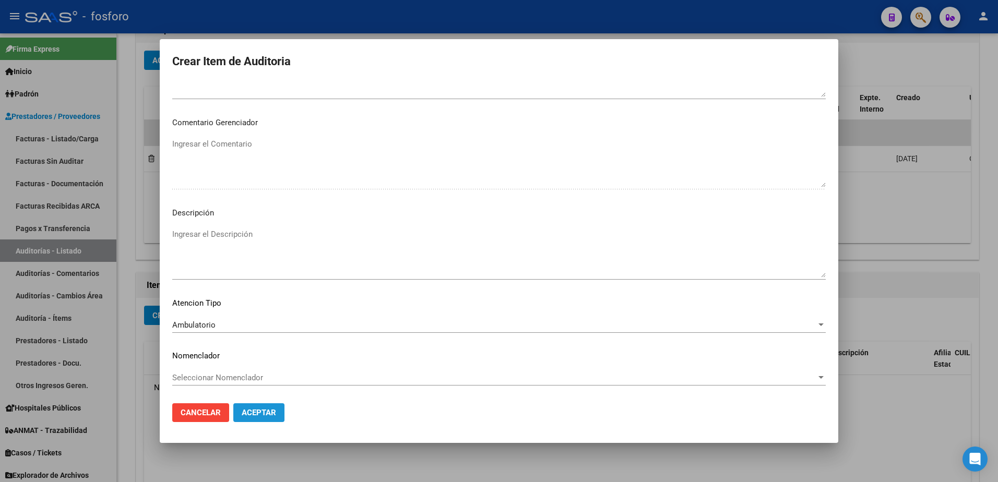
click at [260, 409] on span "Aceptar" at bounding box center [259, 412] width 34 height 9
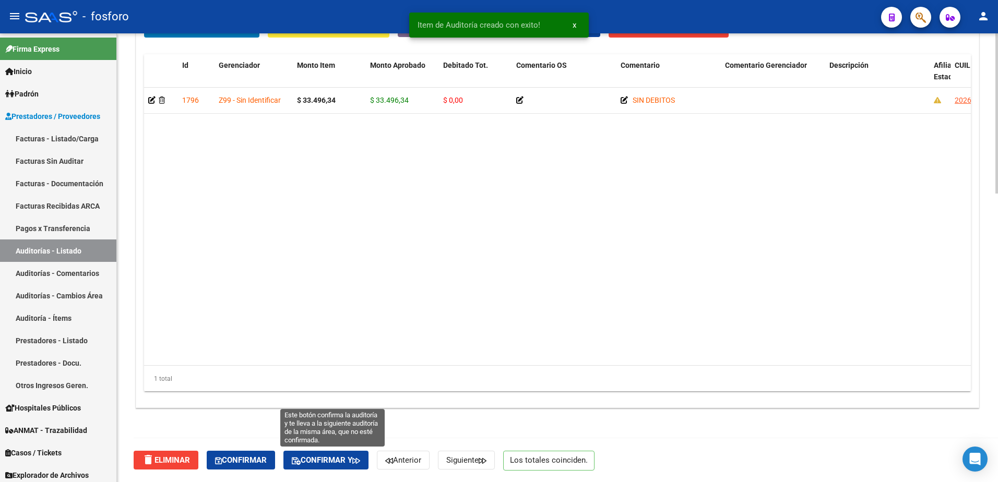
click at [352, 454] on button "Confirmar y" at bounding box center [325, 460] width 85 height 19
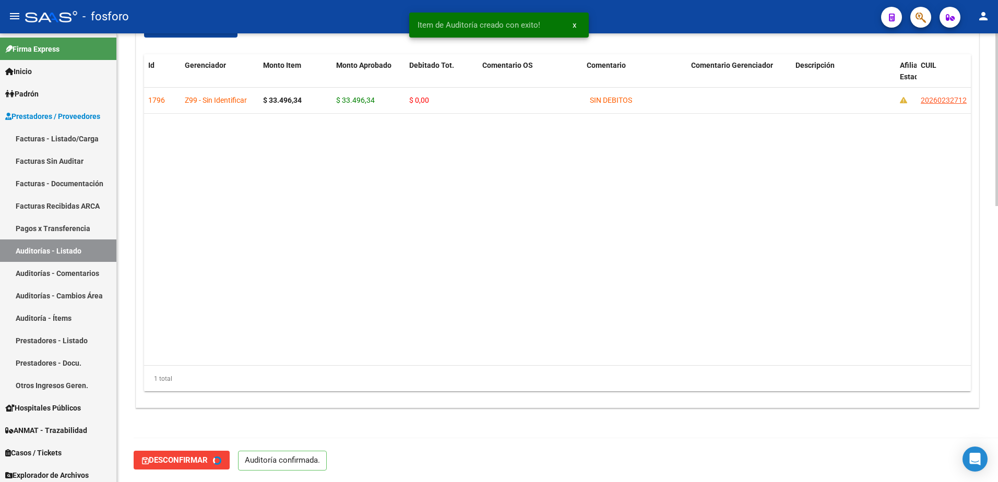
type input "202509"
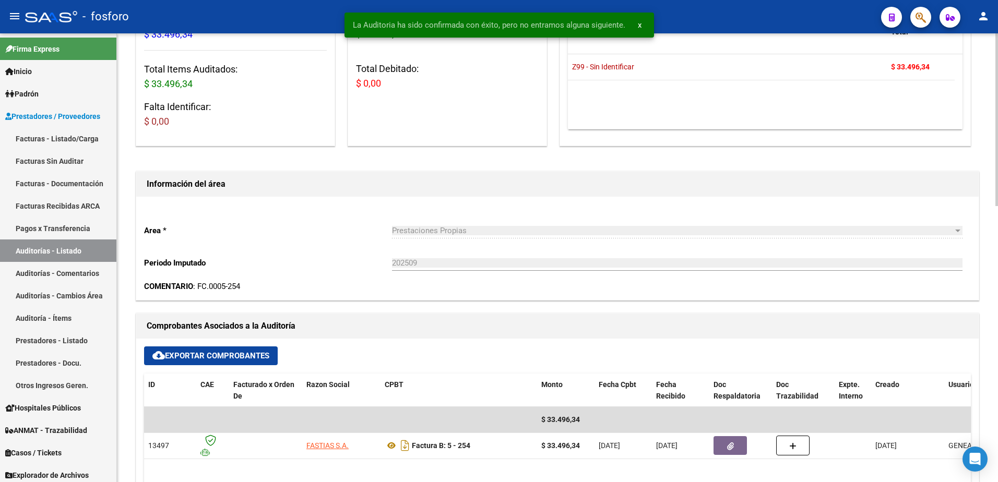
scroll to position [0, 0]
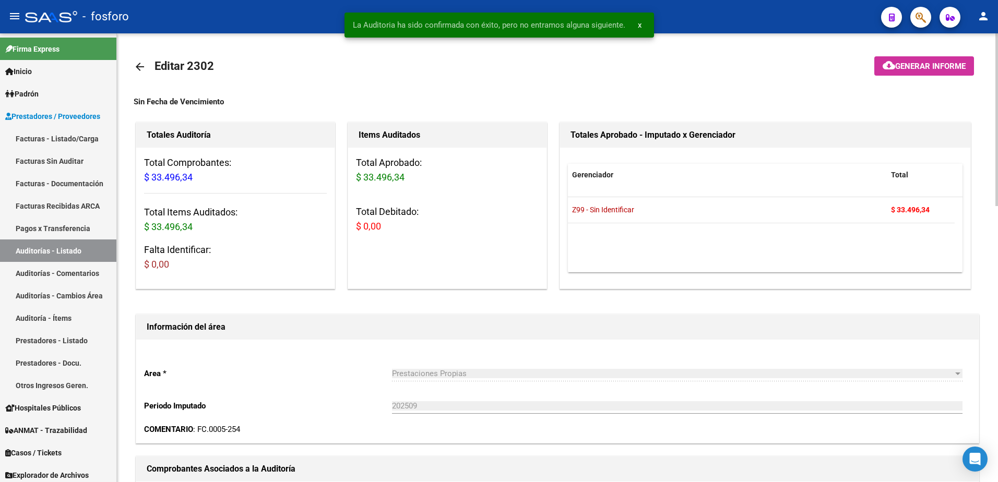
click at [895, 66] on span "Generar informe" at bounding box center [930, 66] width 70 height 9
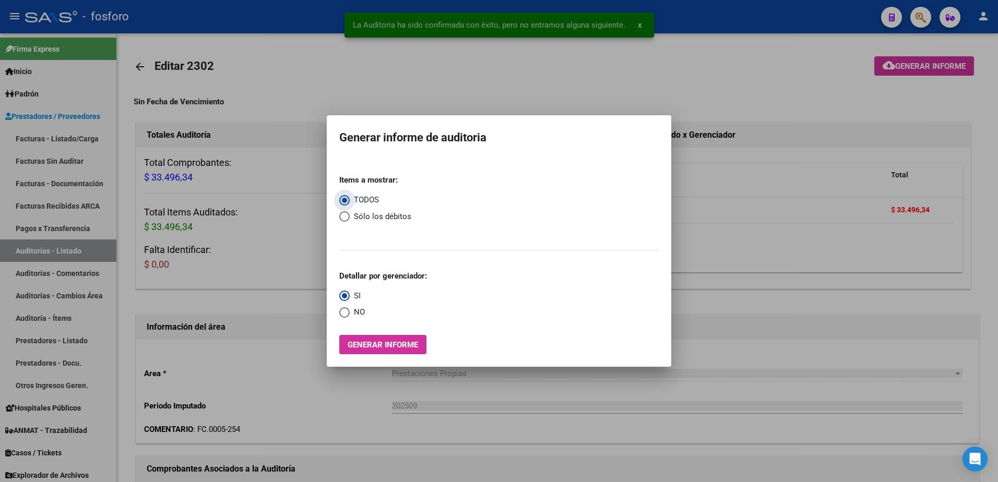
click at [381, 345] on span "Generar informe" at bounding box center [383, 344] width 70 height 9
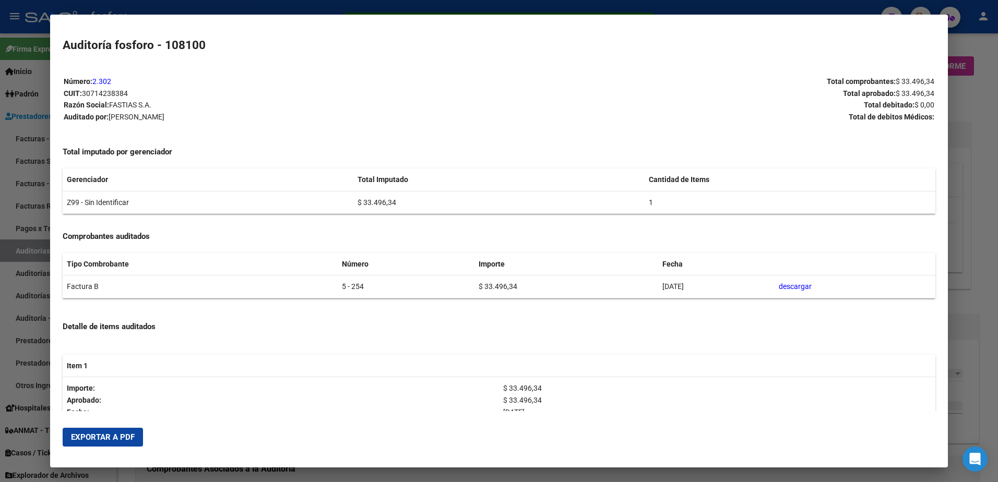
click at [125, 442] on span "Exportar a PDF" at bounding box center [103, 437] width 64 height 9
click at [970, 166] on div at bounding box center [499, 241] width 998 height 482
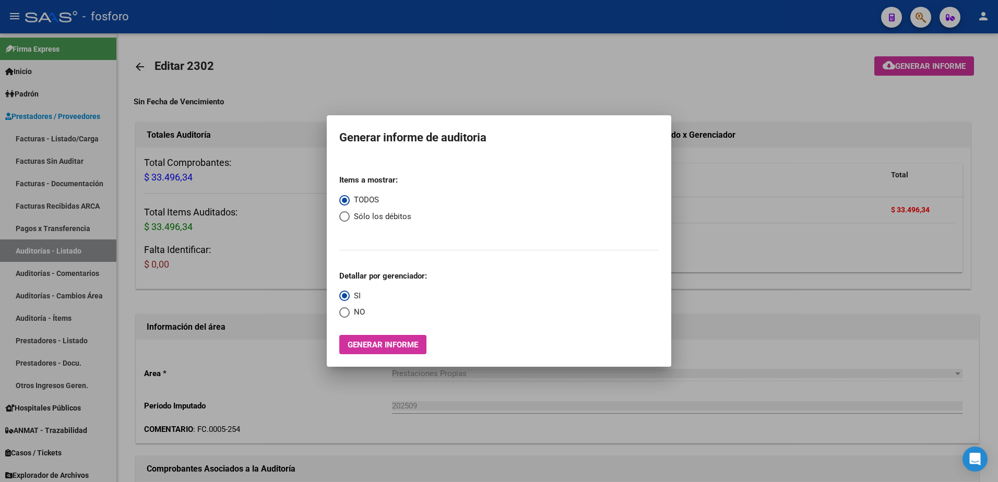
click at [260, 216] on div at bounding box center [499, 241] width 998 height 482
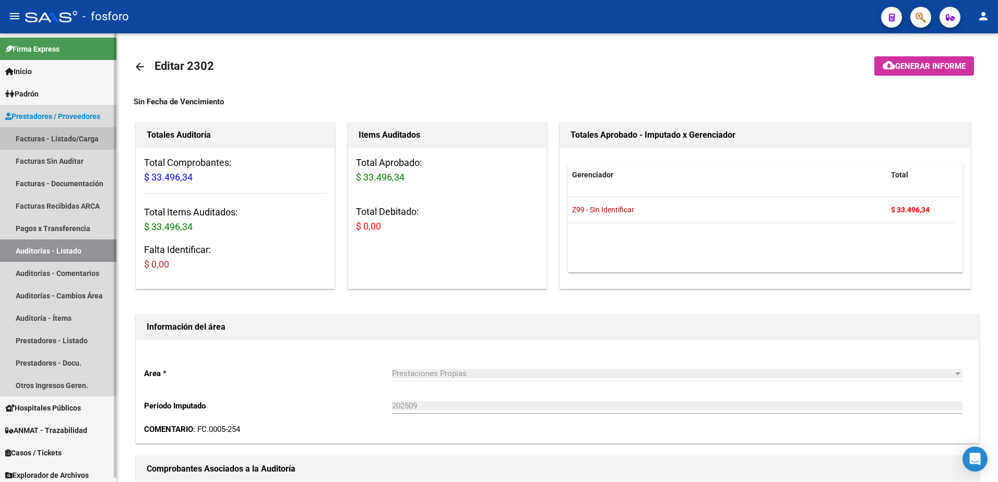
click at [70, 145] on link "Facturas - Listado/Carga" at bounding box center [58, 138] width 116 height 22
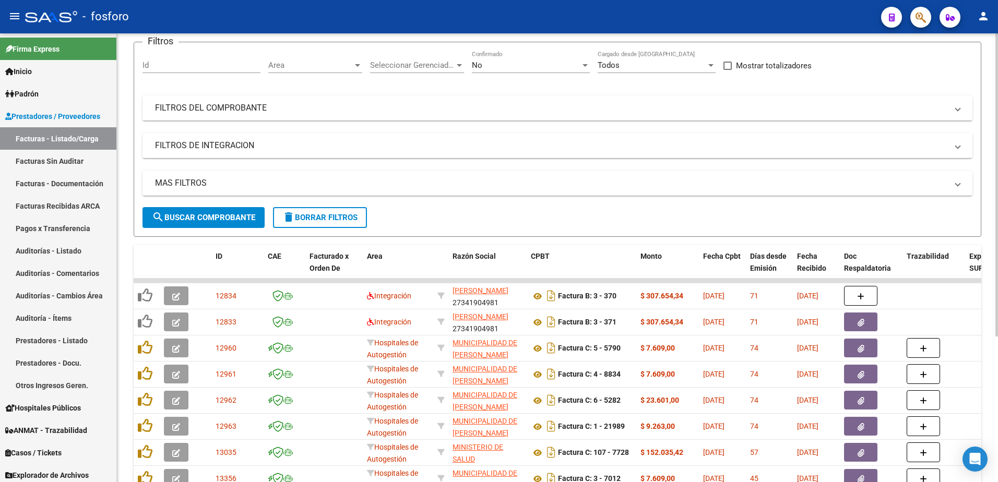
scroll to position [6, 0]
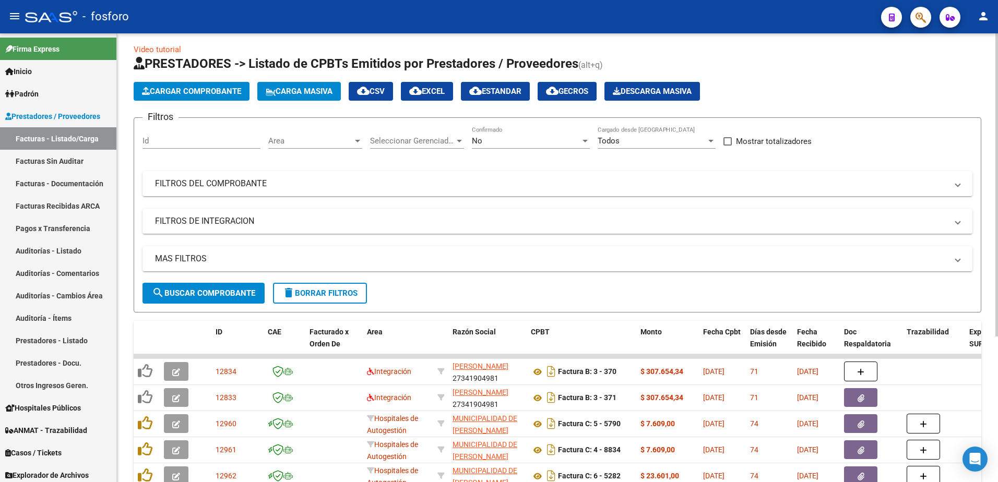
click at [359, 141] on div at bounding box center [357, 141] width 5 height 3
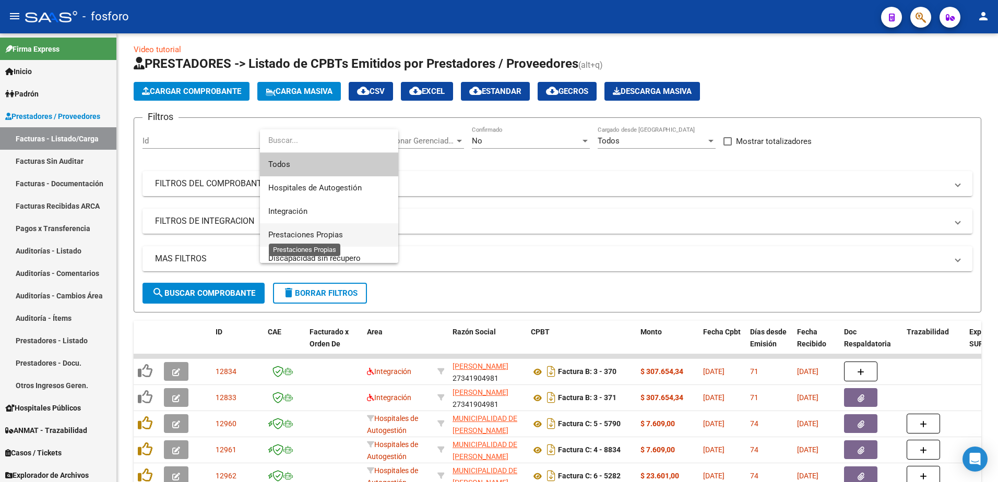
click at [335, 238] on span "Prestaciones Propias" at bounding box center [305, 234] width 75 height 9
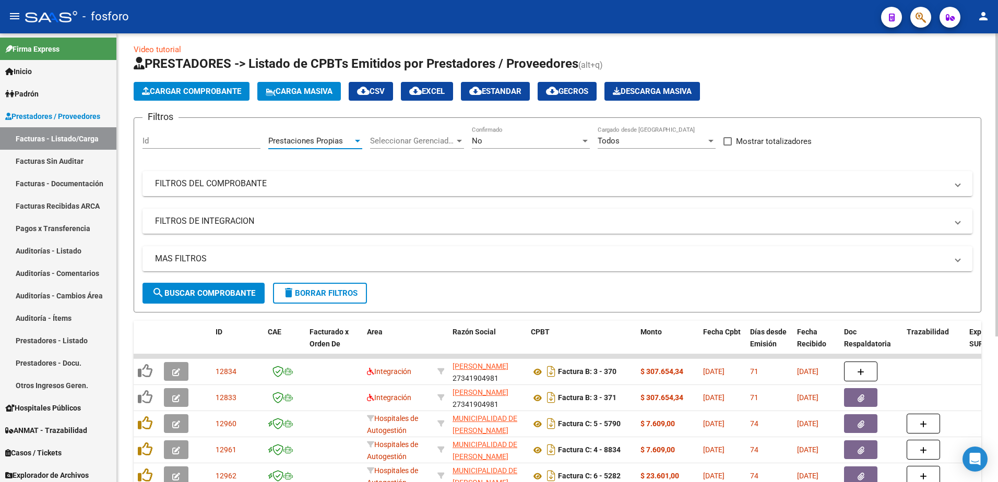
click at [207, 293] on span "search Buscar Comprobante" at bounding box center [203, 293] width 103 height 9
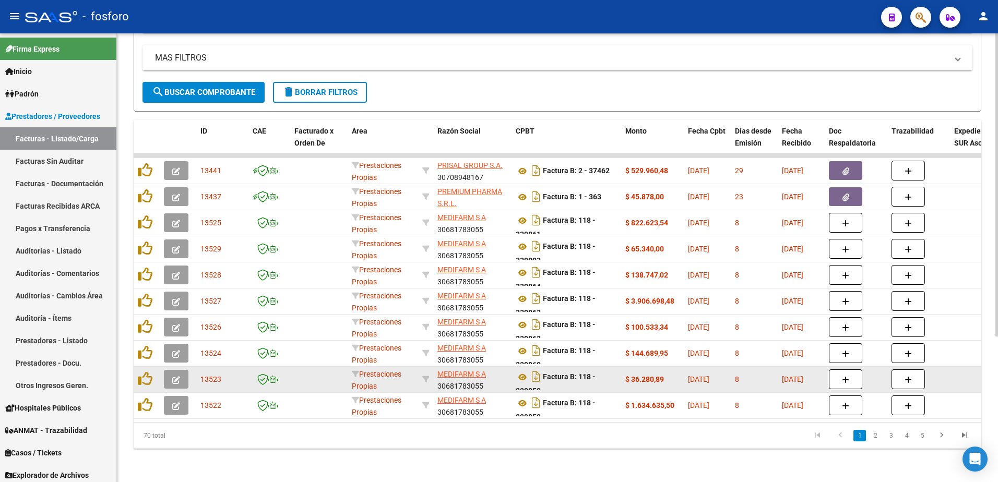
scroll to position [215, 0]
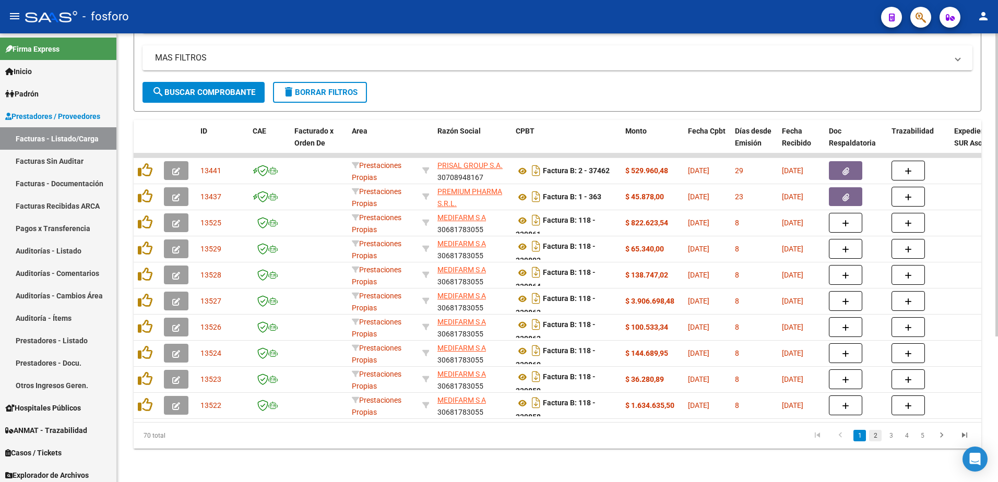
click at [877, 439] on link "2" at bounding box center [875, 435] width 13 height 11
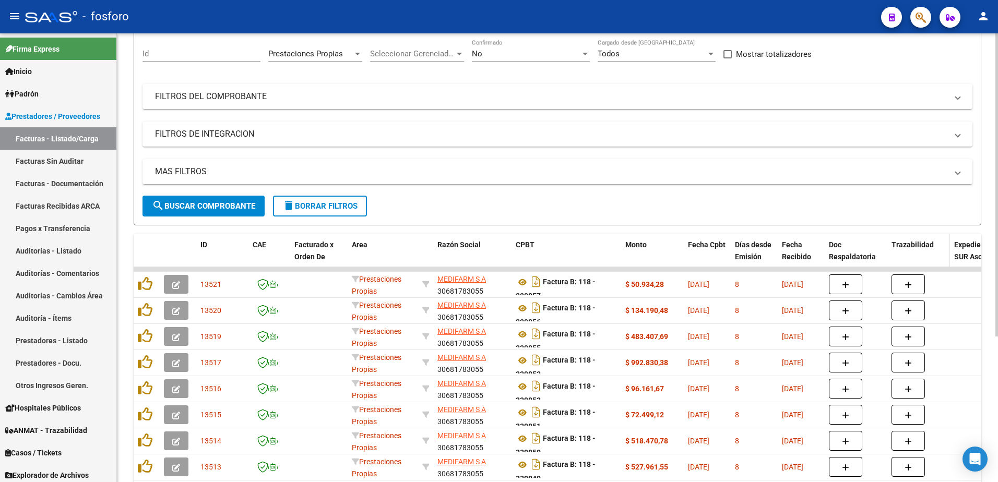
scroll to position [58, 0]
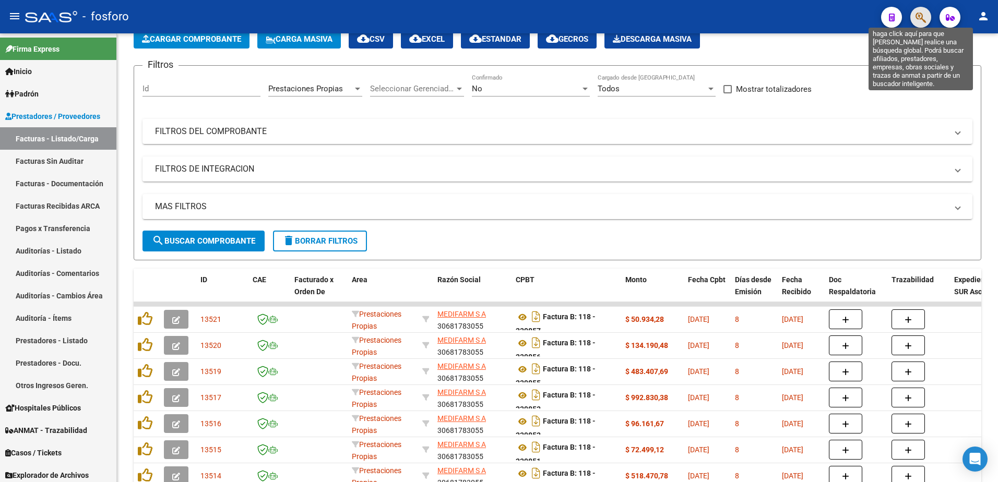
click at [918, 23] on icon "button" at bounding box center [921, 17] width 10 height 12
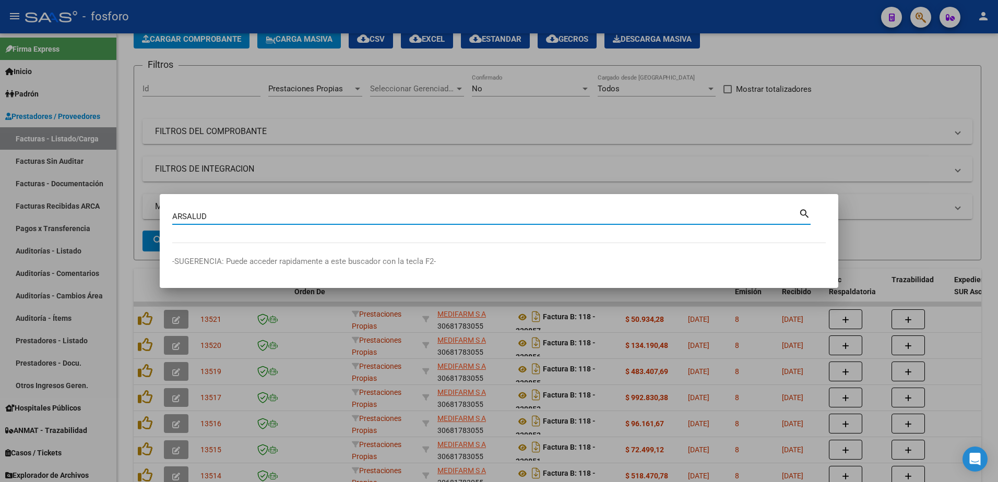
type input "ARSALUD"
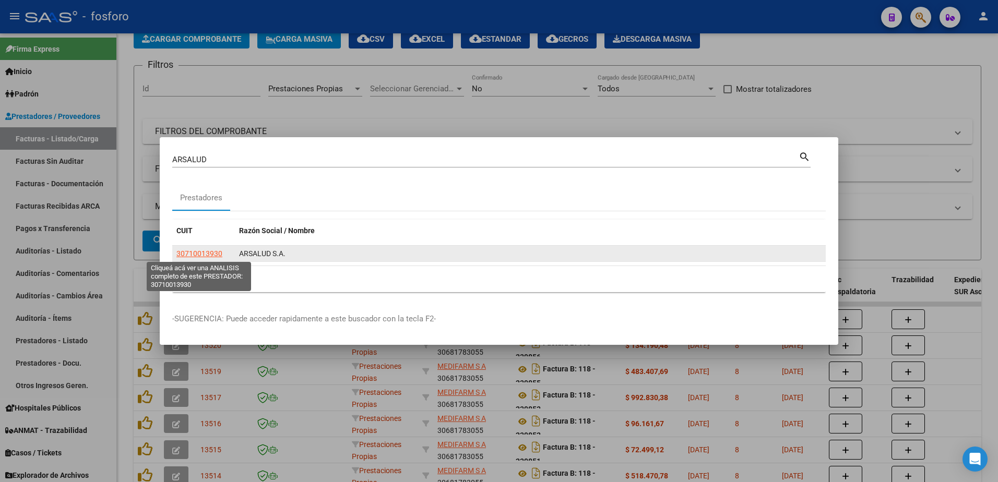
click at [209, 252] on span "30710013930" at bounding box center [199, 254] width 46 height 8
type textarea "30710013930"
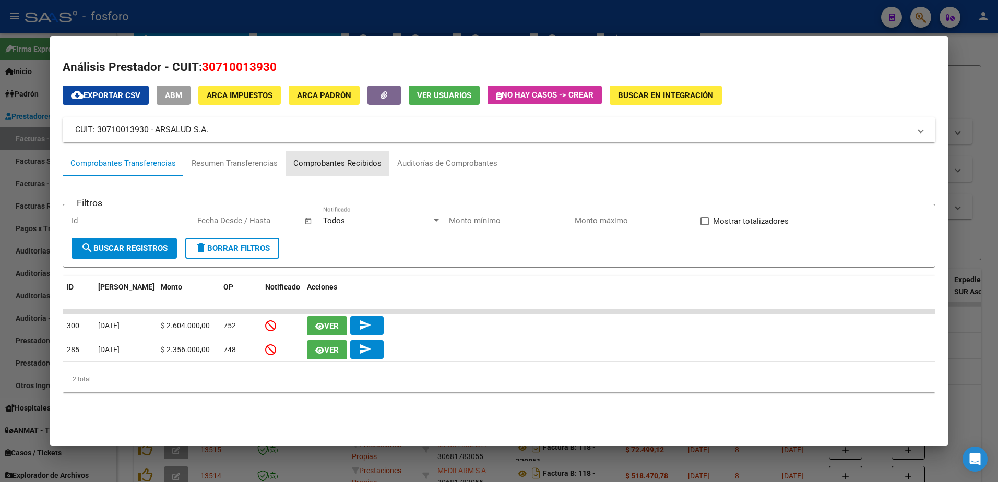
click at [337, 164] on div "Comprobantes Recibidos" at bounding box center [337, 164] width 88 height 12
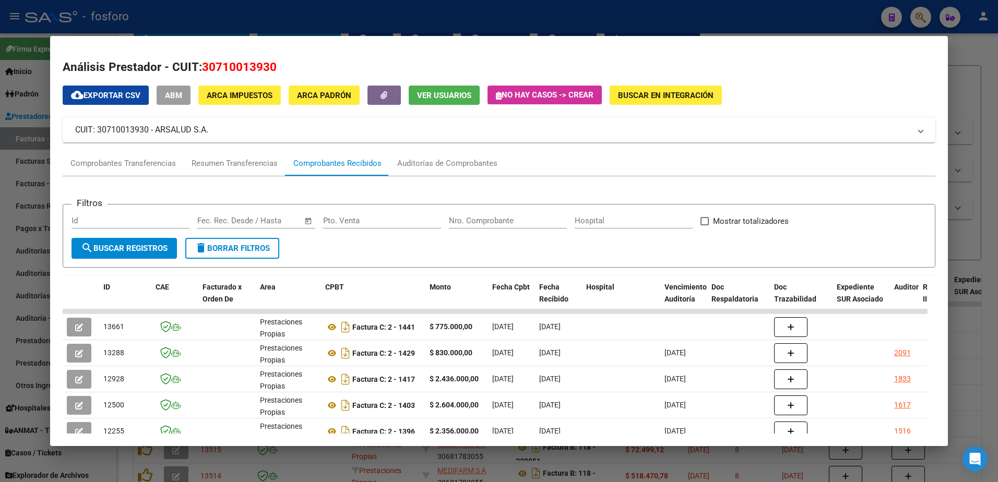
click at [32, 237] on div at bounding box center [499, 241] width 998 height 482
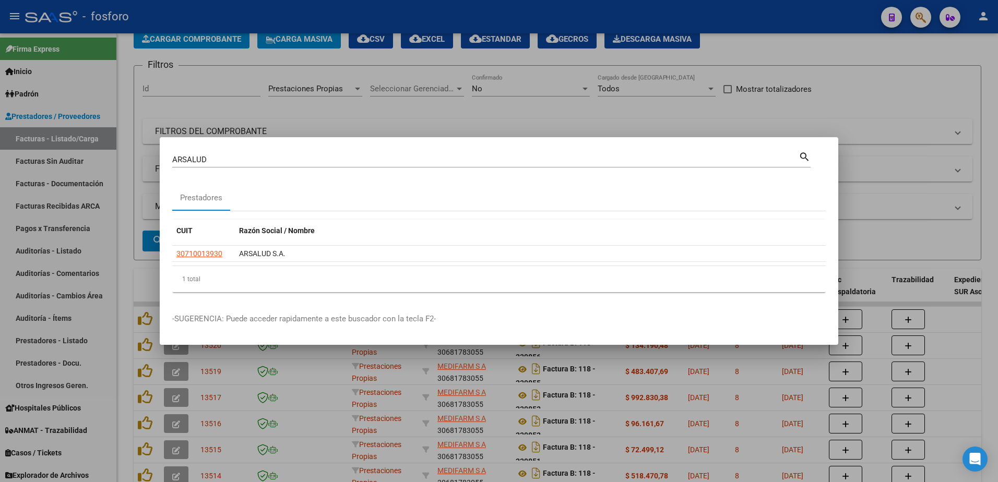
click at [870, 191] on div at bounding box center [499, 241] width 998 height 482
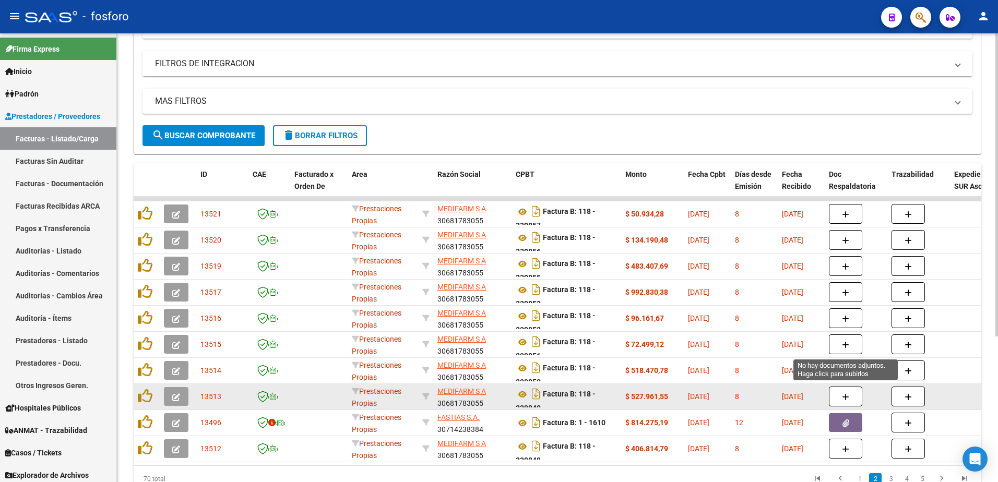
scroll to position [215, 0]
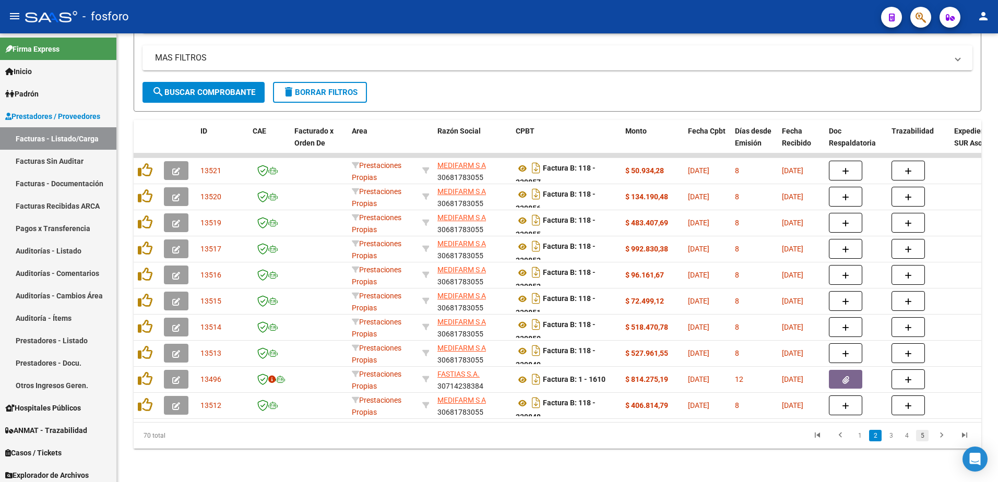
click at [921, 436] on link "5" at bounding box center [922, 435] width 13 height 11
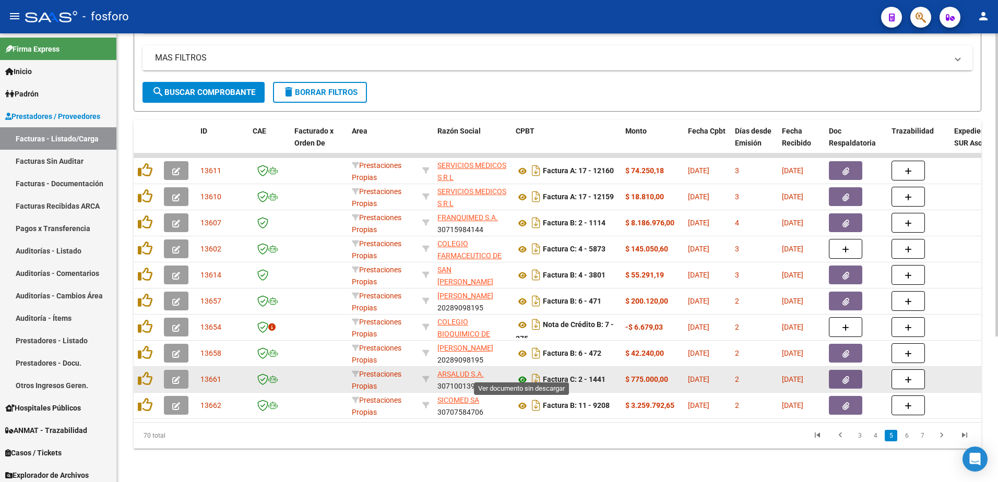
click at [523, 374] on icon at bounding box center [523, 380] width 14 height 13
click at [846, 376] on icon "button" at bounding box center [846, 380] width 7 height 8
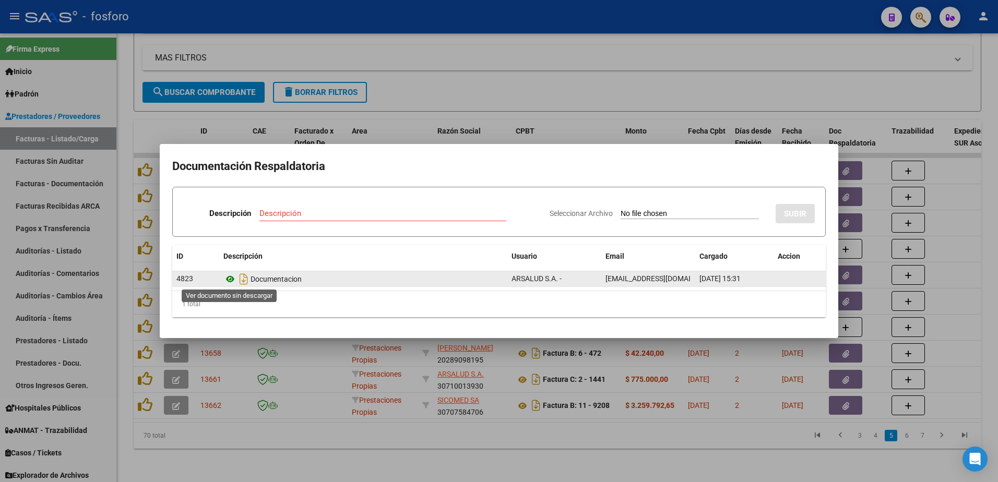
click at [229, 281] on icon at bounding box center [230, 279] width 14 height 13
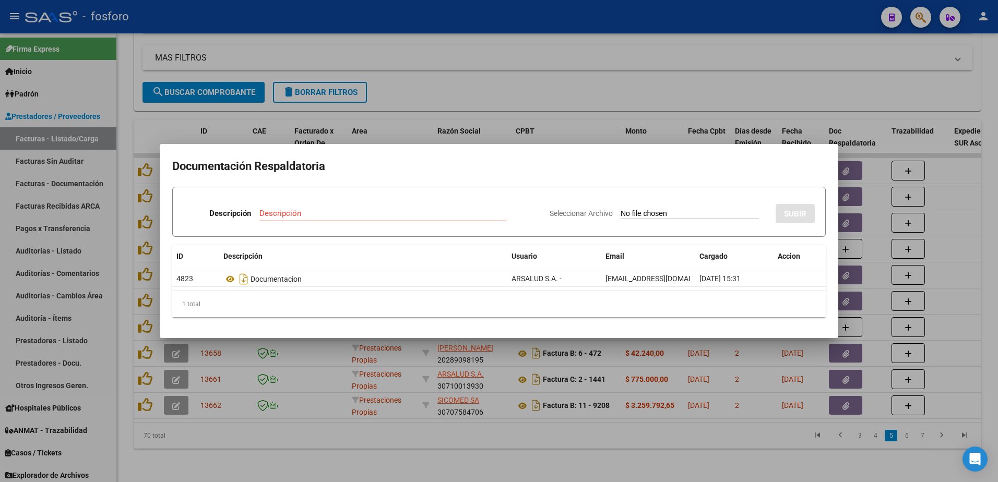
click at [555, 433] on div at bounding box center [499, 241] width 998 height 482
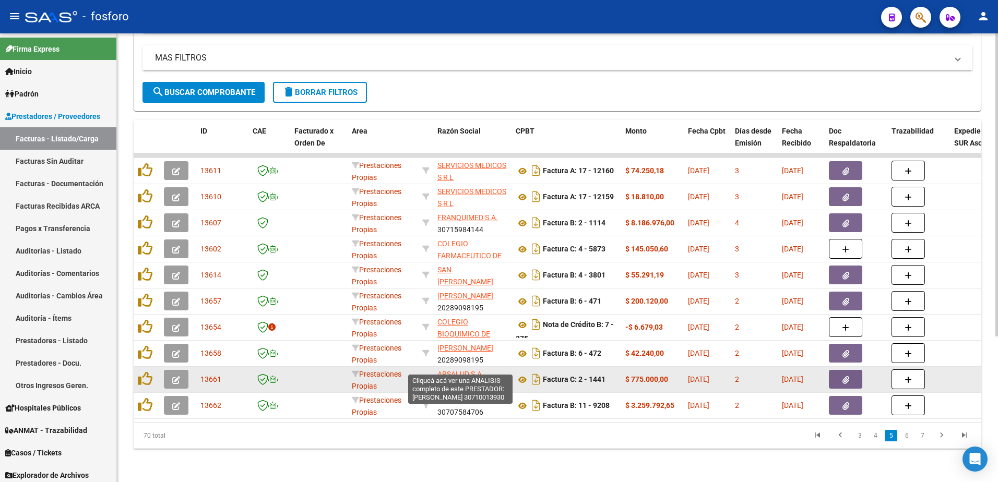
click at [451, 370] on span "ARSALUD S.A." at bounding box center [460, 374] width 46 height 8
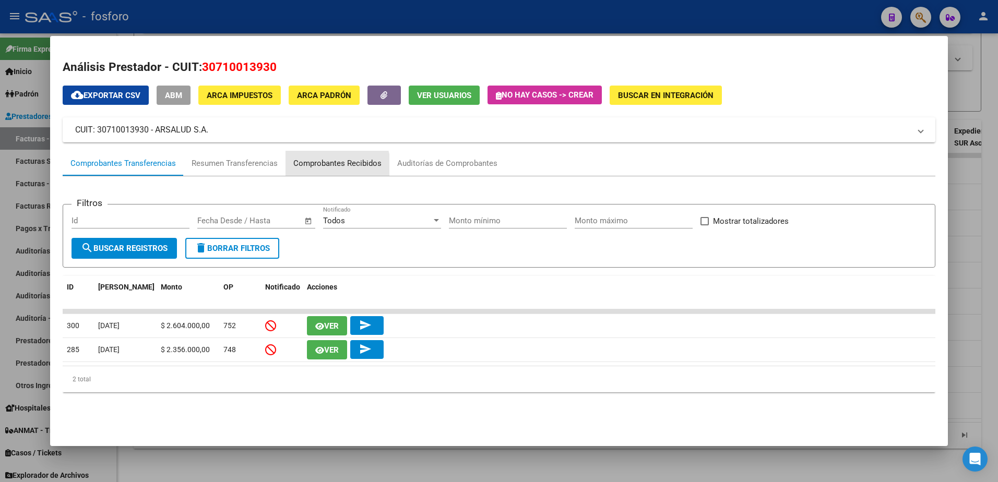
click at [329, 165] on div "Comprobantes Recibidos" at bounding box center [337, 164] width 88 height 12
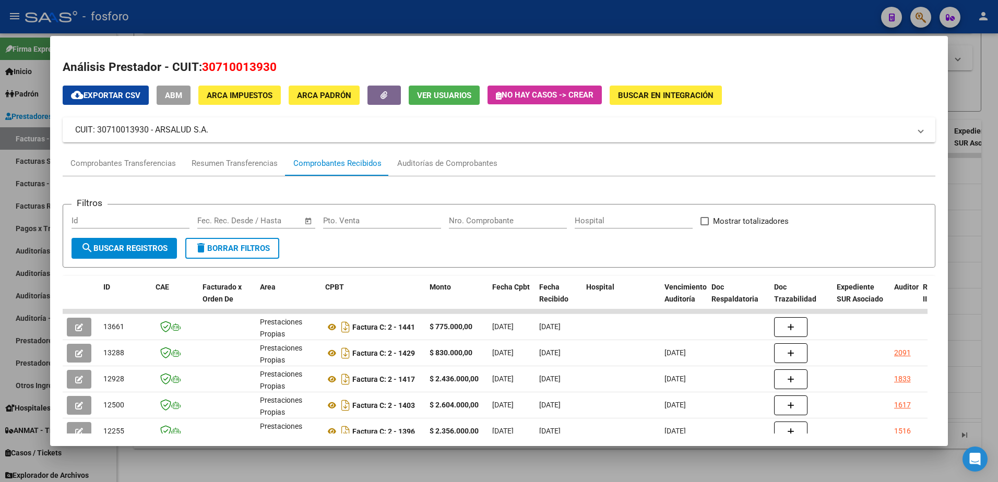
drag, startPoint x: 684, startPoint y: 13, endPoint x: 736, endPoint y: 23, distance: 52.6
click at [686, 13] on div at bounding box center [499, 241] width 998 height 482
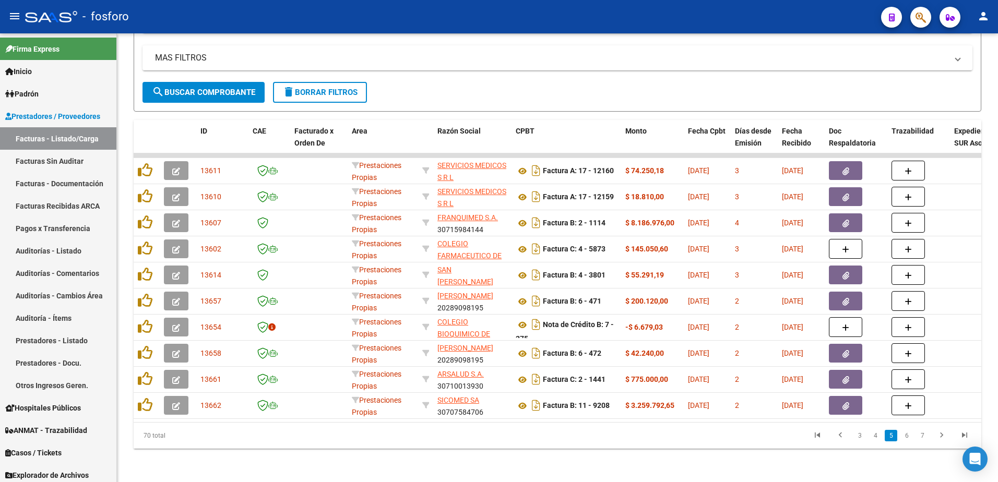
click at [915, 18] on button "button" at bounding box center [920, 17] width 21 height 21
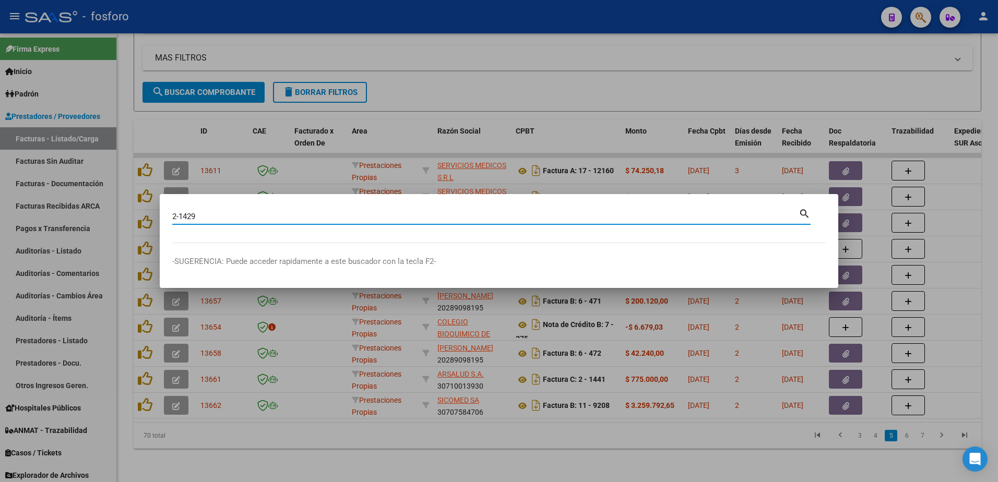
type input "2-1429"
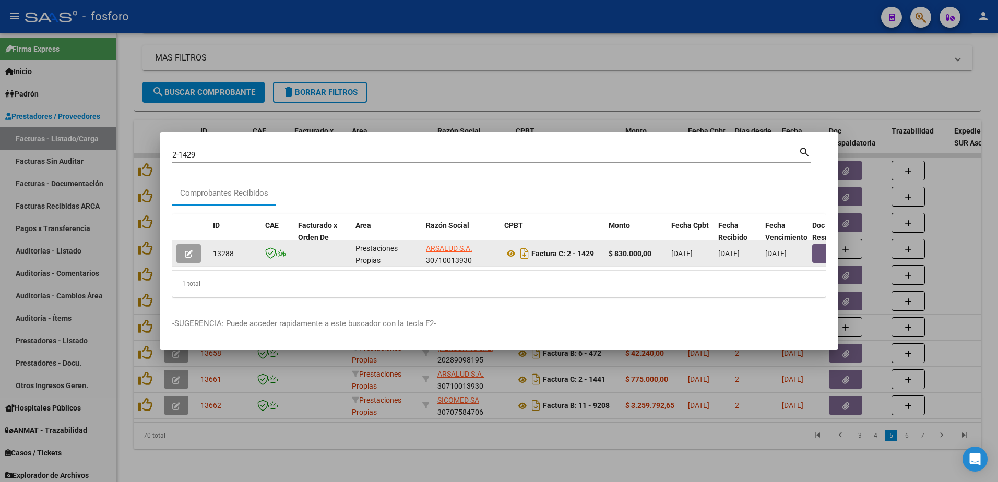
click at [816, 250] on button "button" at bounding box center [828, 253] width 33 height 19
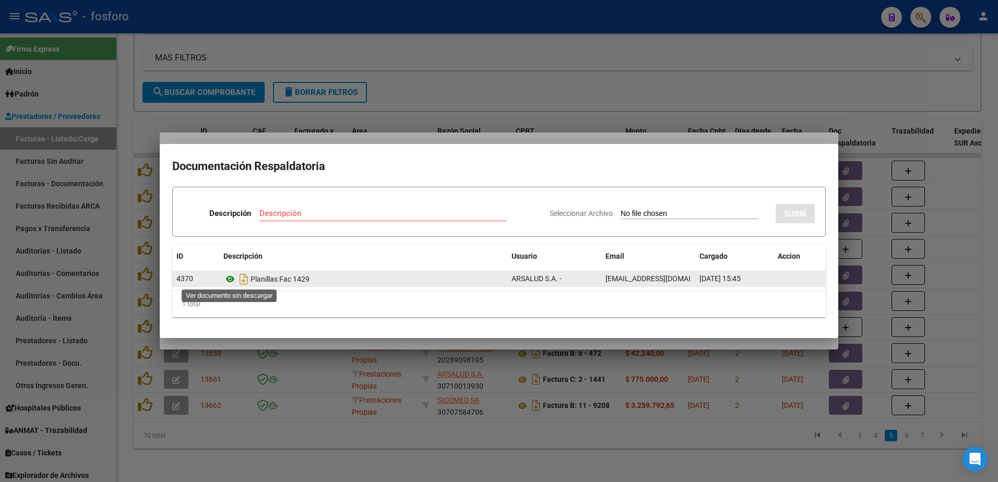
click at [228, 278] on icon at bounding box center [230, 279] width 14 height 13
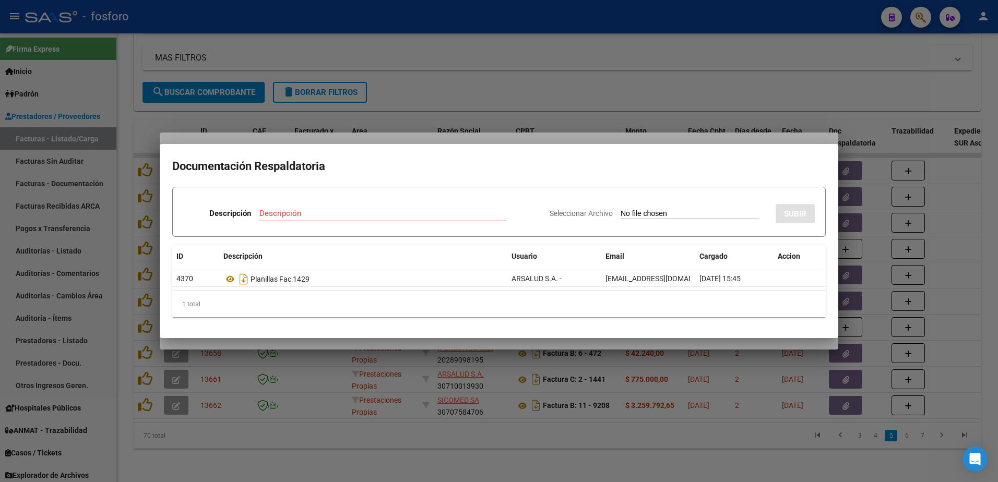
click at [172, 86] on div at bounding box center [499, 241] width 998 height 482
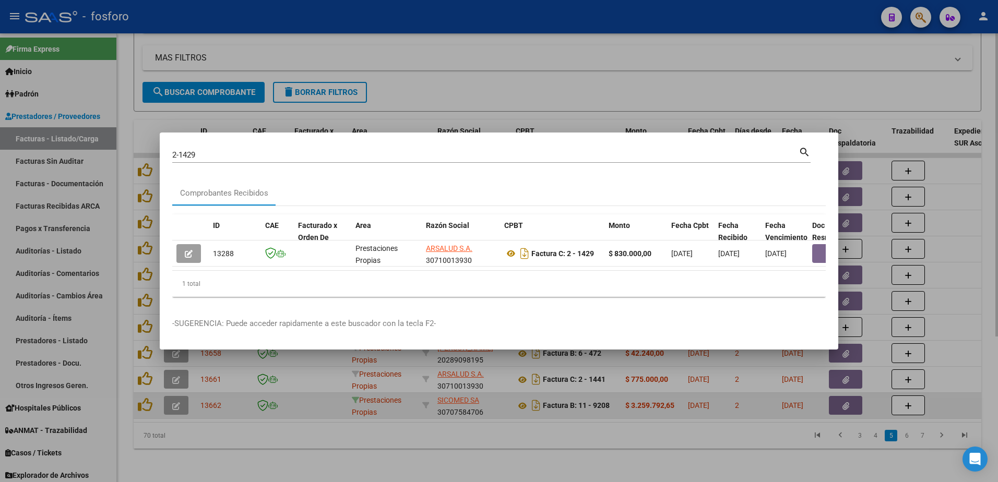
drag, startPoint x: 252, startPoint y: 368, endPoint x: 356, endPoint y: 393, distance: 107.4
click at [253, 369] on div at bounding box center [499, 241] width 998 height 482
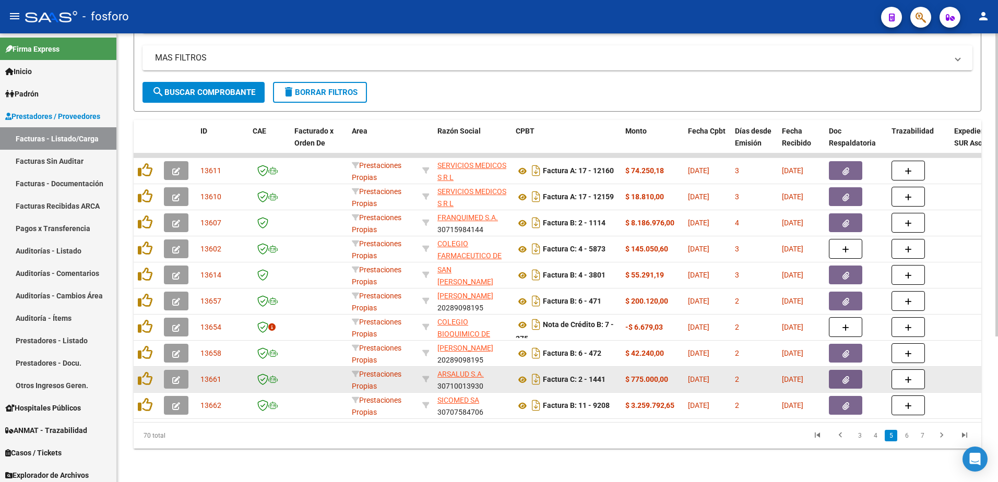
click at [174, 376] on icon "button" at bounding box center [176, 380] width 8 height 8
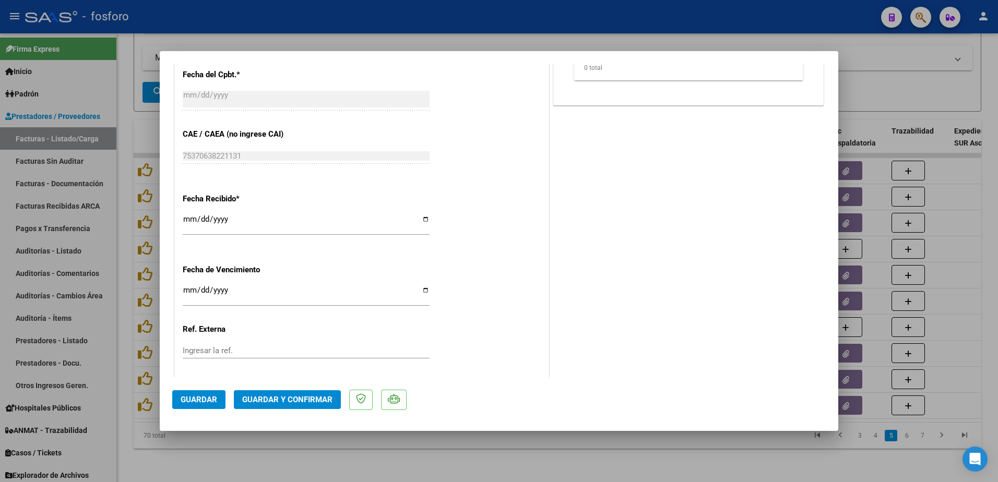
scroll to position [522, 0]
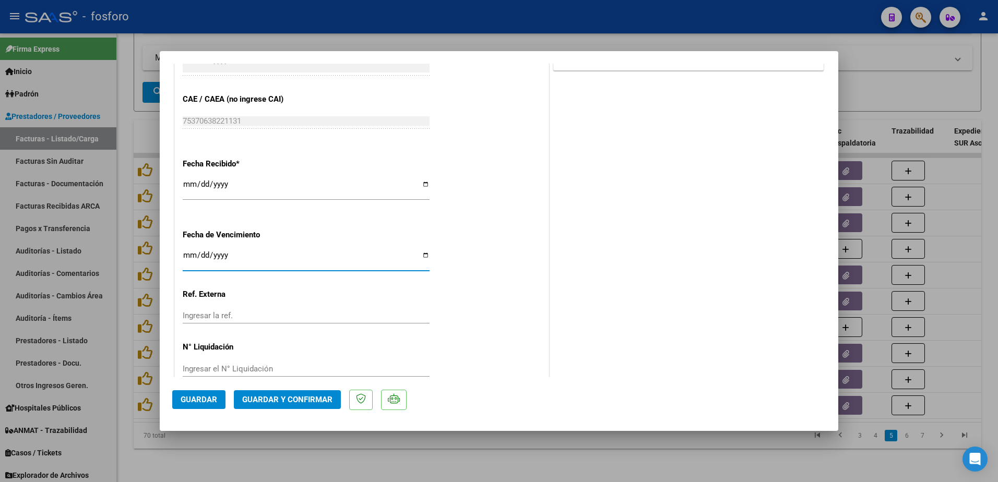
click at [186, 258] on input "Ingresar la fecha" at bounding box center [306, 259] width 247 height 17
type input "[DATE]"
click at [249, 400] on span "Guardar y Confirmar" at bounding box center [287, 399] width 90 height 9
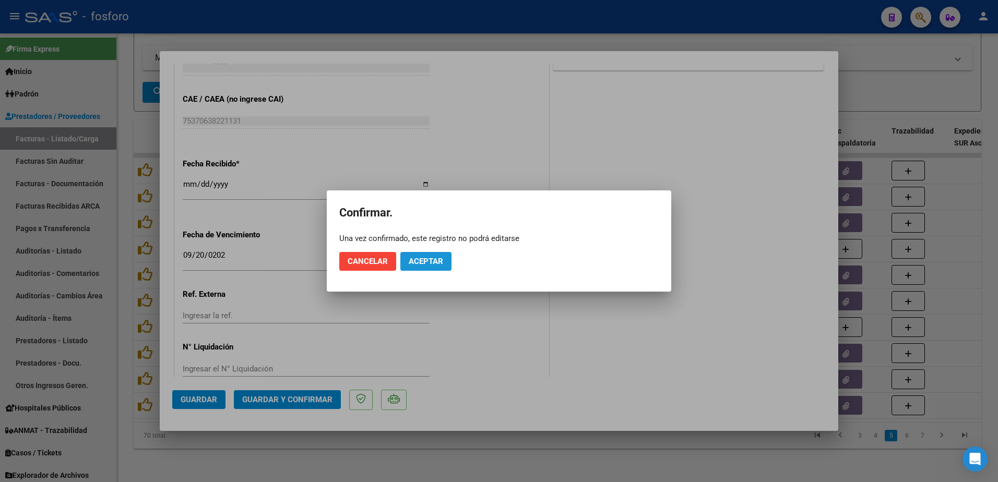
click at [417, 258] on span "Aceptar" at bounding box center [426, 261] width 34 height 9
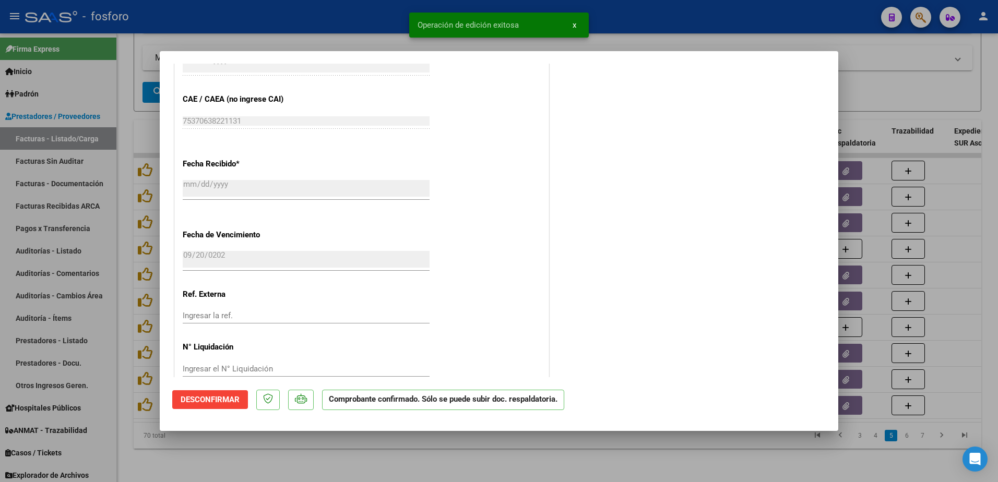
click at [101, 190] on div at bounding box center [499, 241] width 998 height 482
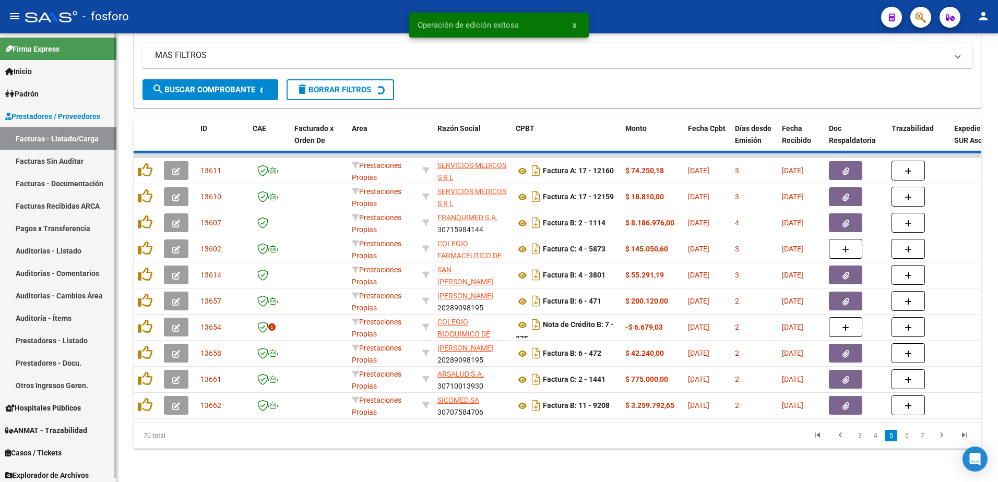
drag, startPoint x: 52, startPoint y: 158, endPoint x: 97, endPoint y: 160, distance: 45.5
click at [52, 158] on link "Facturas Sin Auditar" at bounding box center [58, 161] width 116 height 22
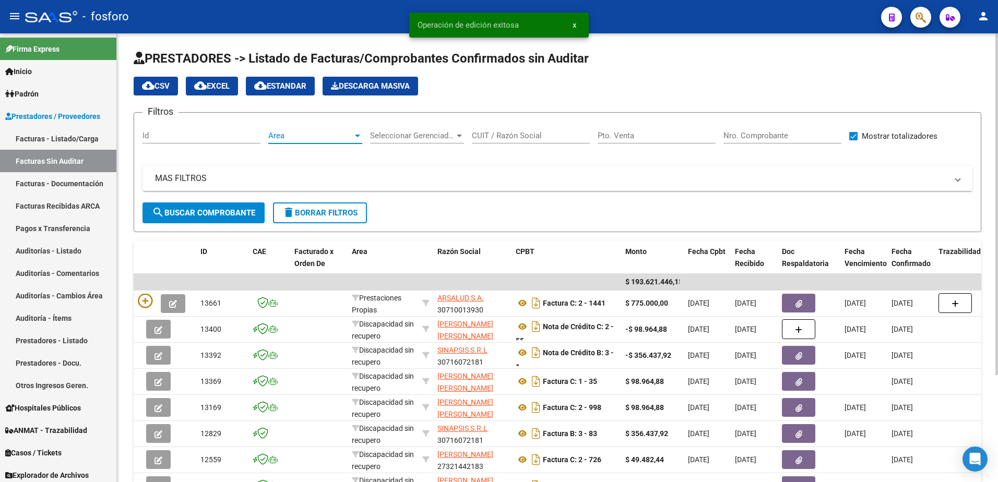
click at [356, 137] on div at bounding box center [357, 136] width 5 height 3
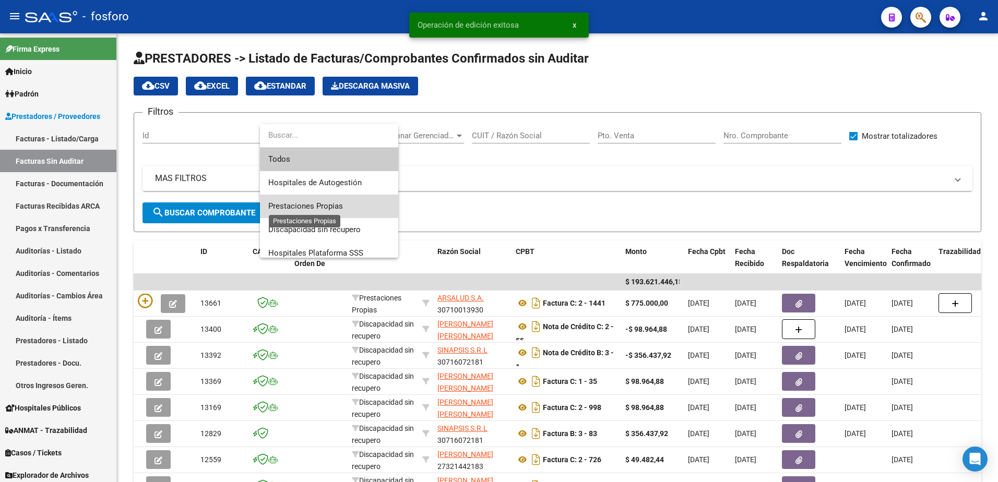
click at [339, 203] on span "Prestaciones Propias" at bounding box center [305, 206] width 75 height 9
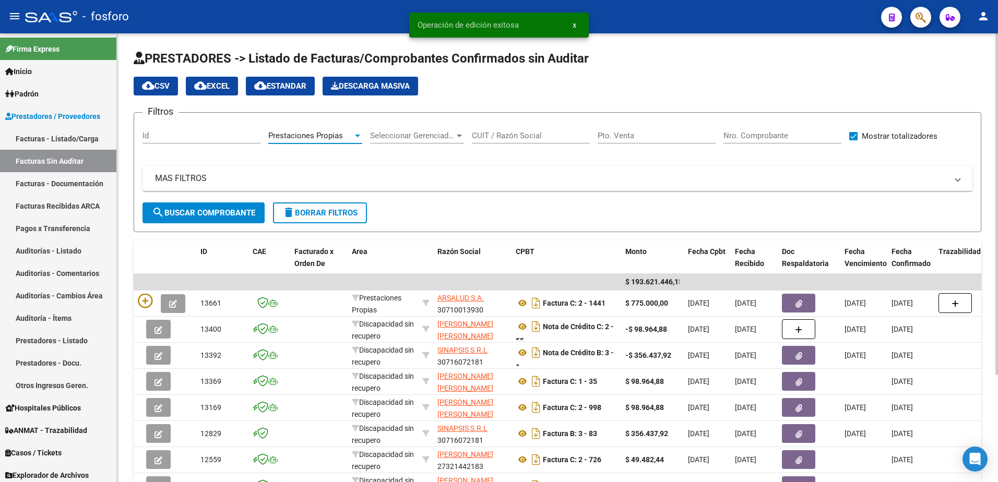
click at [166, 213] on span "search Buscar Comprobante" at bounding box center [203, 212] width 103 height 9
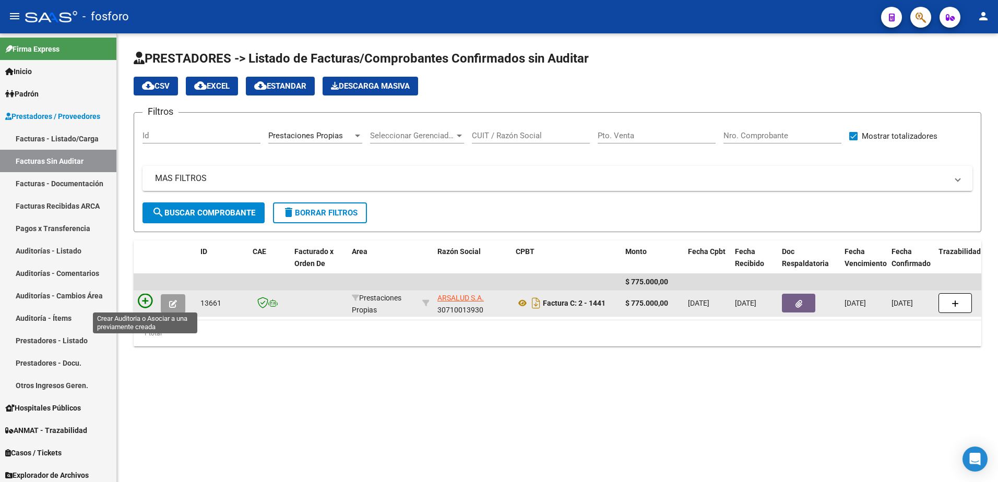
click at [143, 301] on icon at bounding box center [145, 301] width 15 height 15
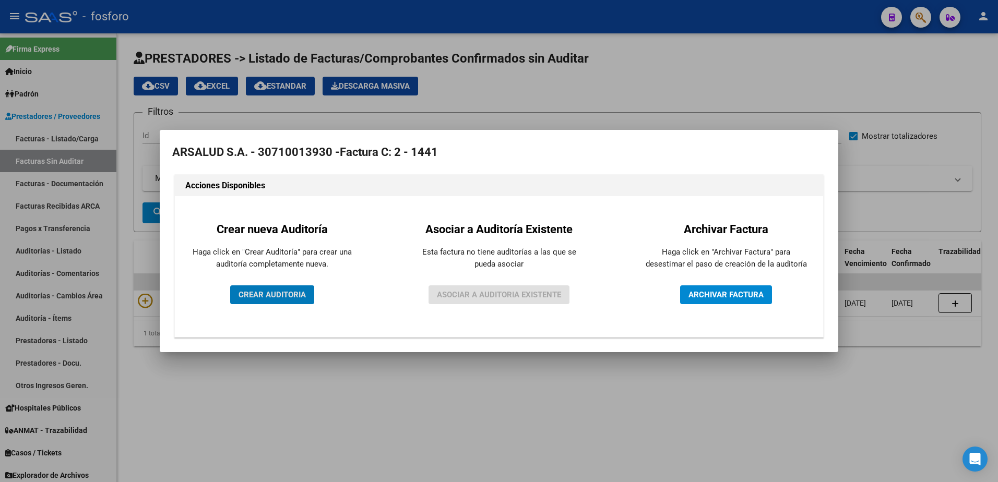
click at [265, 294] on span "CREAR AUDITORIA" at bounding box center [272, 294] width 67 height 9
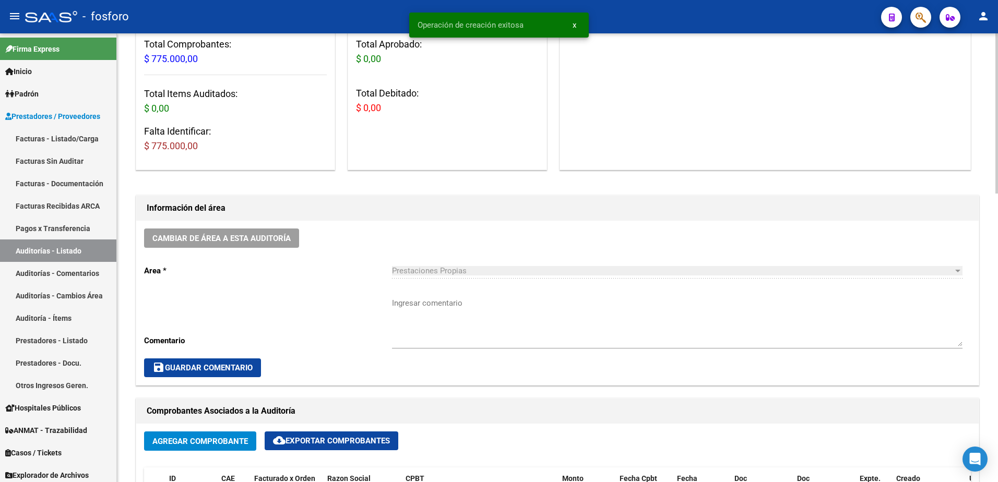
scroll to position [209, 0]
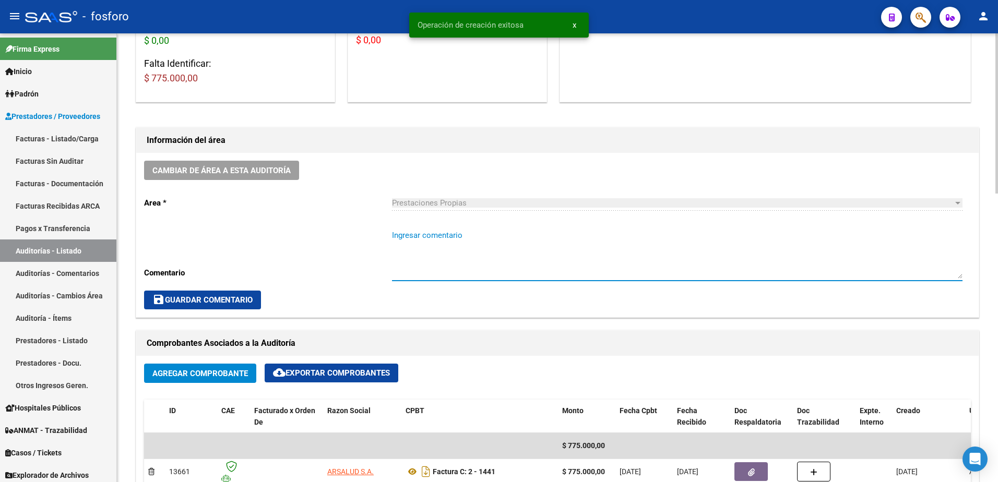
click at [401, 238] on textarea "Ingresar comentario" at bounding box center [677, 254] width 571 height 49
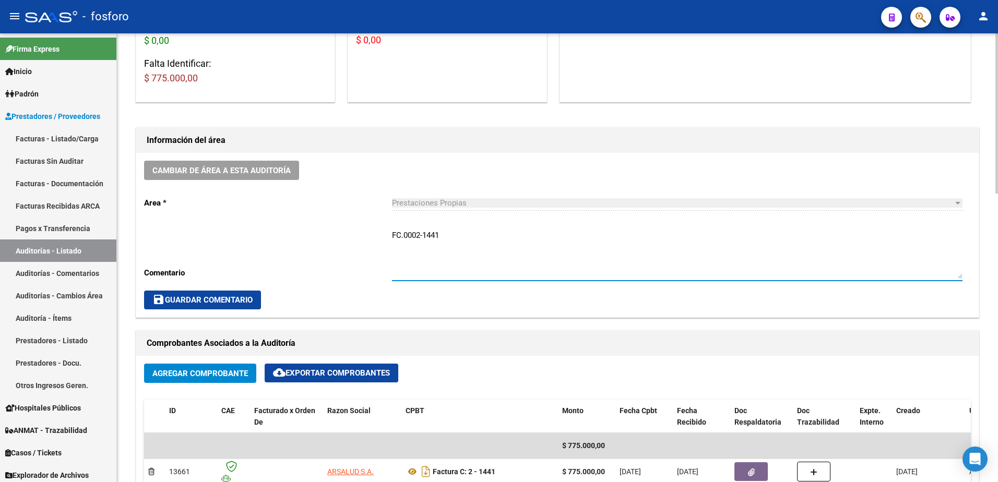
type textarea "FC.0002-1441"
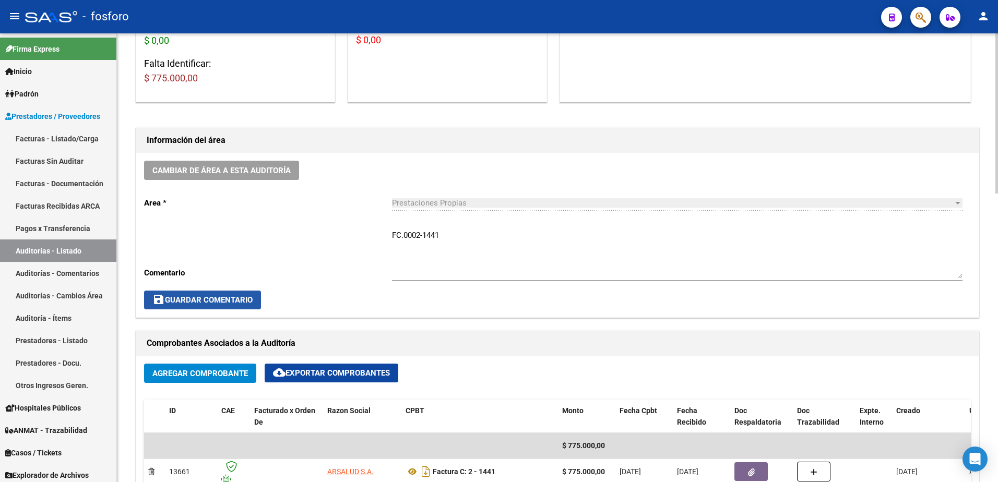
click at [233, 293] on button "save Guardar Comentario" at bounding box center [202, 300] width 117 height 19
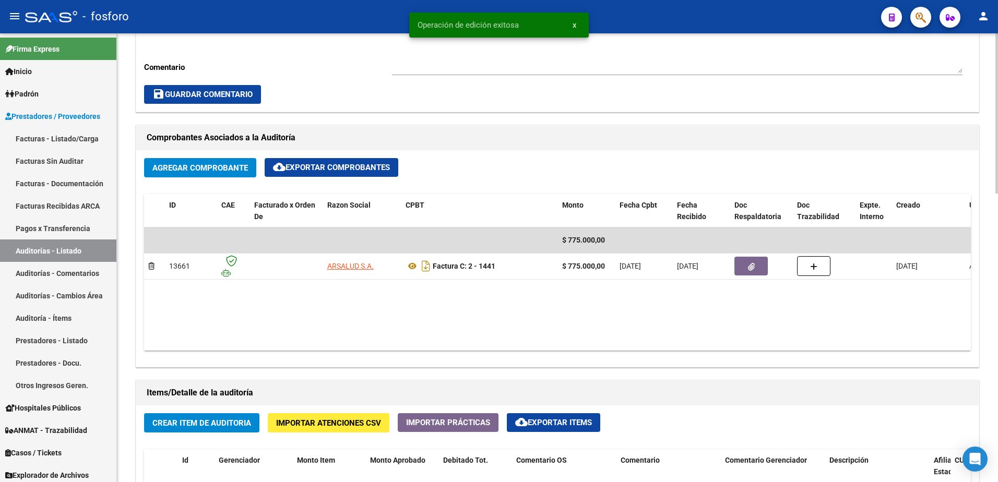
scroll to position [418, 0]
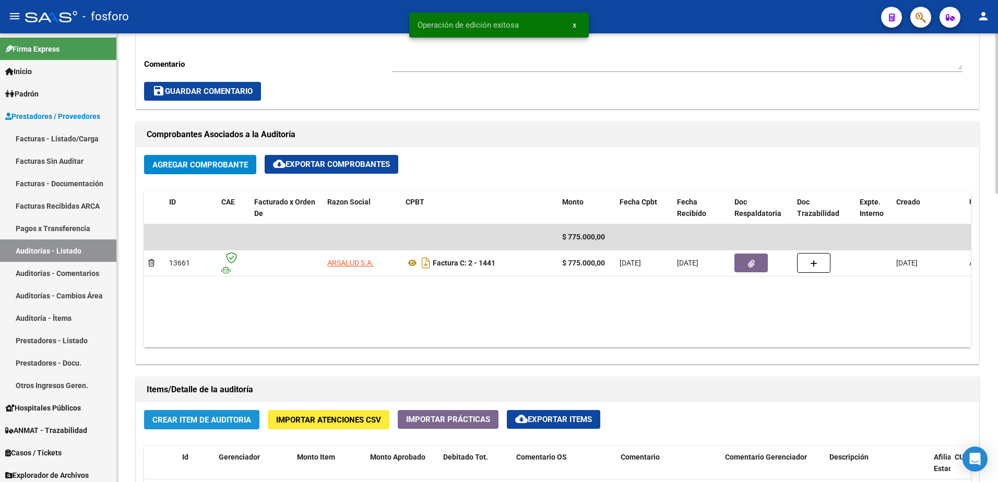
click at [225, 422] on span "Crear Item de Auditoria" at bounding box center [201, 420] width 99 height 9
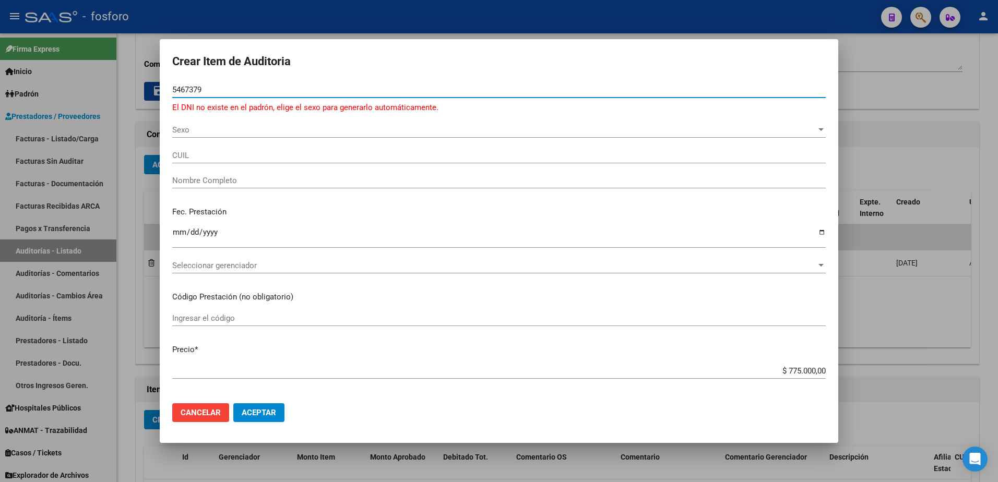
type input "54673796"
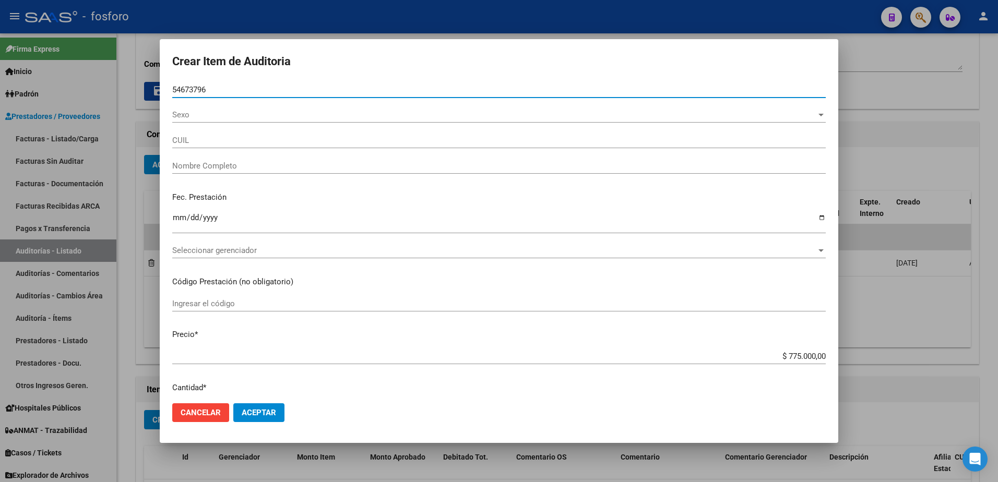
type input "27546737964"
type input "[PERSON_NAME]"
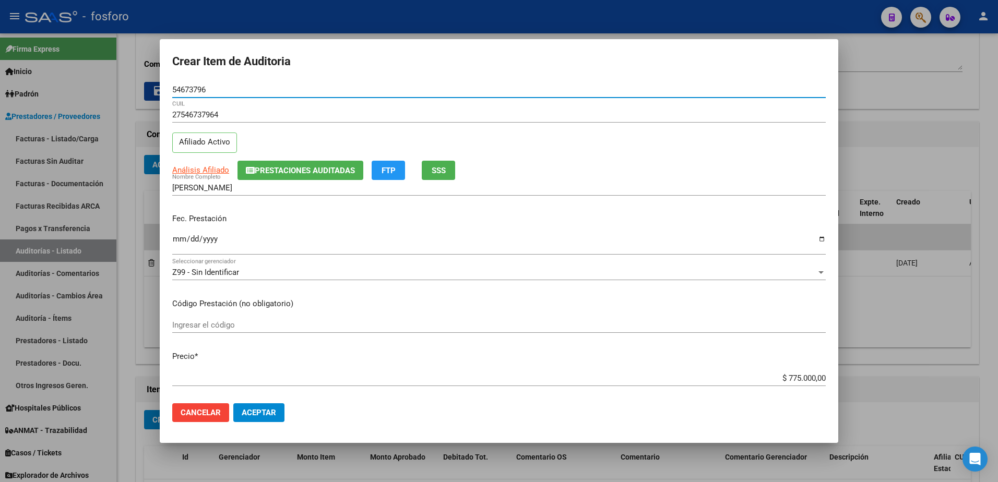
type input "54673796"
click at [178, 238] on input "Ingresar la fecha" at bounding box center [499, 243] width 654 height 17
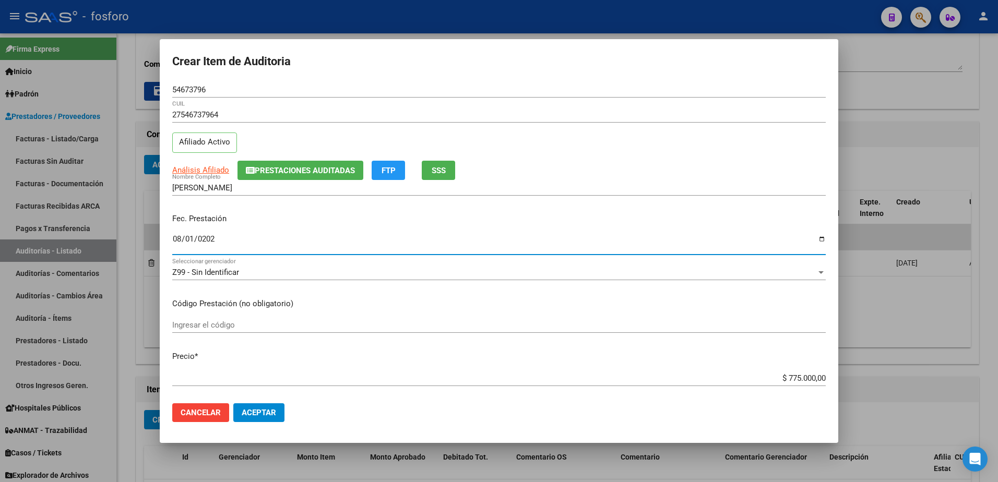
type input "[DATE]"
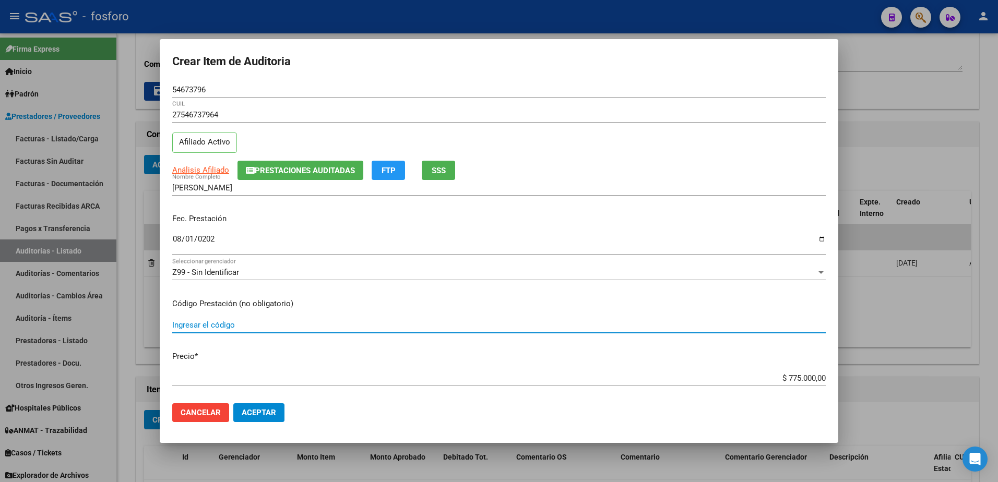
click at [204, 325] on input "Ingresar el código" at bounding box center [499, 325] width 654 height 9
click at [399, 319] on div "SESIONES DE AKM X7/ FONOAUDIOLOGIA X12/ PEDIATRIA X 4 SEGUN DETALLE ADJUNTO Ing…" at bounding box center [499, 325] width 654 height 16
click at [520, 328] on input "SESIONES DE AKM X7/ FONOAUDIOLOGIA X12/ PEDIATRIA X 4 SEGUN DETALLE ADJUNTO" at bounding box center [499, 325] width 654 height 9
click at [501, 324] on input "SESIONES DE AKM X7/ FONOAUDIOLOGIA X12/ PEDIATRIA X 4 SEGUN DETALLE ADJUNTO" at bounding box center [499, 325] width 654 height 9
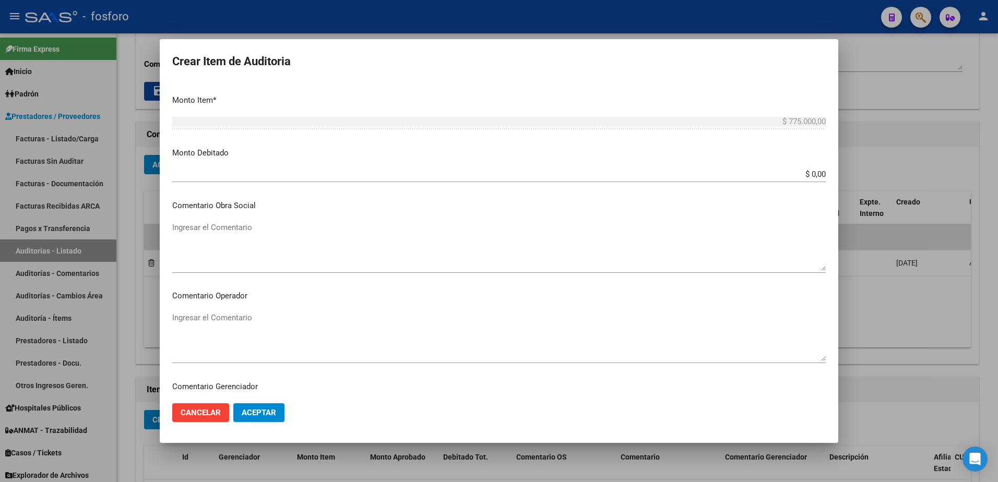
scroll to position [365, 0]
type input "SESIONES DE AKM X7/ FONOAUDIOLOGIA X12/ PEDIATRIA X 4 SEGUN DETALLE ADJUNTO MES…"
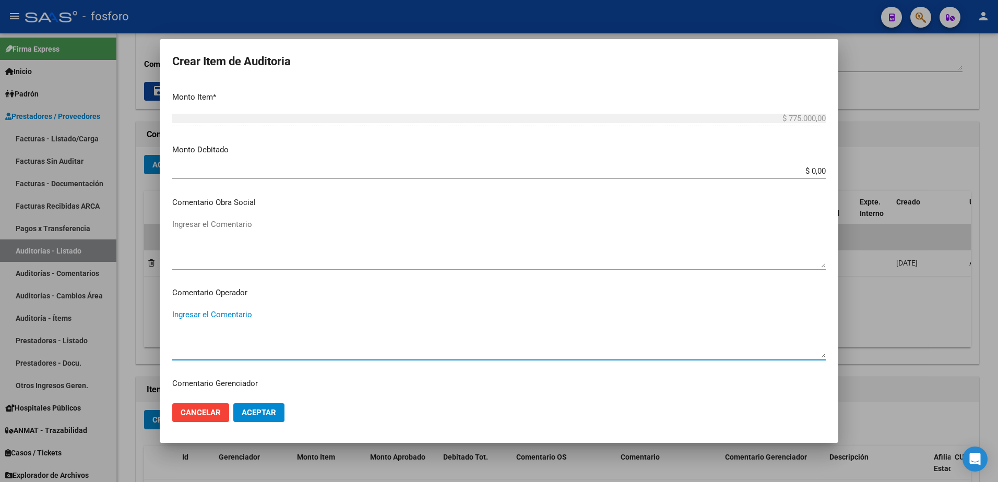
click at [212, 318] on textarea "Ingresar el Comentario" at bounding box center [499, 333] width 654 height 49
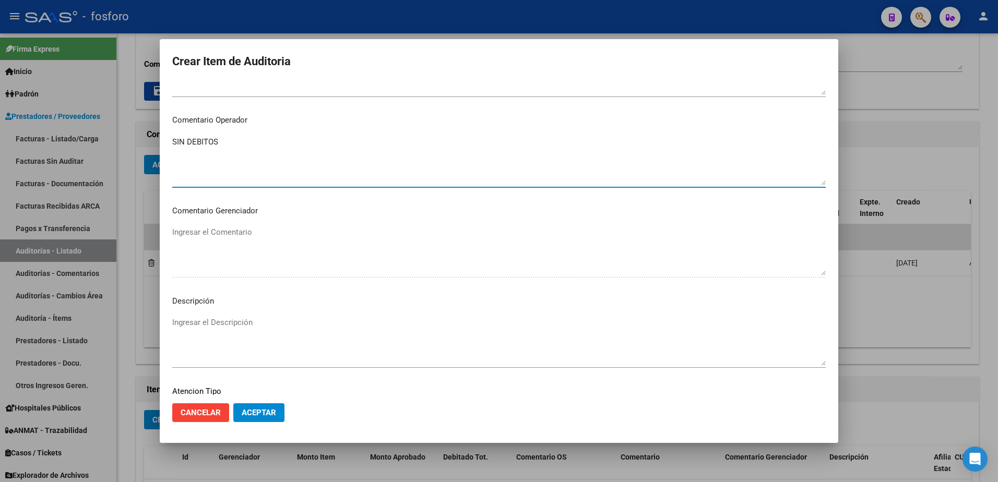
scroll to position [574, 0]
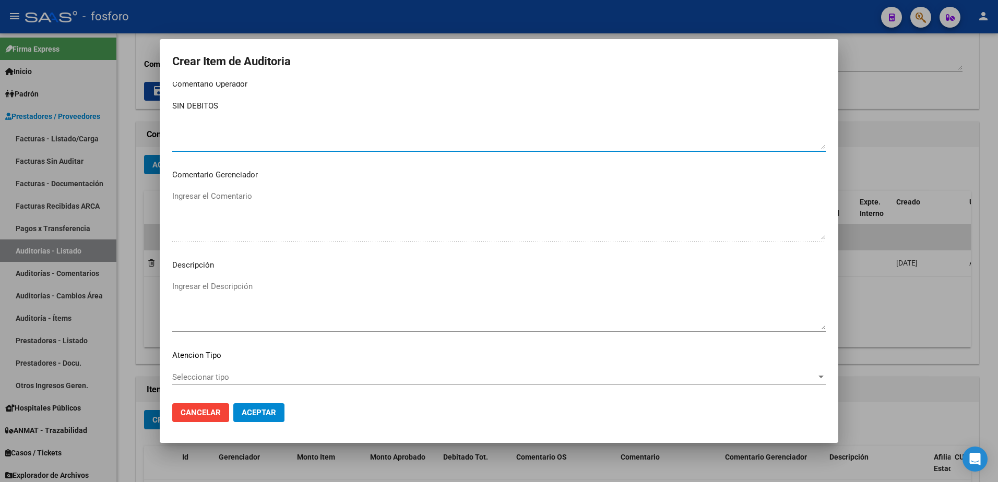
type textarea "SIN DEBITOS"
click at [200, 374] on span "Seleccionar tipo" at bounding box center [494, 377] width 644 height 9
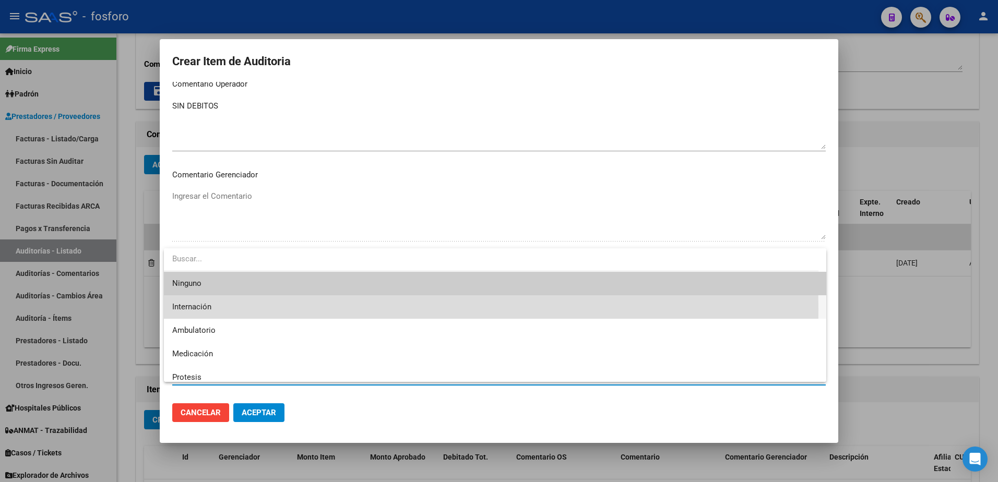
click at [213, 310] on span "Internación" at bounding box center [495, 306] width 646 height 23
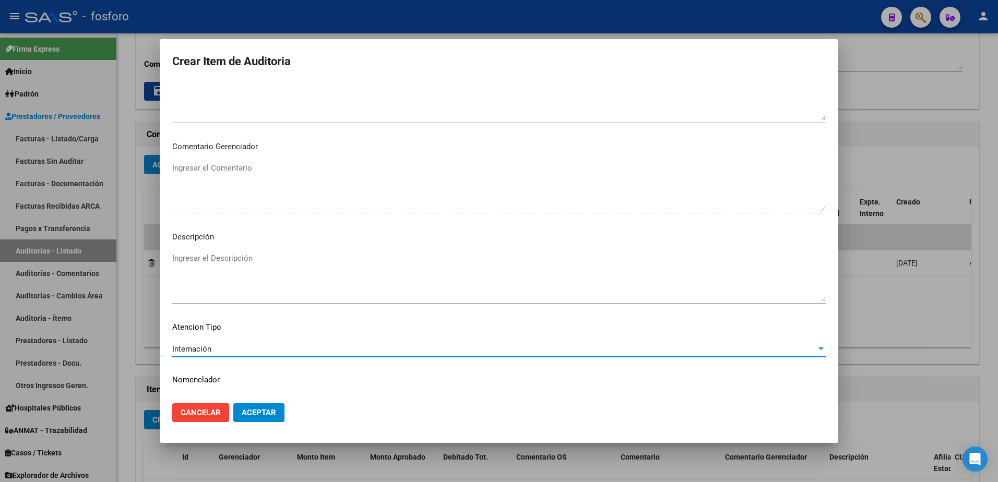
scroll to position [626, 0]
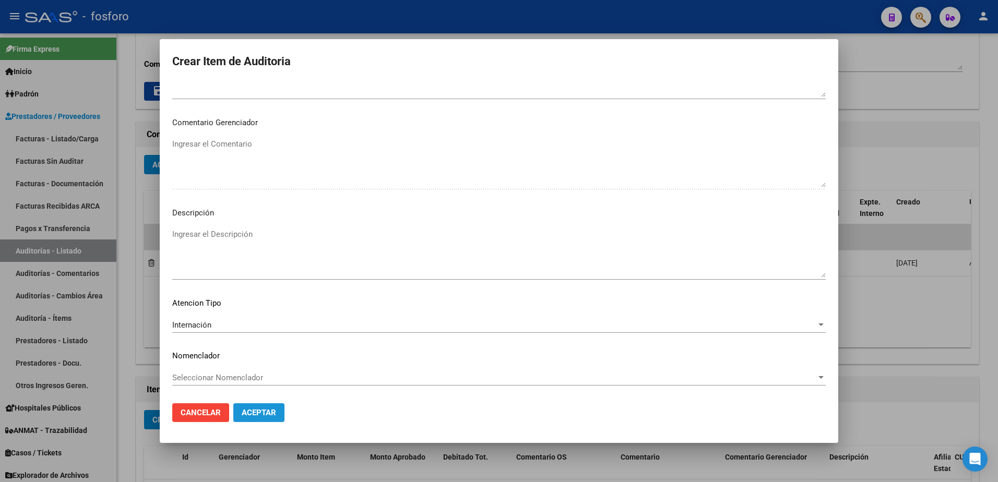
click at [243, 411] on span "Aceptar" at bounding box center [259, 412] width 34 height 9
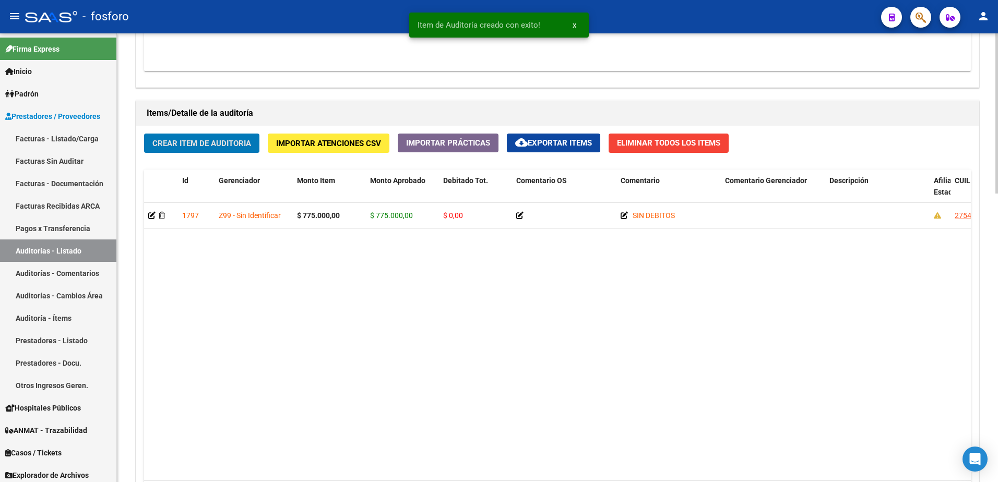
scroll to position [810, 0]
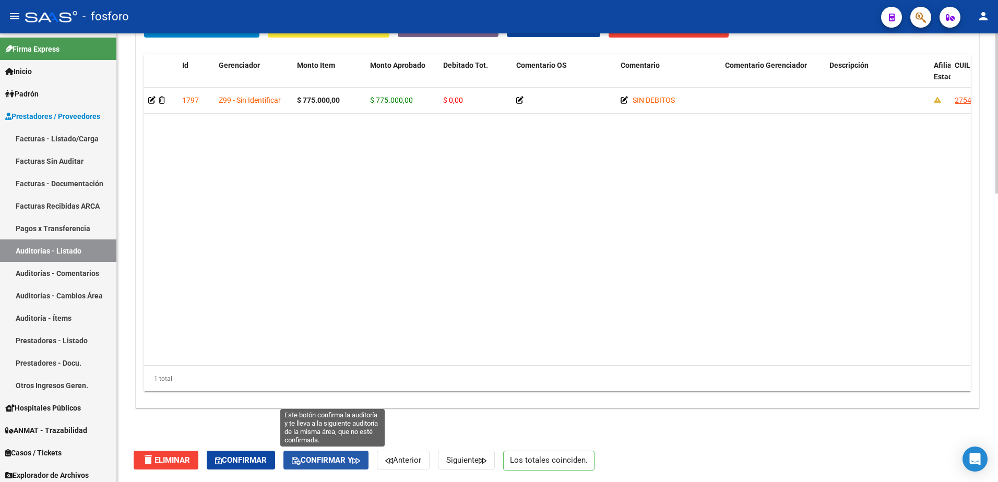
click at [341, 460] on span "Confirmar y" at bounding box center [326, 460] width 68 height 9
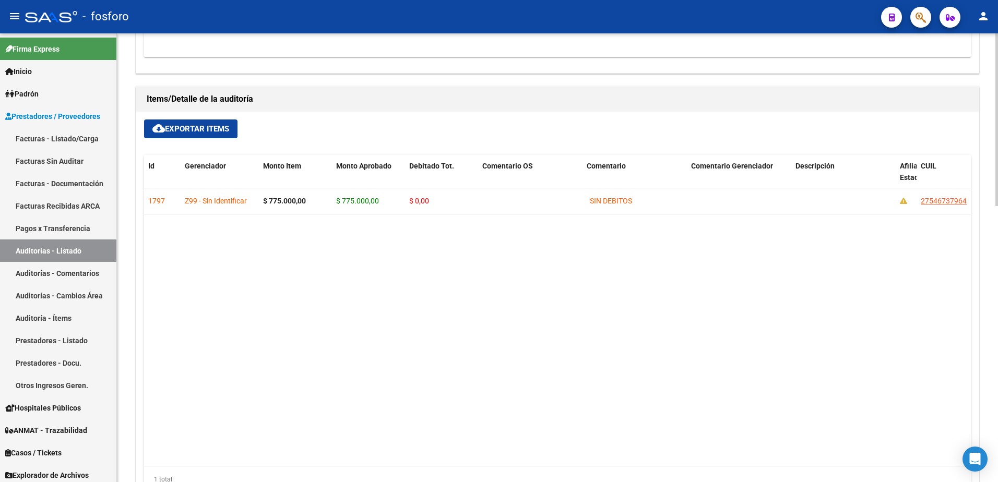
type input "202509"
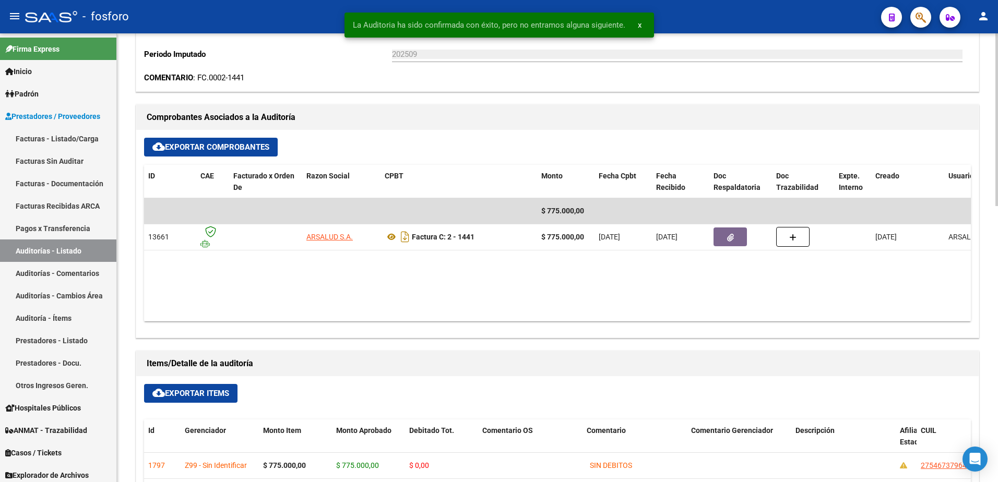
scroll to position [0, 0]
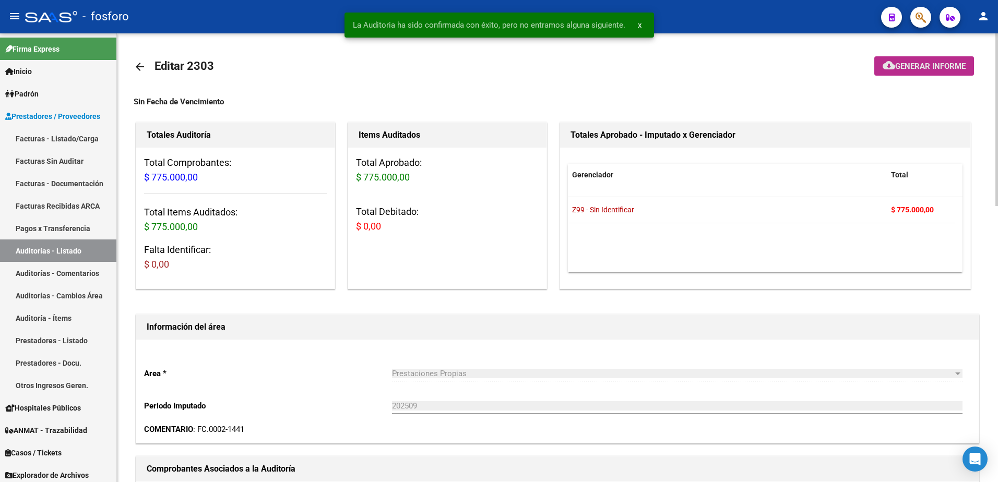
click at [903, 70] on span "Generar informe" at bounding box center [930, 66] width 70 height 9
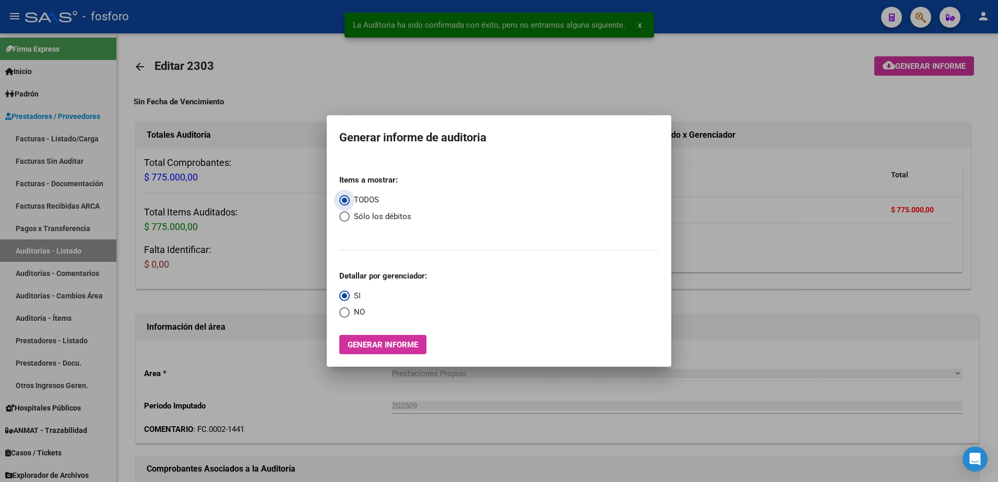
click at [370, 348] on span "Generar informe" at bounding box center [383, 344] width 70 height 9
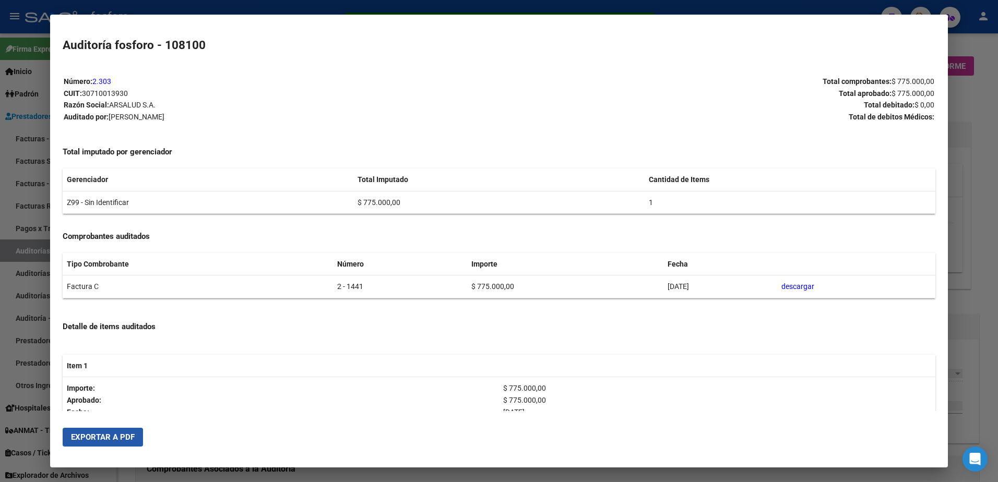
click at [120, 439] on span "Exportar a PDF" at bounding box center [103, 437] width 64 height 9
click at [953, 131] on div at bounding box center [499, 241] width 998 height 482
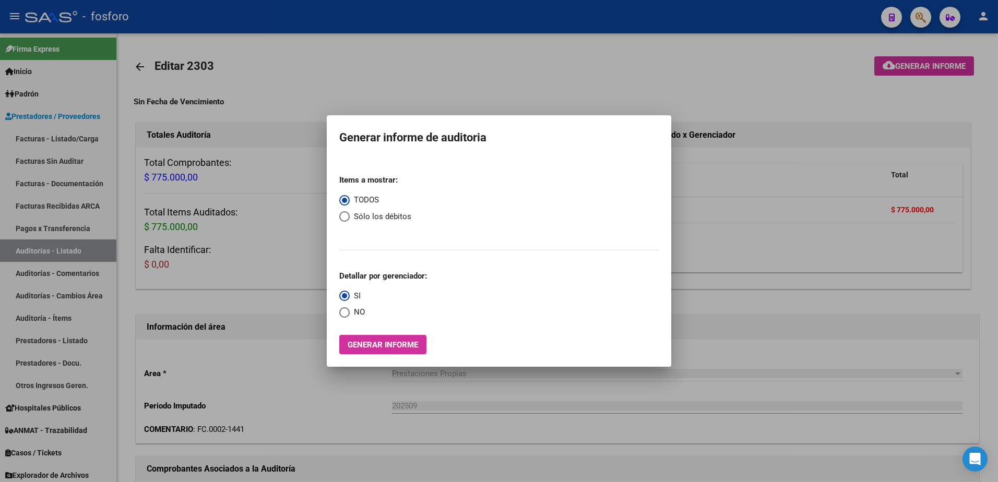
click at [918, 18] on div at bounding box center [499, 241] width 998 height 482
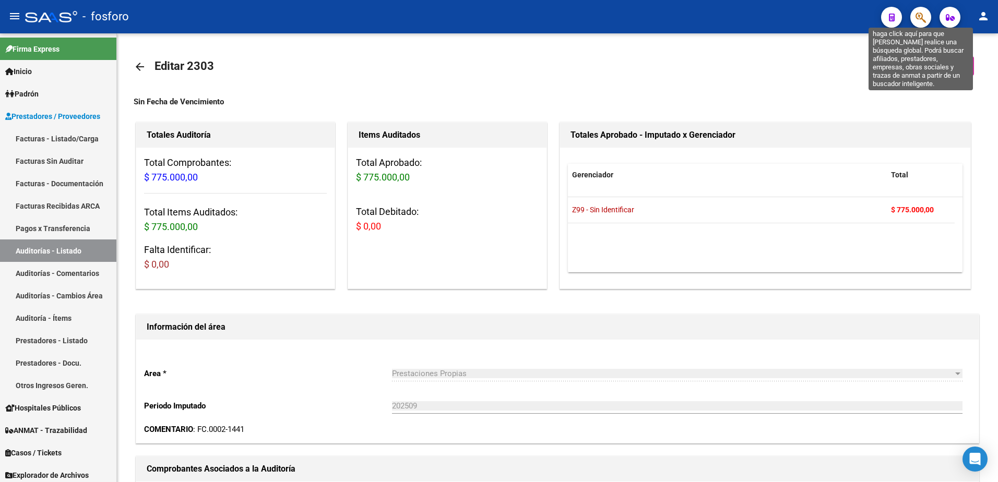
click at [918, 18] on icon "button" at bounding box center [921, 17] width 10 height 12
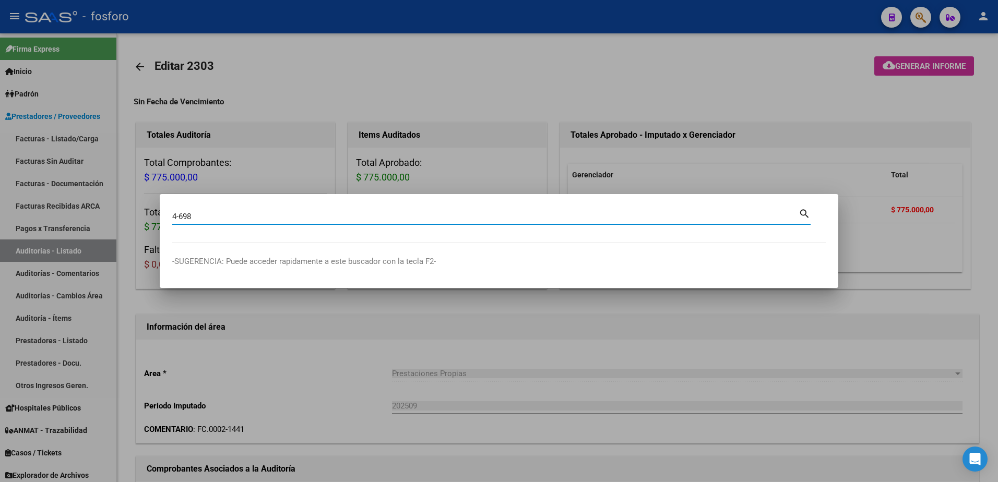
type input "4-698"
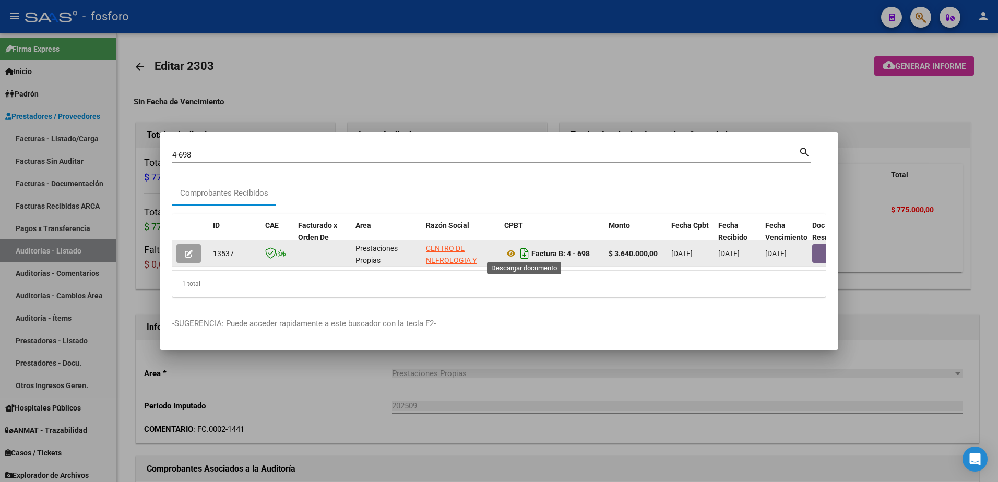
click at [526, 253] on icon "Descargar documento" at bounding box center [525, 253] width 14 height 17
click at [686, 322] on p "-SUGERENCIA: Puede acceder rapidamente a este buscador con la tecla F2-" at bounding box center [499, 324] width 654 height 12
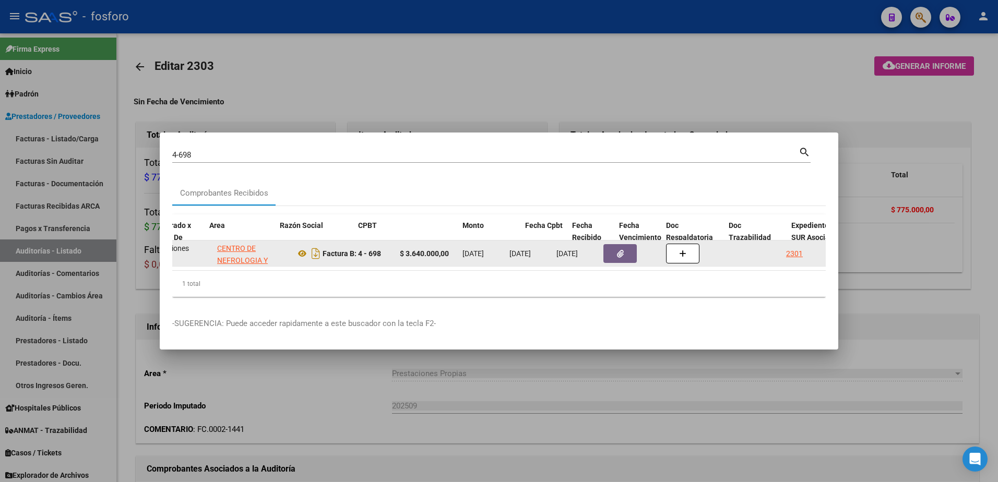
scroll to position [0, 251]
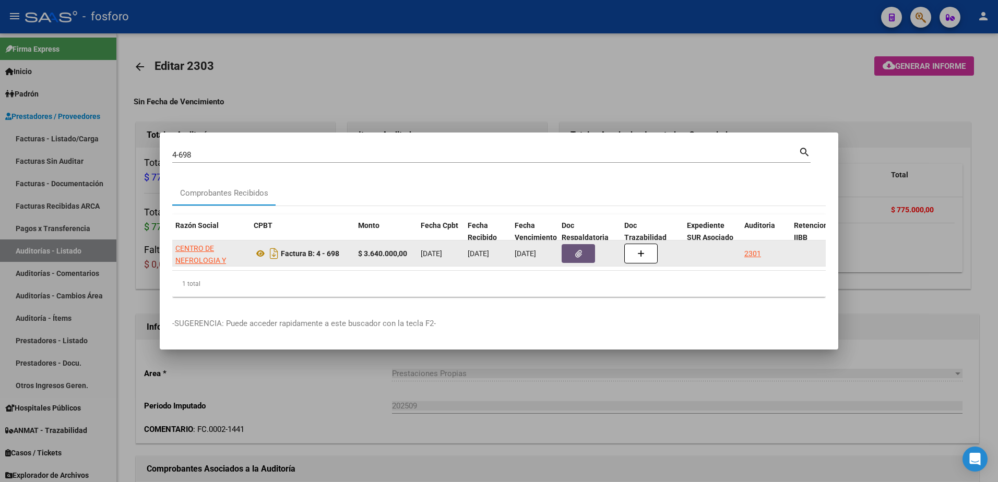
click at [582, 244] on button "button" at bounding box center [578, 253] width 33 height 19
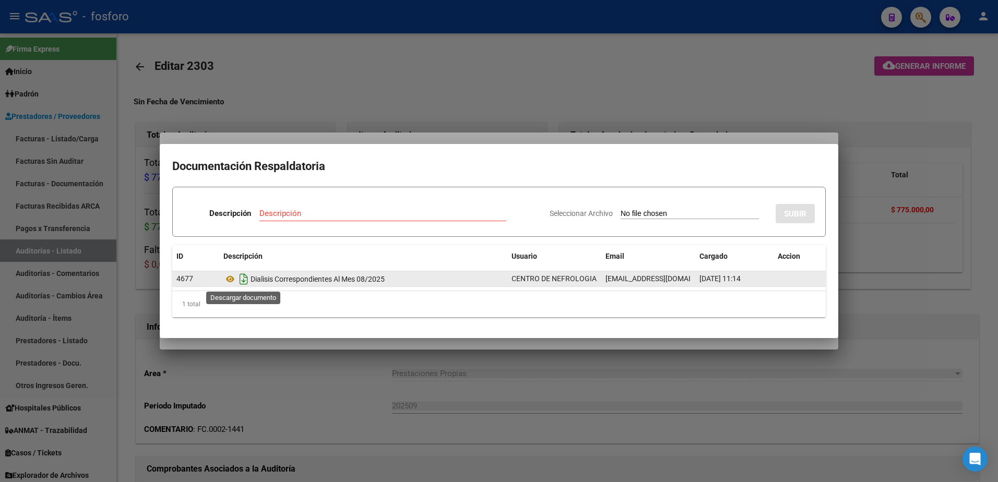
click at [241, 282] on icon "Descargar documento" at bounding box center [244, 279] width 14 height 17
click at [773, 101] on div at bounding box center [499, 241] width 998 height 482
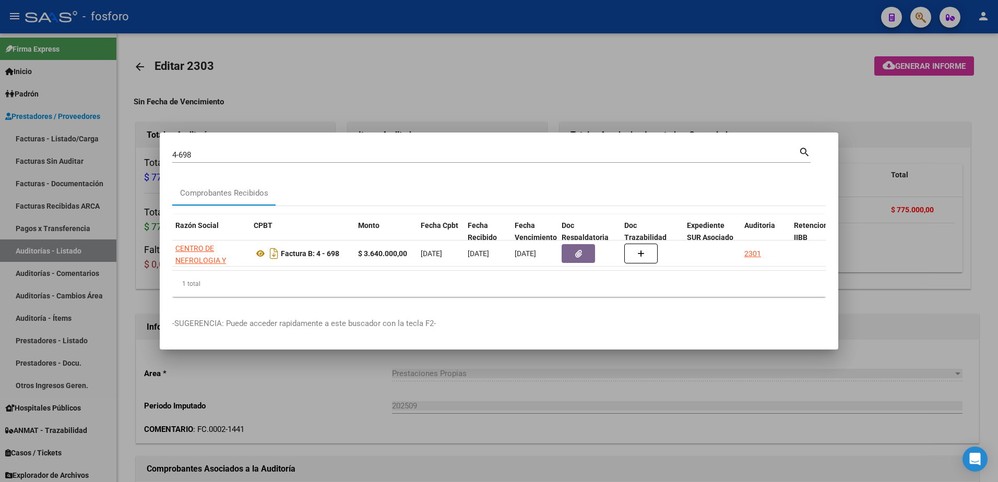
click at [922, 22] on div at bounding box center [499, 241] width 998 height 482
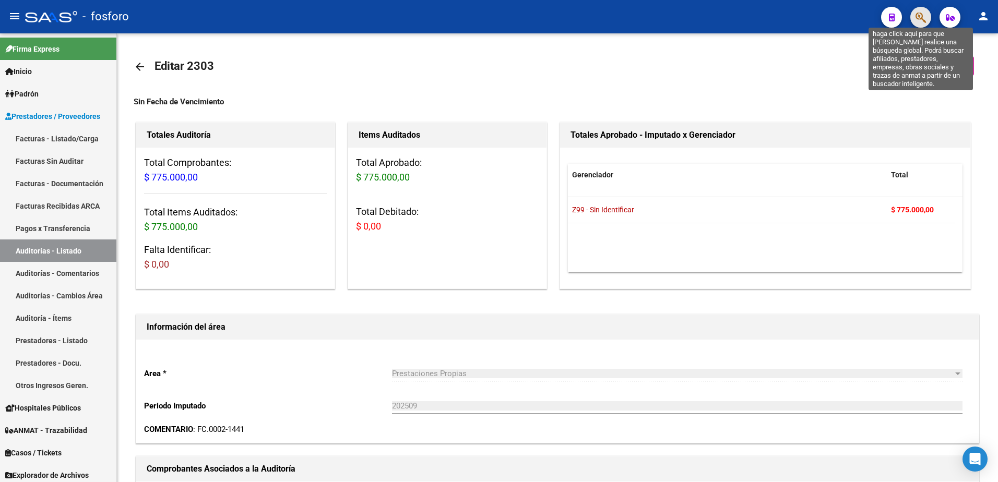
click at [922, 22] on icon "button" at bounding box center [921, 17] width 10 height 12
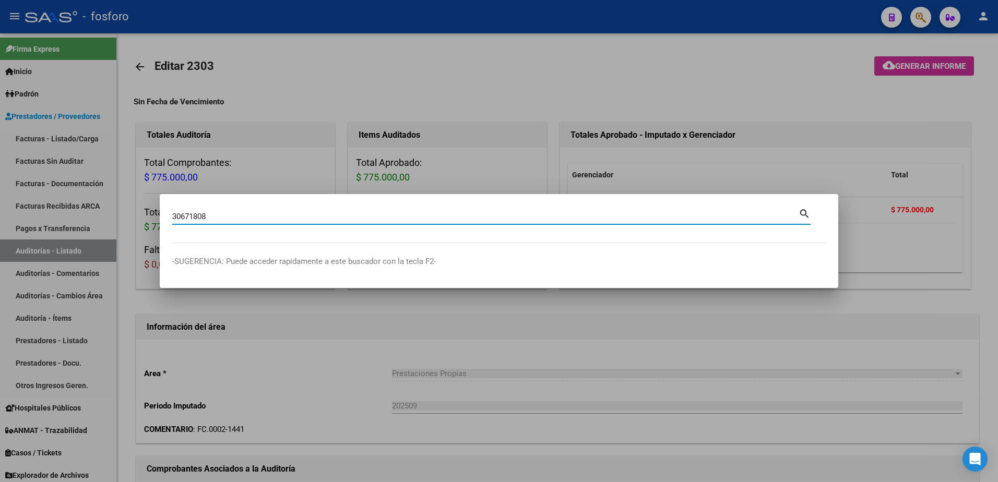
type input "30671808"
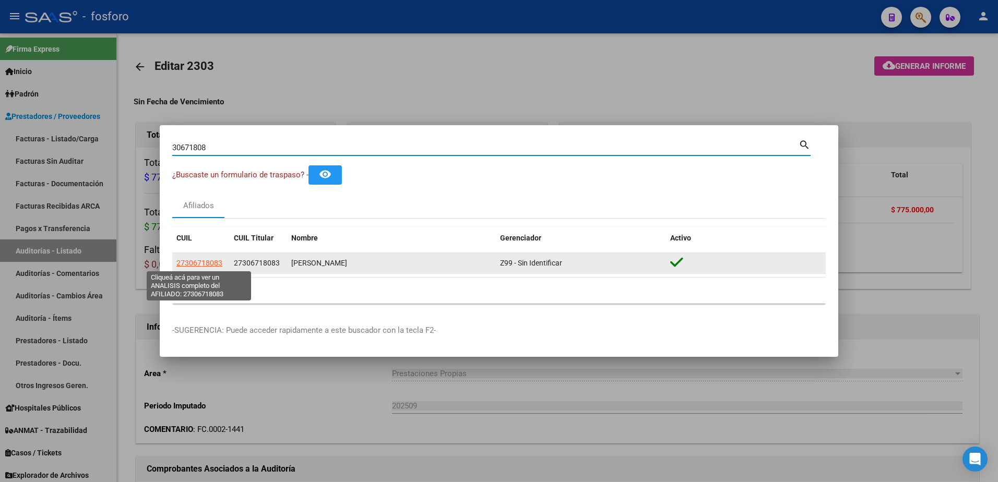
click at [198, 261] on span "27306718083" at bounding box center [199, 263] width 46 height 8
type textarea "27306718083"
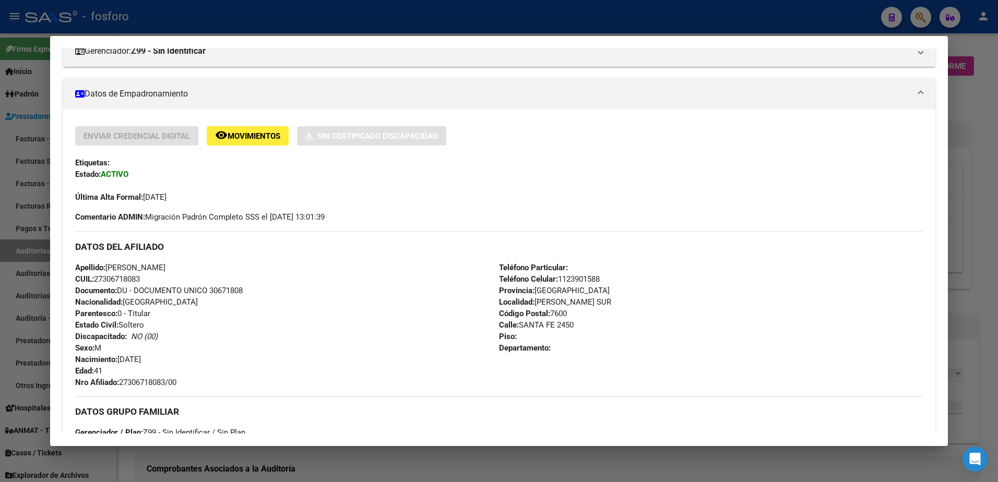
scroll to position [386, 0]
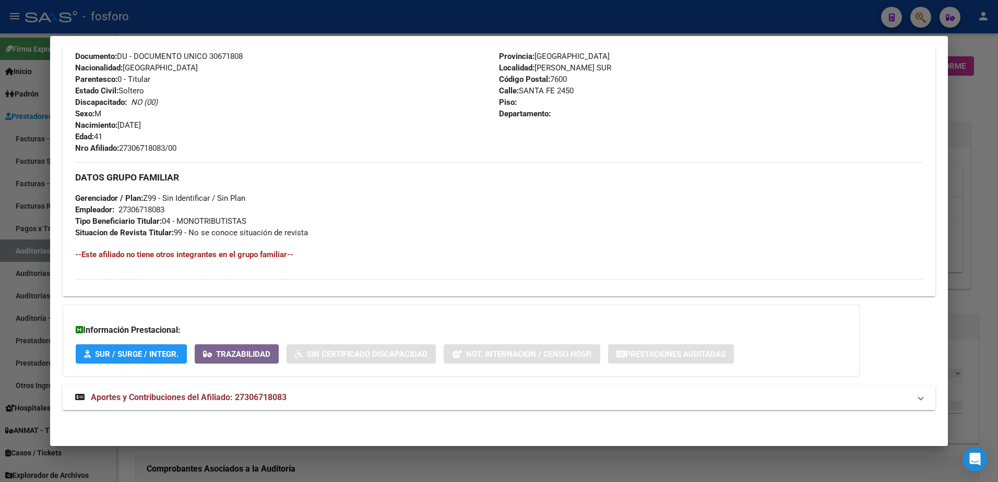
click at [22, 179] on div at bounding box center [499, 241] width 998 height 482
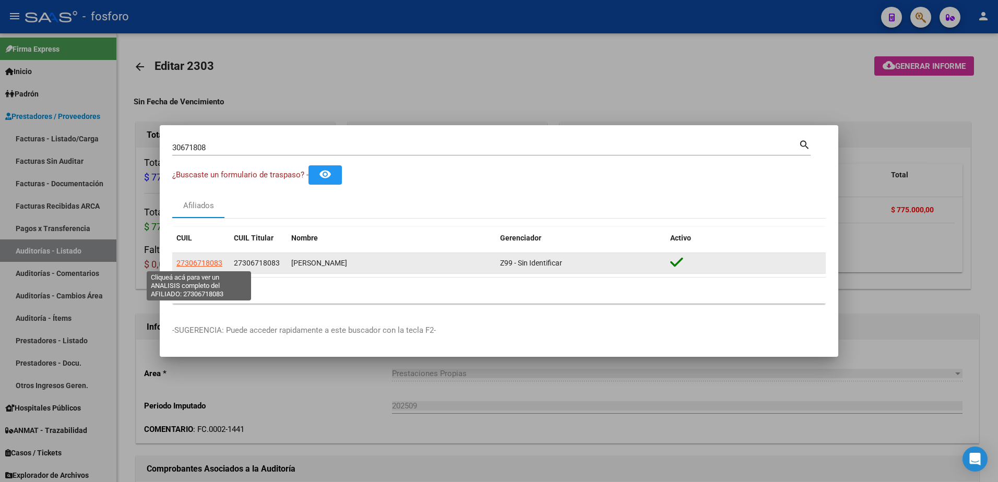
click at [206, 265] on span "27306718083" at bounding box center [199, 263] width 46 height 8
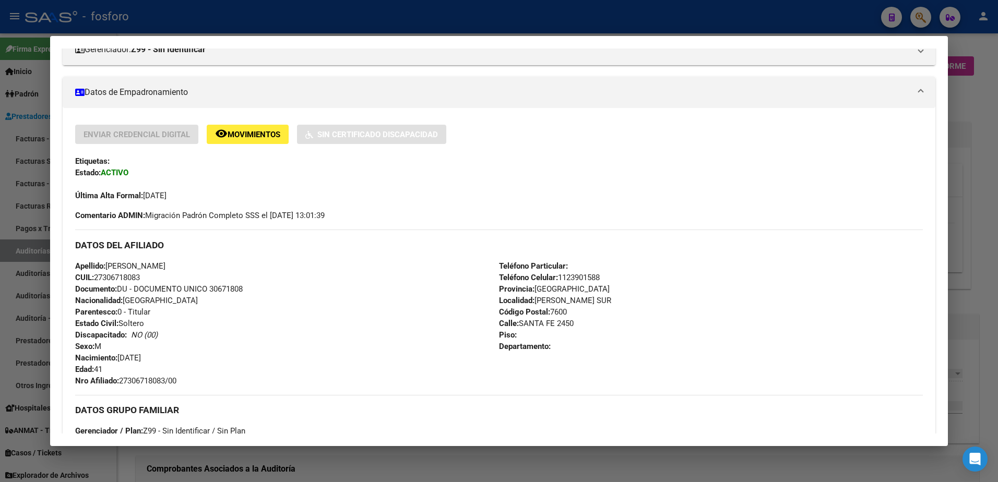
scroll to position [125, 0]
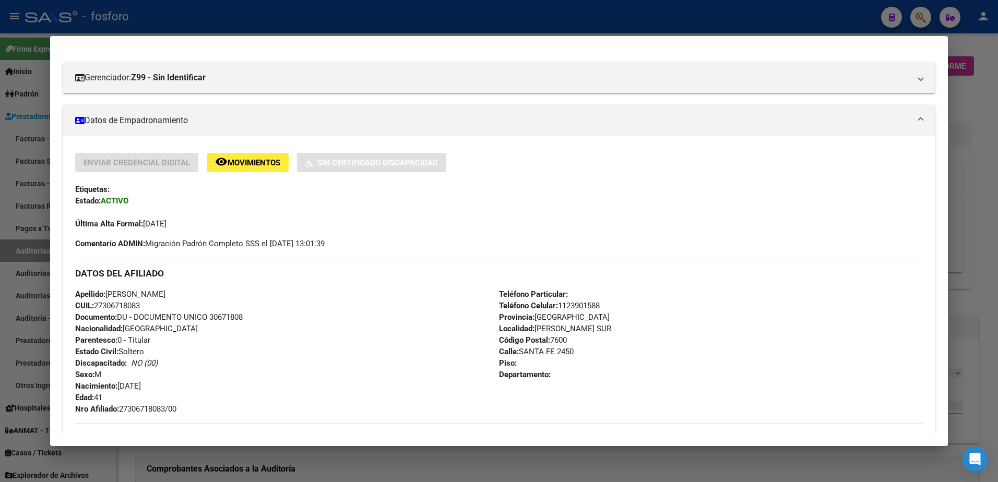
drag, startPoint x: 976, startPoint y: 105, endPoint x: 937, endPoint y: 56, distance: 63.5
click at [976, 105] on div at bounding box center [499, 241] width 998 height 482
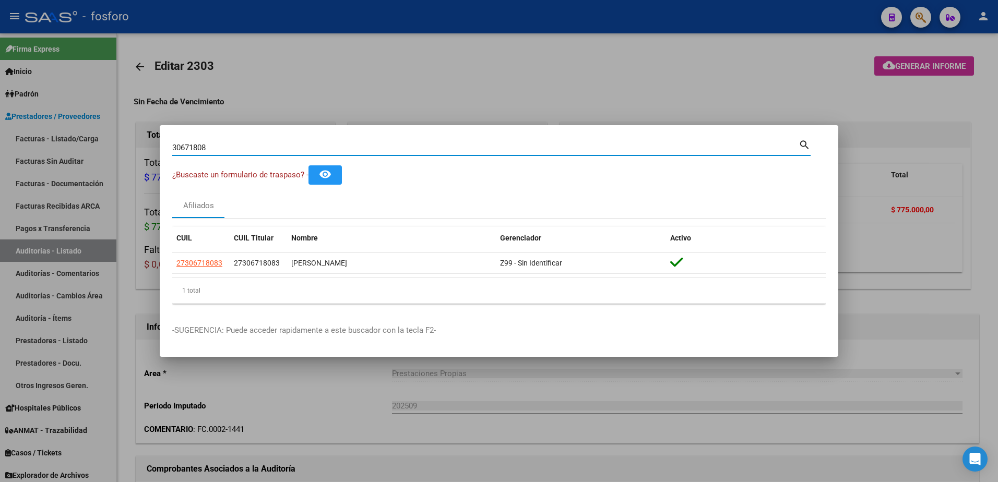
click at [251, 149] on input "30671808" at bounding box center [485, 147] width 626 height 9
type input "3"
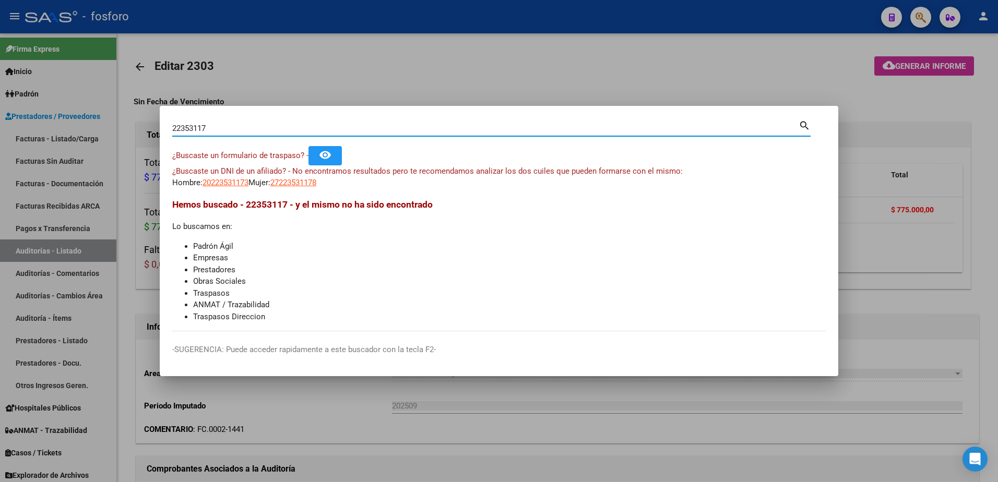
click at [214, 127] on input "22353117" at bounding box center [485, 128] width 626 height 9
type input "22353311"
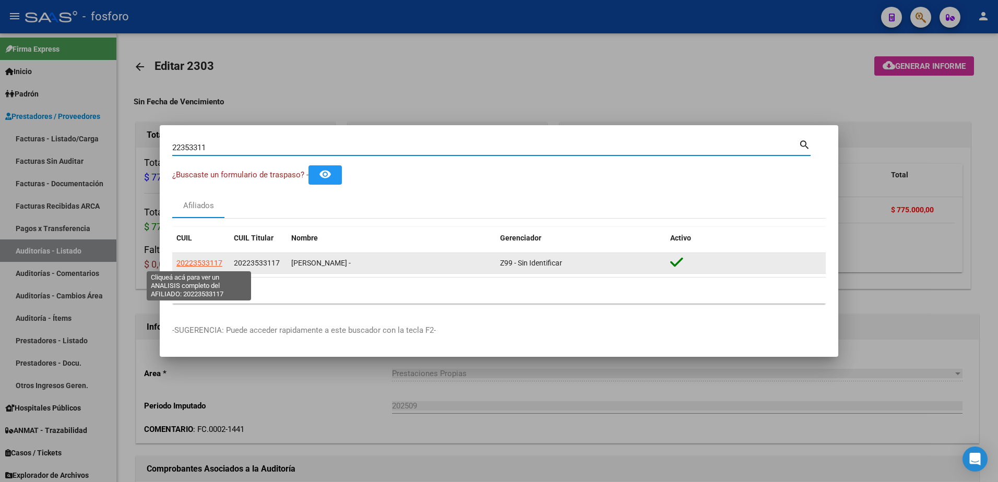
click at [193, 262] on span "20223533117" at bounding box center [199, 263] width 46 height 8
type textarea "20223533117"
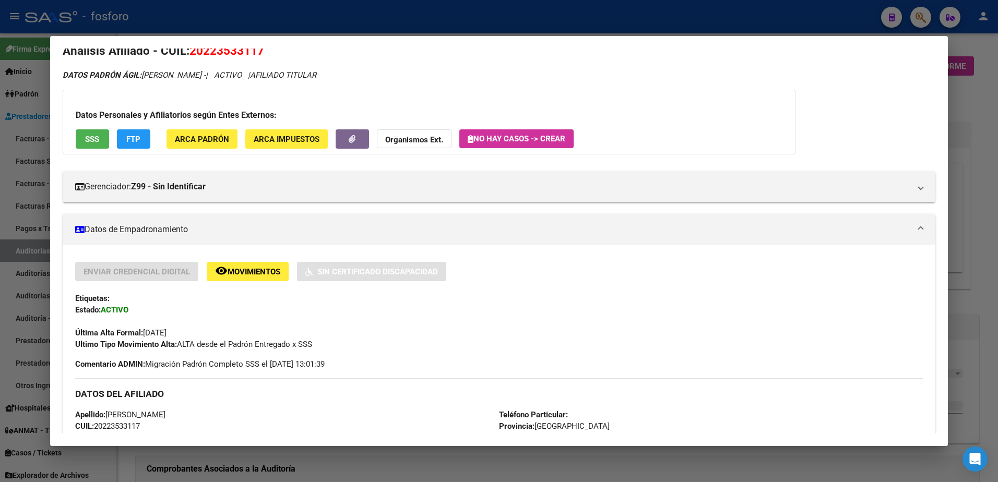
scroll to position [0, 0]
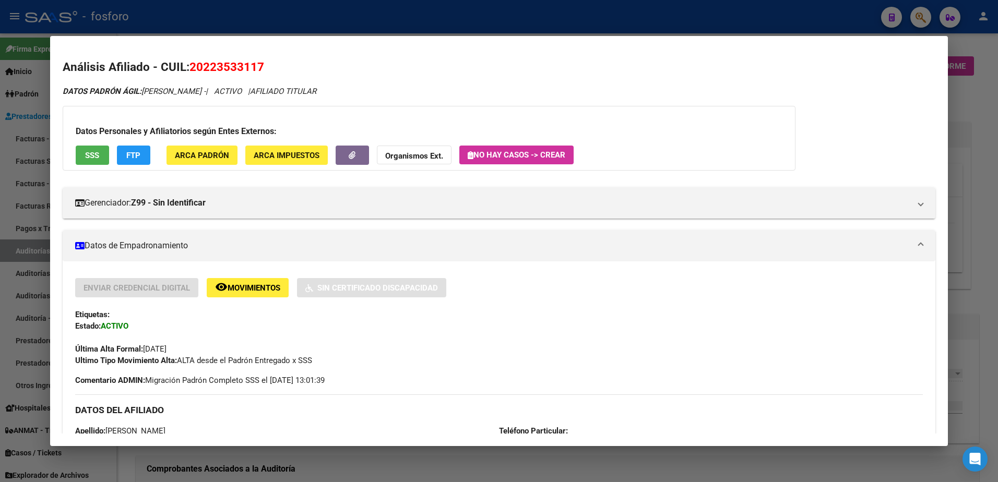
drag, startPoint x: 190, startPoint y: 65, endPoint x: 269, endPoint y: 64, distance: 79.9
click at [269, 64] on h2 "Análisis Afiliado - CUIL: 20223533117" at bounding box center [499, 67] width 873 height 18
copy span "20223533117"
click at [13, 106] on div at bounding box center [499, 241] width 998 height 482
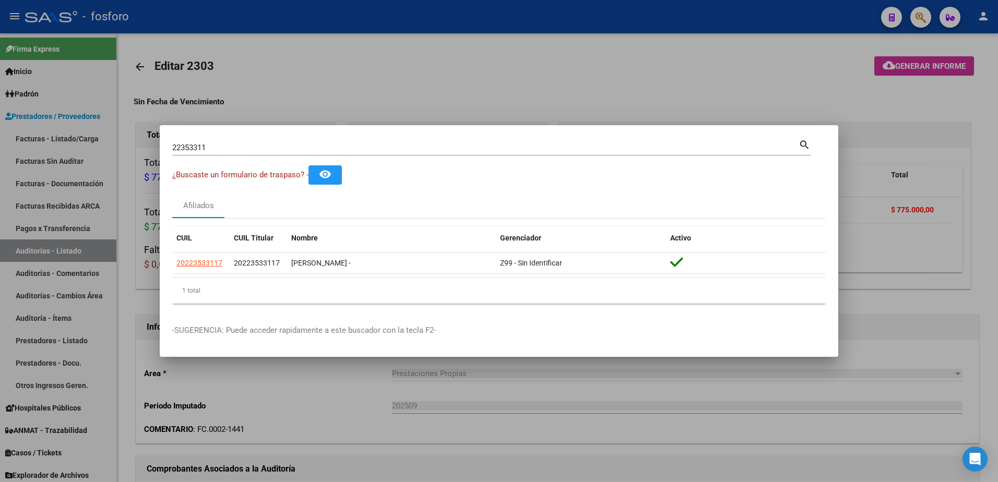
click at [242, 152] on div "22353311 Buscar (apellido, dni, [PERSON_NAME], [PERSON_NAME], cuit, obra social)" at bounding box center [485, 148] width 626 height 16
type input "2"
type input "31316070"
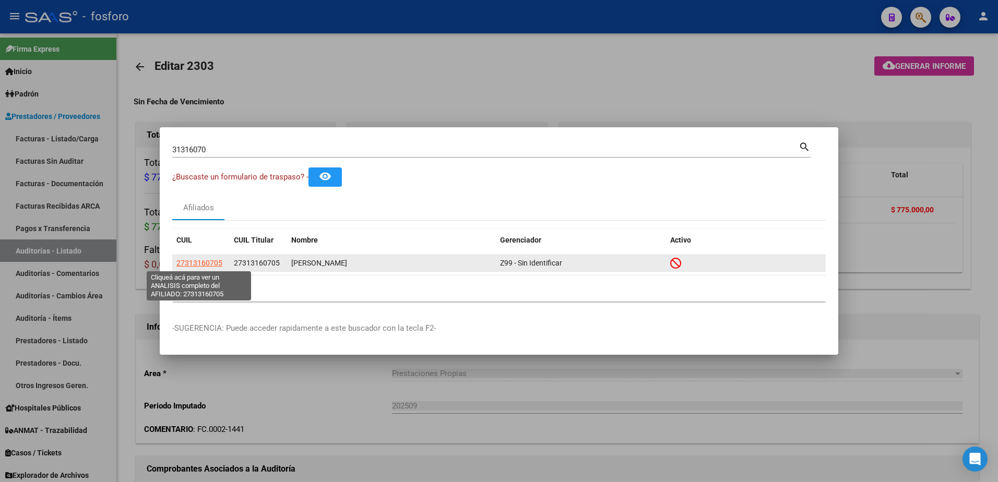
click at [212, 263] on span "27313160705" at bounding box center [199, 263] width 46 height 8
type textarea "27313160705"
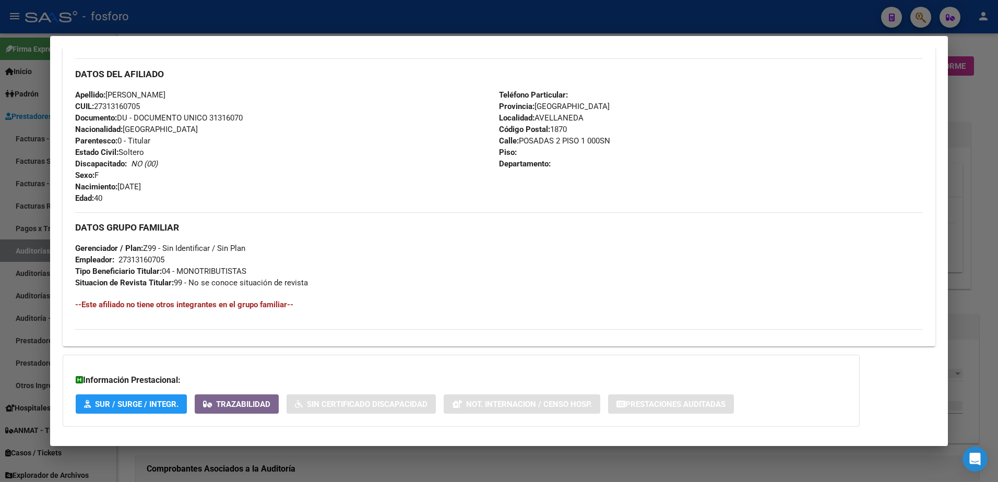
scroll to position [365, 0]
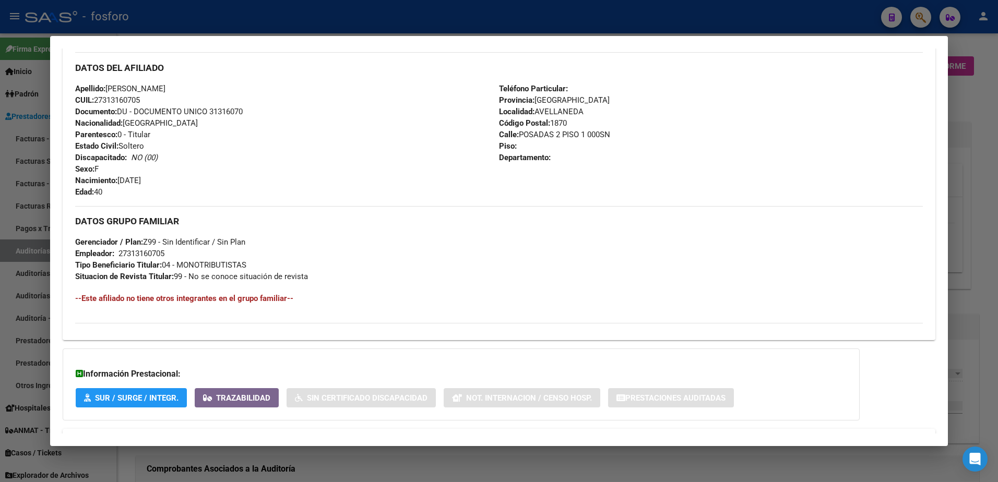
click at [988, 136] on div at bounding box center [499, 241] width 998 height 482
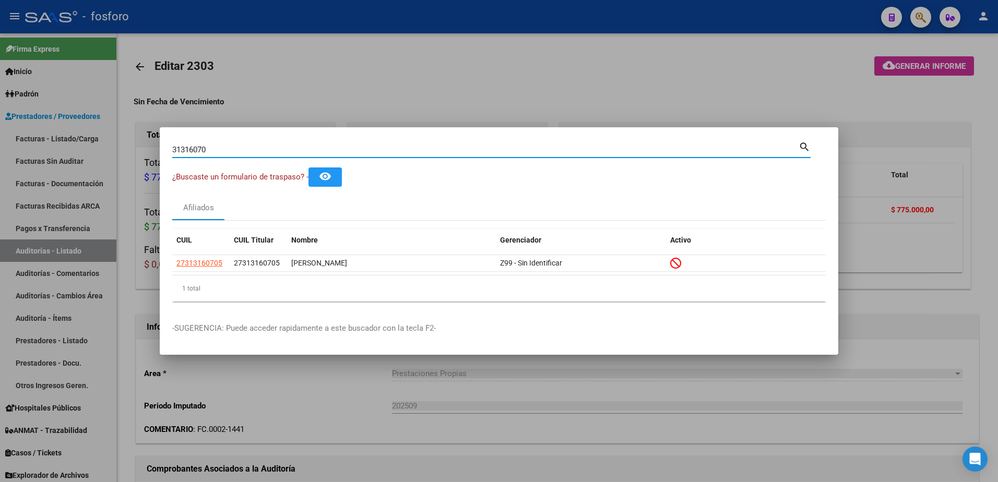
click at [239, 147] on input "31316070" at bounding box center [485, 149] width 626 height 9
type input "3"
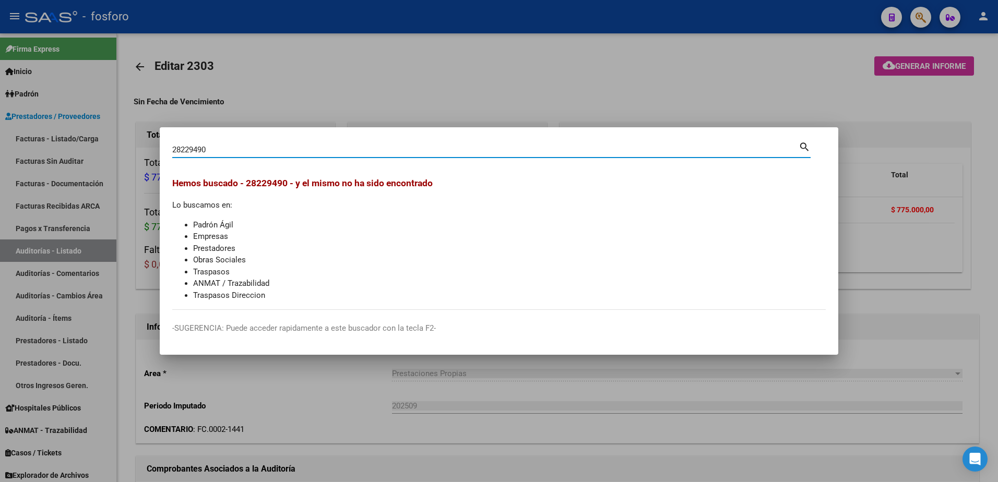
type input "28229490"
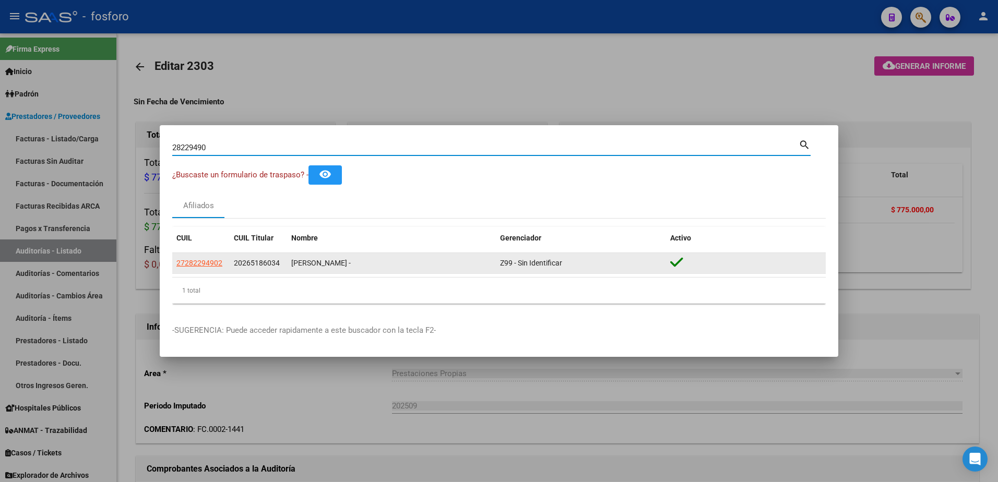
click at [198, 257] on app-link-go-to "27282294902" at bounding box center [199, 263] width 46 height 12
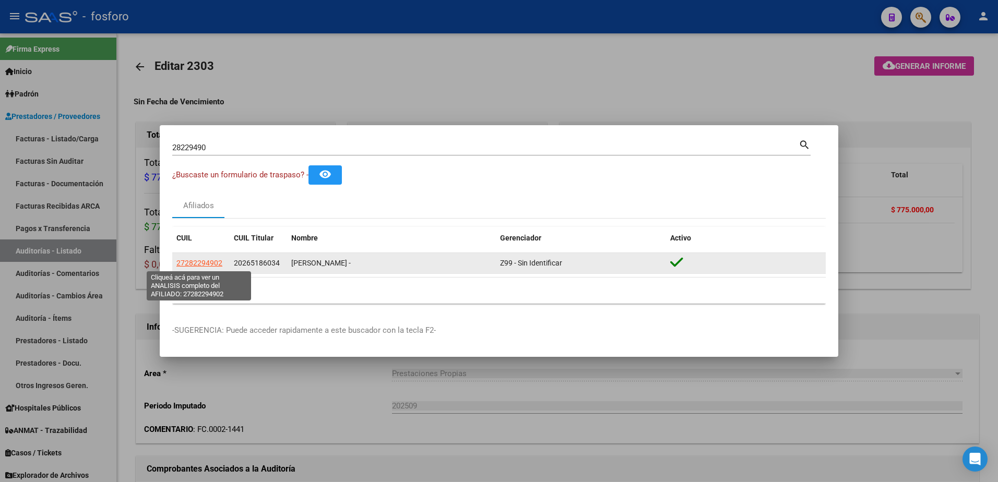
click at [211, 262] on span "27282294902" at bounding box center [199, 263] width 46 height 8
type textarea "27282294902"
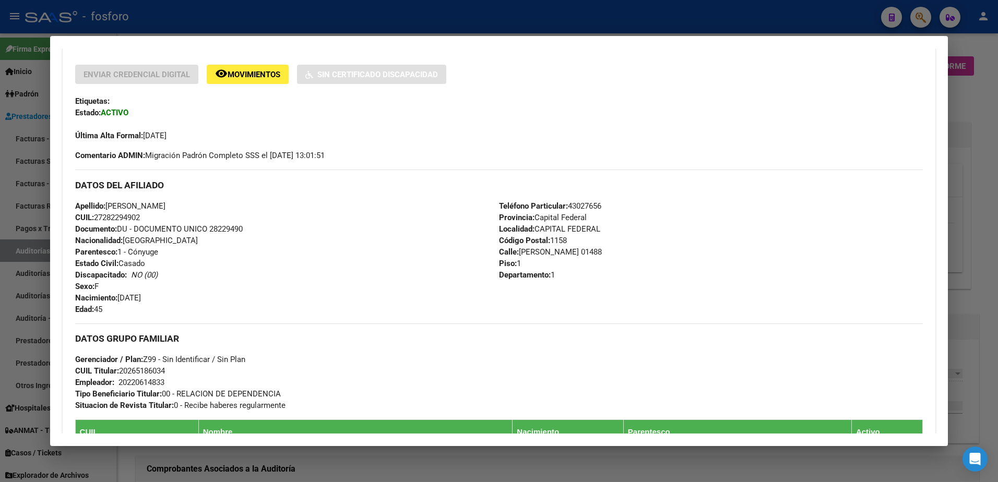
scroll to position [470, 0]
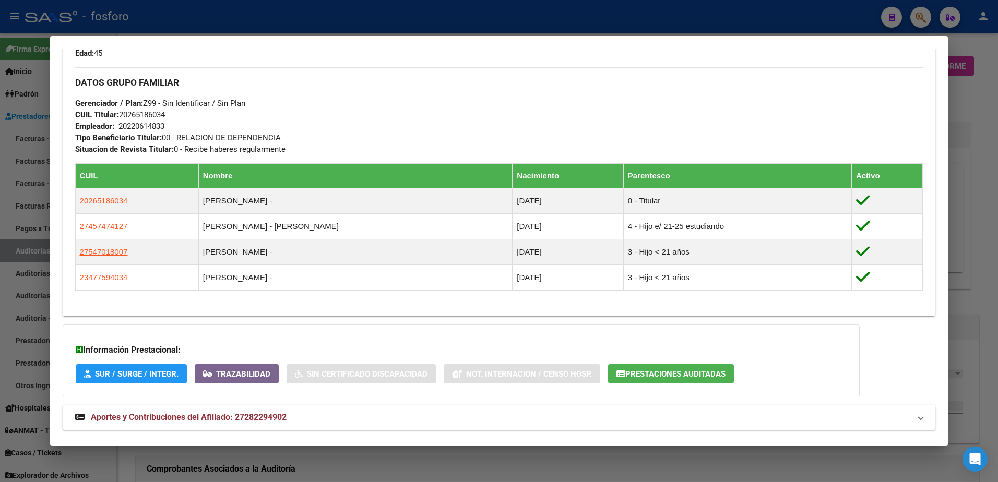
click at [11, 115] on div at bounding box center [499, 241] width 998 height 482
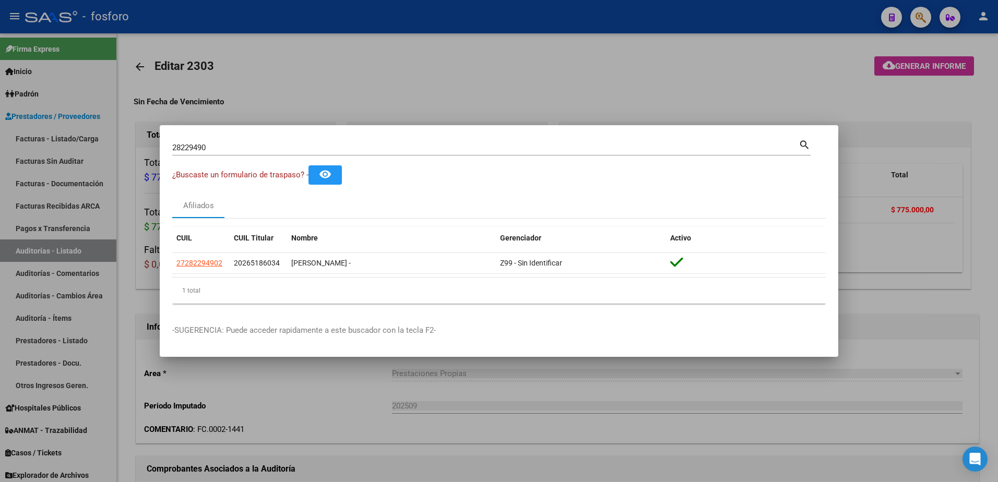
click at [239, 155] on div "28229490 Buscar (apellido, dni, cuil, nro traspaso, cuit, obra social)" at bounding box center [485, 148] width 626 height 16
type input "21689899"
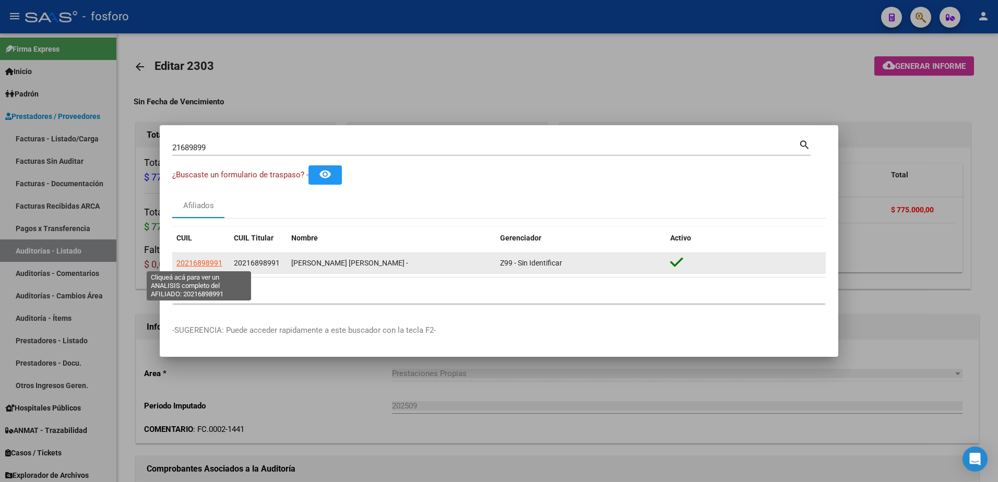
click at [203, 260] on span "20216898991" at bounding box center [199, 263] width 46 height 8
type textarea "20216898991"
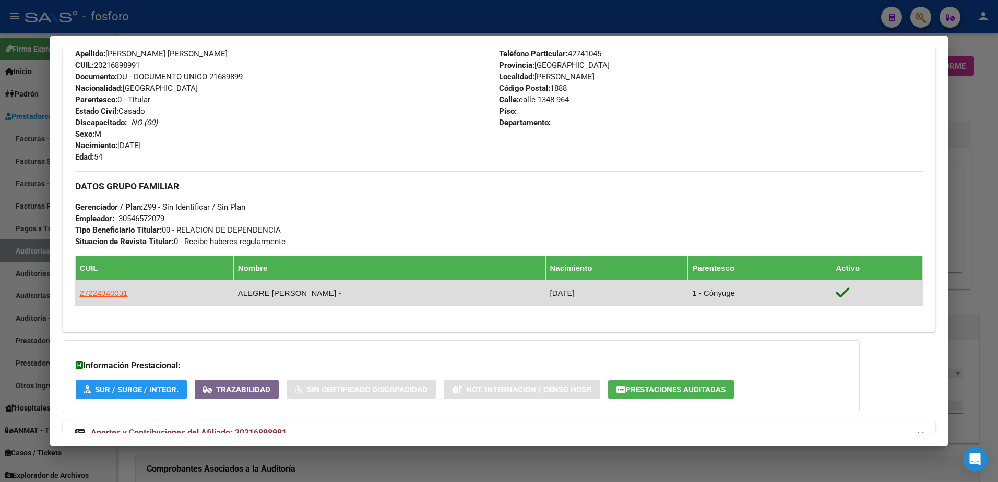
scroll to position [413, 0]
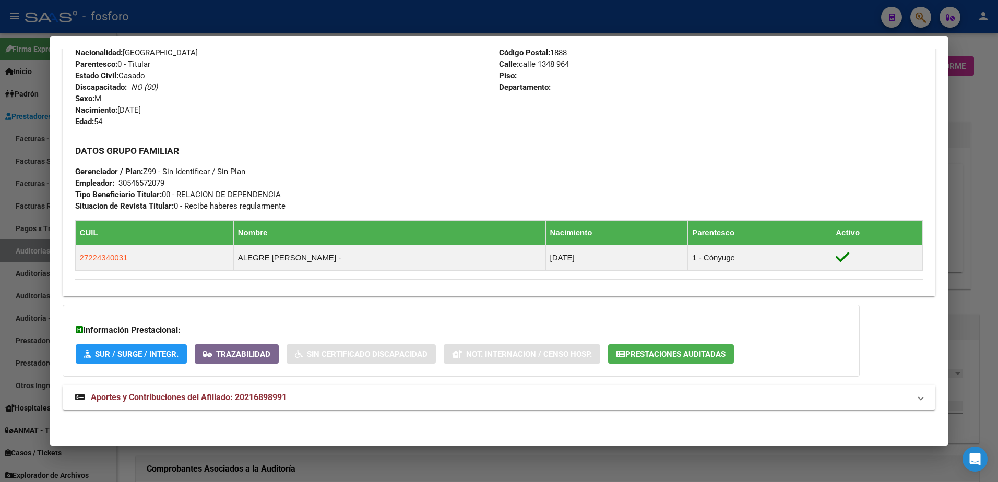
click at [982, 120] on div at bounding box center [499, 241] width 998 height 482
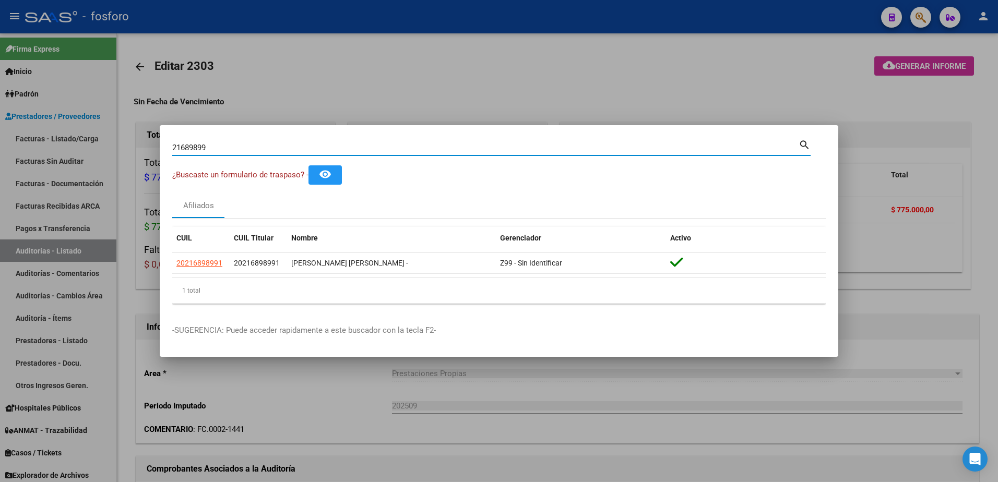
click at [238, 151] on input "21689899" at bounding box center [485, 147] width 626 height 9
type input "2"
type input "[PERSON_NAME]"
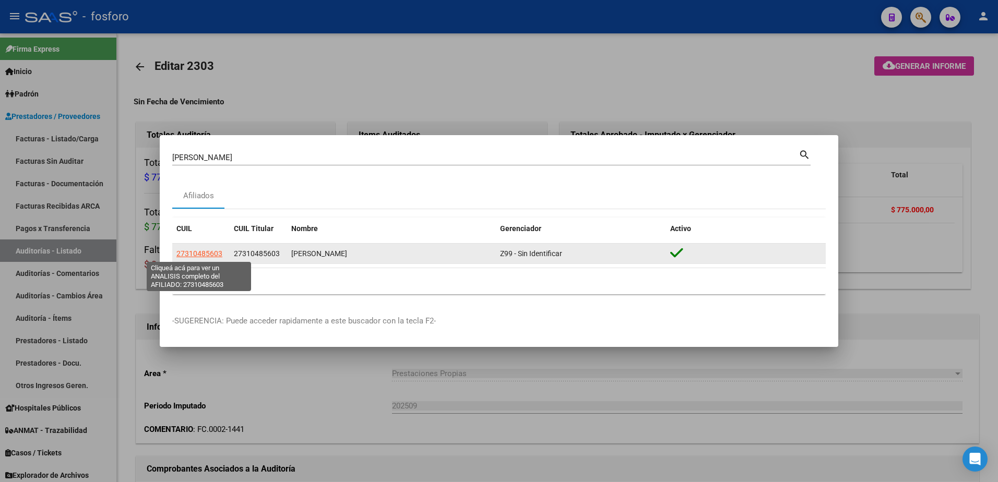
click at [207, 254] on span "27310485603" at bounding box center [199, 254] width 46 height 8
type textarea "27310485603"
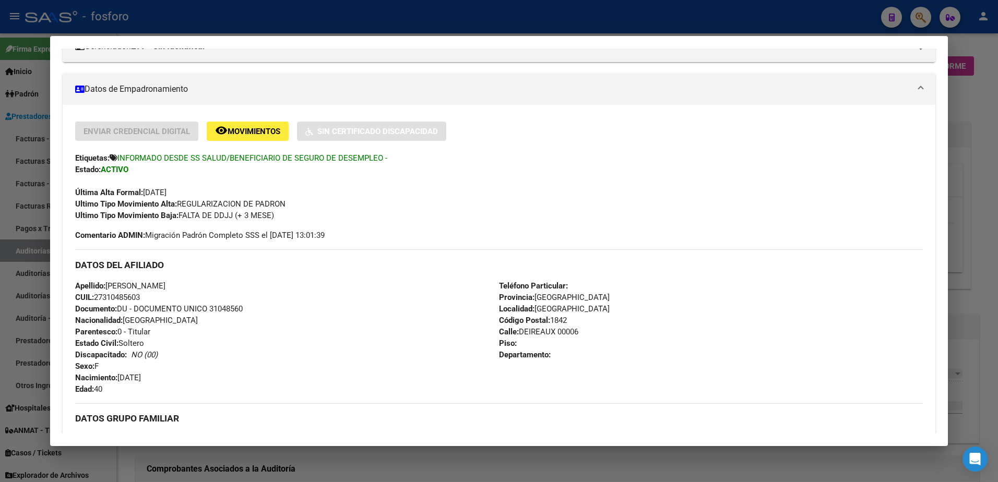
scroll to position [435, 0]
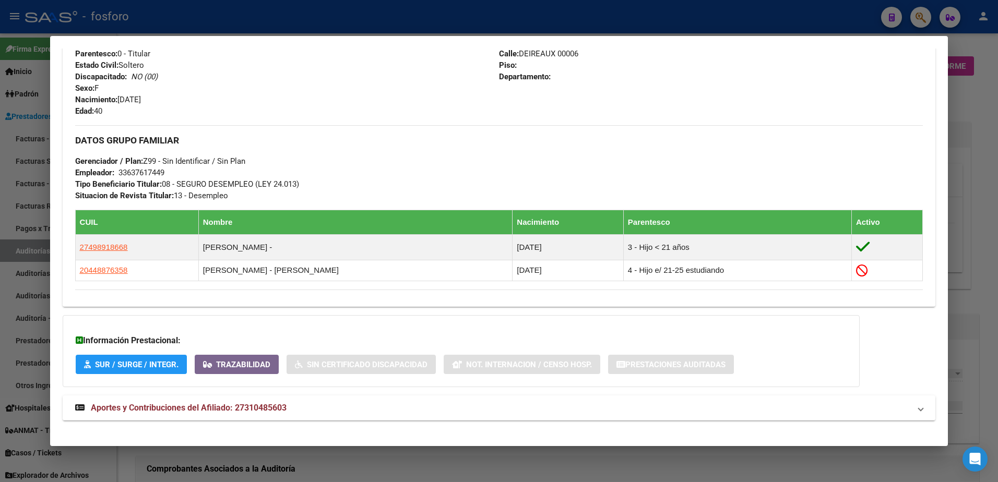
click at [40, 191] on div at bounding box center [499, 241] width 998 height 482
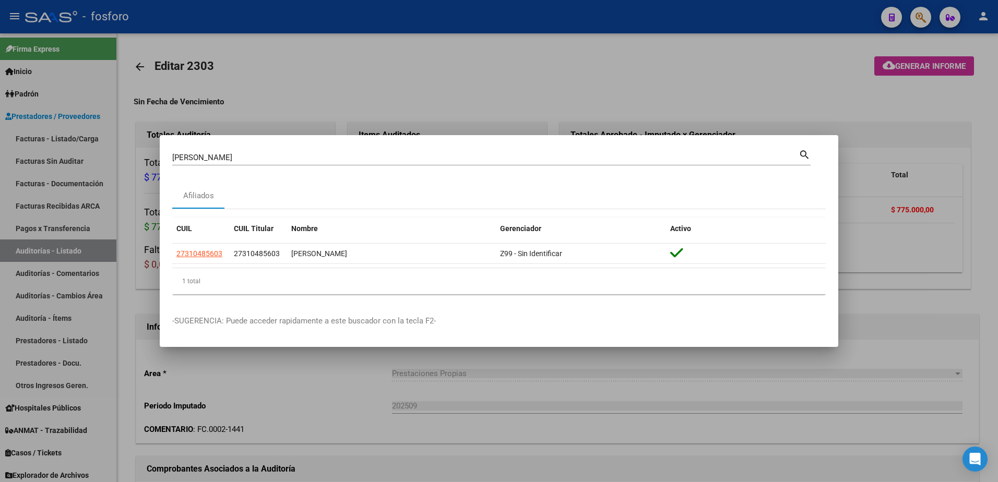
click at [226, 154] on input "[PERSON_NAME]" at bounding box center [485, 157] width 626 height 9
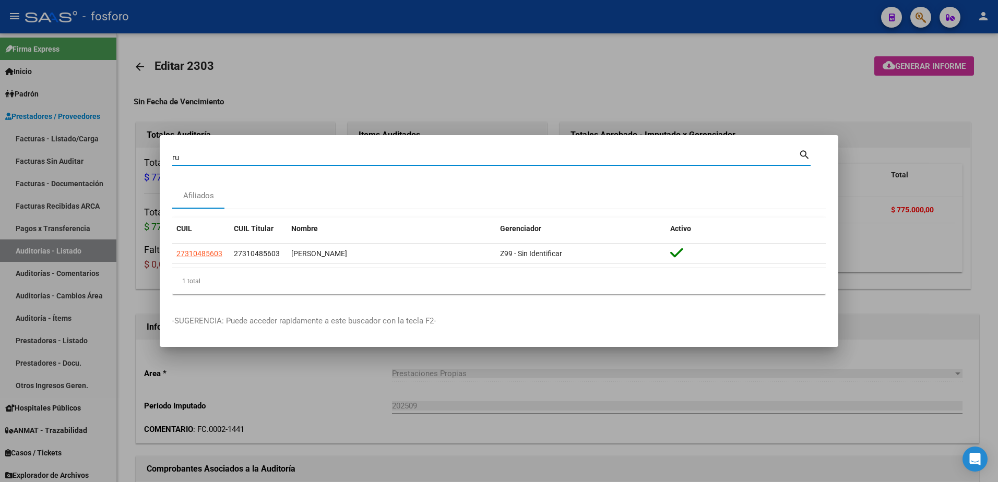
type input "r"
type input "18445217"
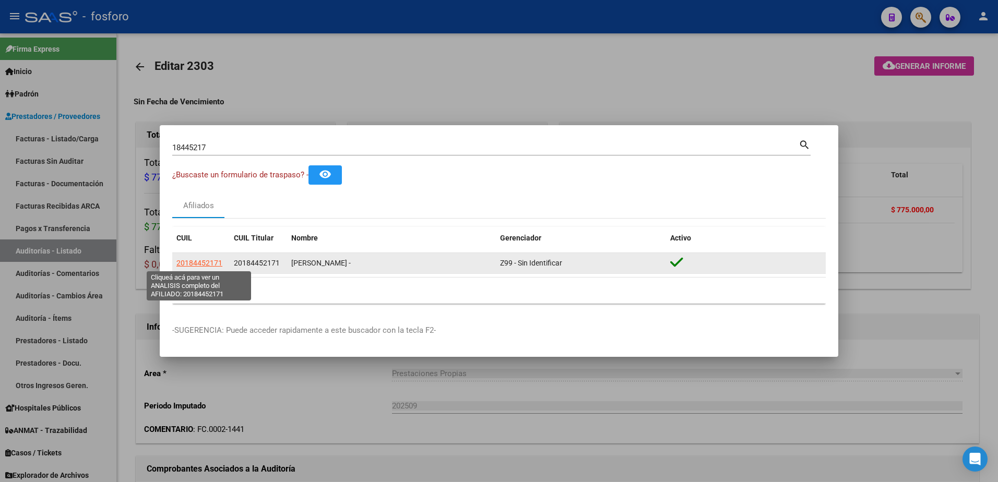
click at [185, 261] on span "20184452171" at bounding box center [199, 263] width 46 height 8
type textarea "20184452171"
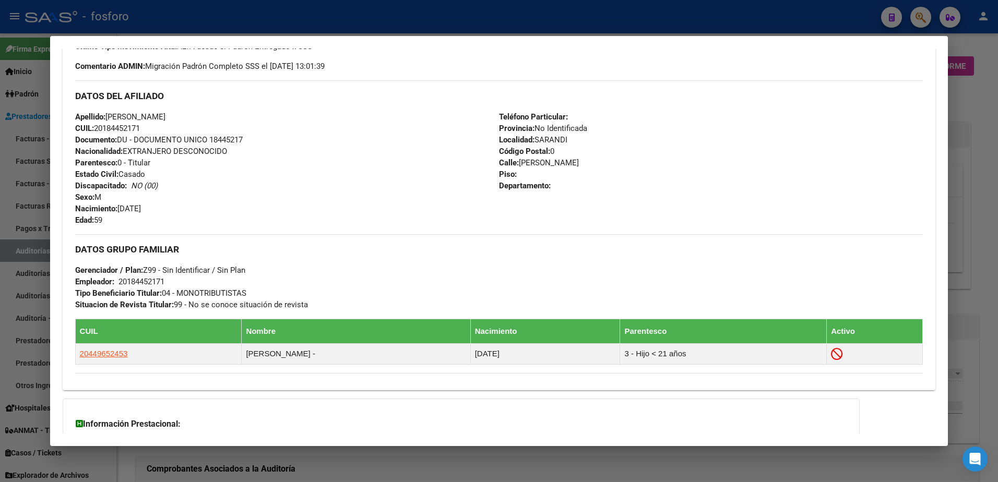
scroll to position [365, 0]
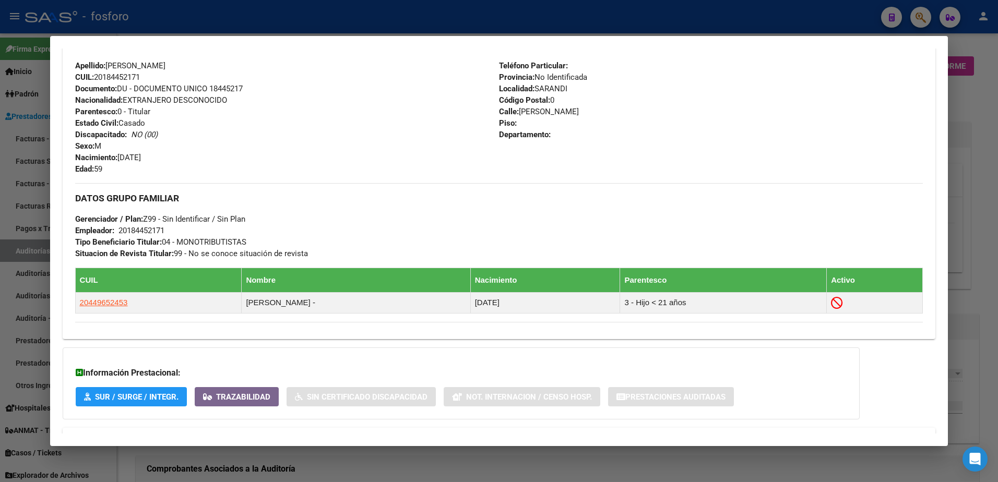
drag, startPoint x: 25, startPoint y: 84, endPoint x: 121, endPoint y: 106, distance: 99.2
click at [26, 84] on div at bounding box center [499, 241] width 998 height 482
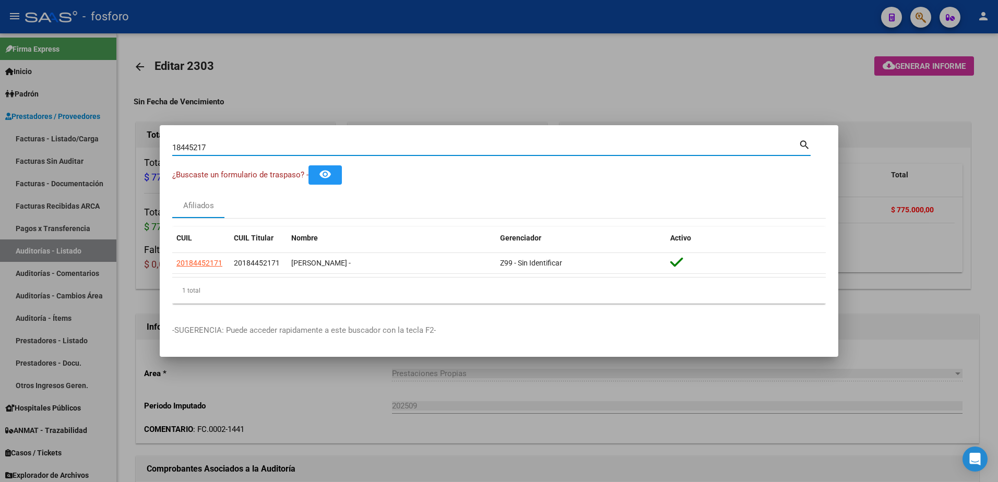
click at [228, 149] on input "18445217" at bounding box center [485, 147] width 626 height 9
type input "1"
click at [219, 143] on input "Buscar (apellido, dni, [PERSON_NAME], [PERSON_NAME], cuit, obra social)" at bounding box center [485, 147] width 626 height 9
paste input "23754512"
type input "23754512"
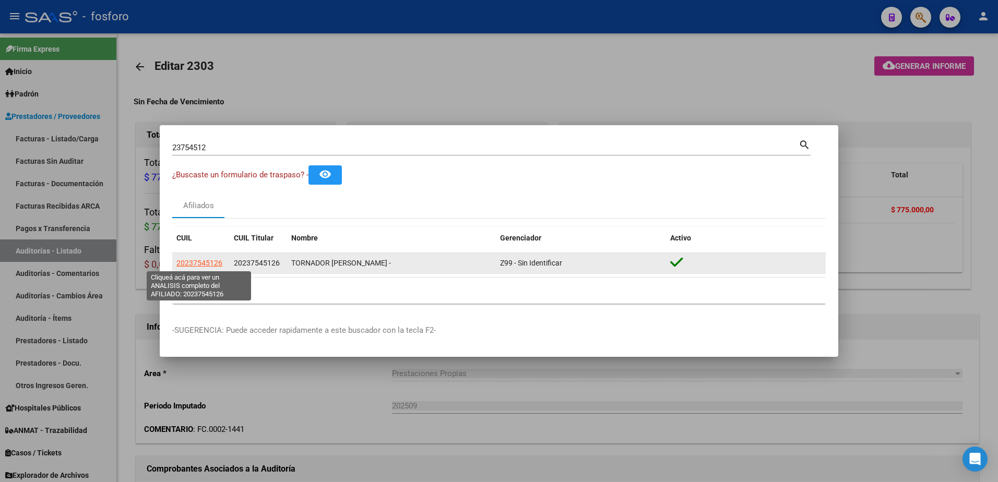
click at [205, 262] on span "20237545126" at bounding box center [199, 263] width 46 height 8
type textarea "20237545126"
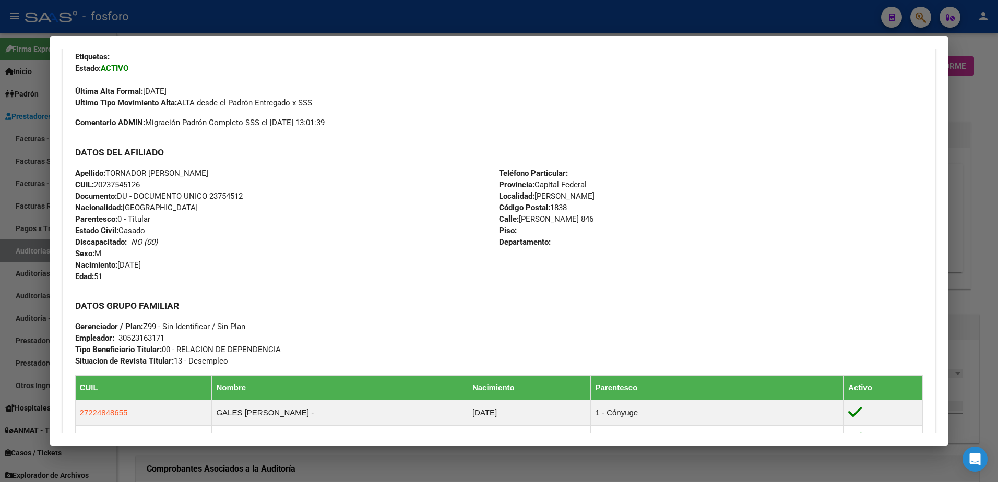
scroll to position [261, 0]
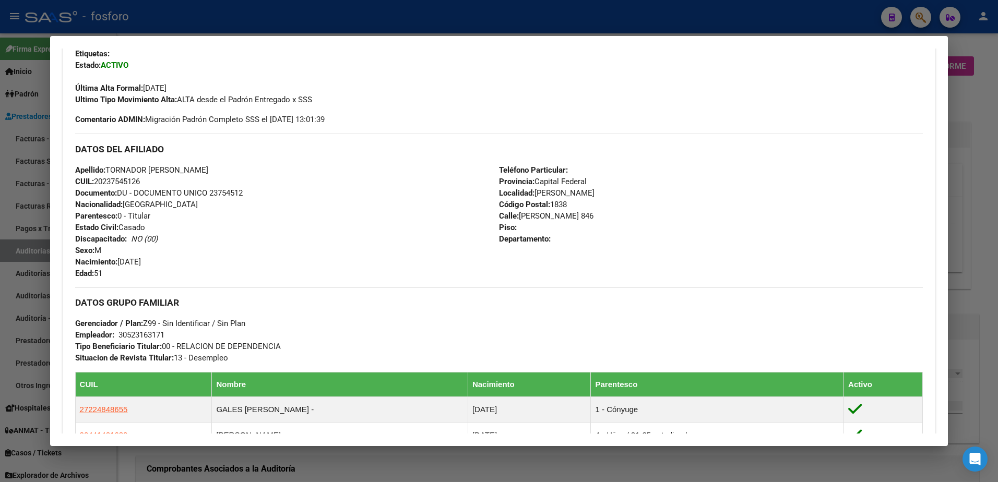
click at [40, 192] on div at bounding box center [499, 241] width 998 height 482
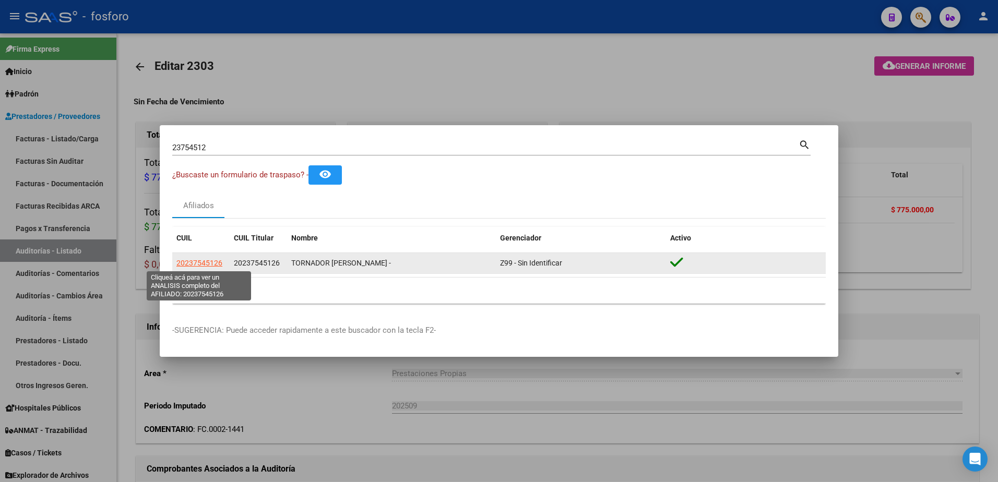
click at [192, 262] on span "20237545126" at bounding box center [199, 263] width 46 height 8
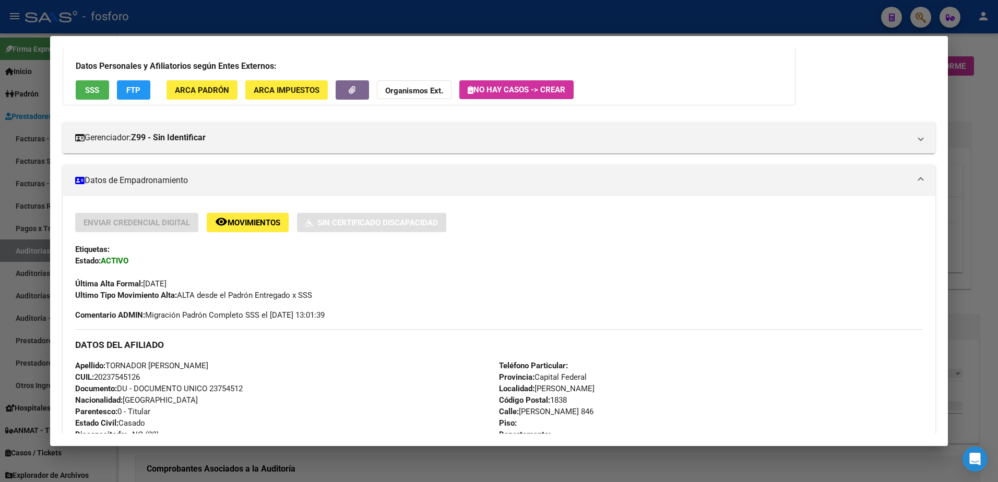
scroll to position [330, 0]
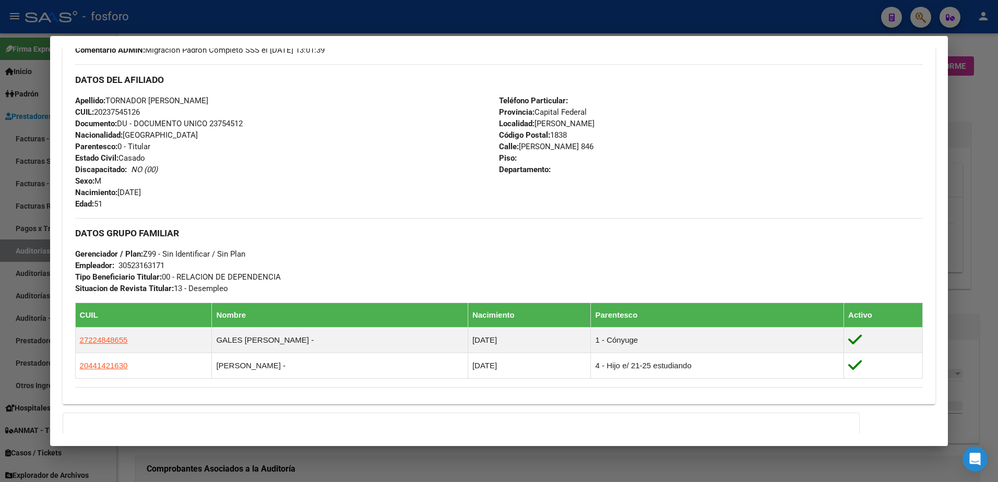
click at [22, 217] on div at bounding box center [499, 241] width 998 height 482
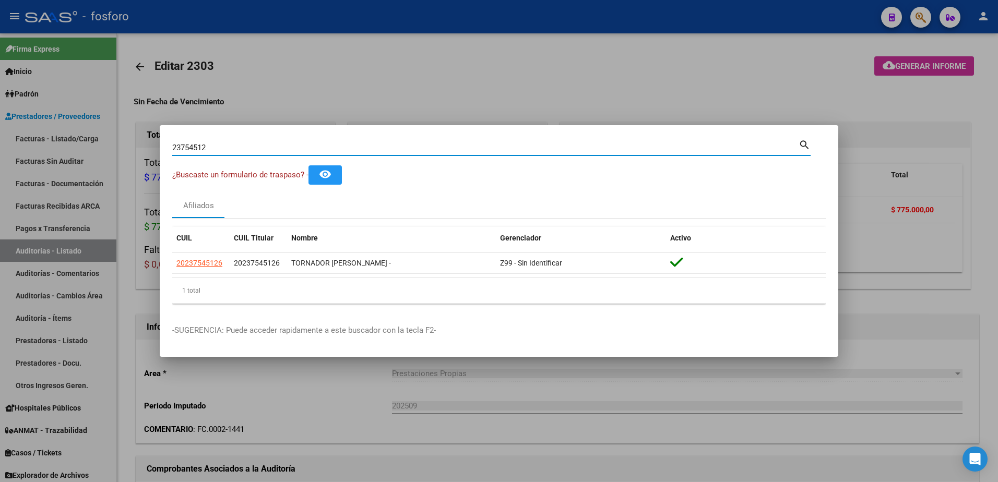
click at [238, 147] on input "23754512" at bounding box center [485, 147] width 626 height 9
